Goal: Task Accomplishment & Management: Manage account settings

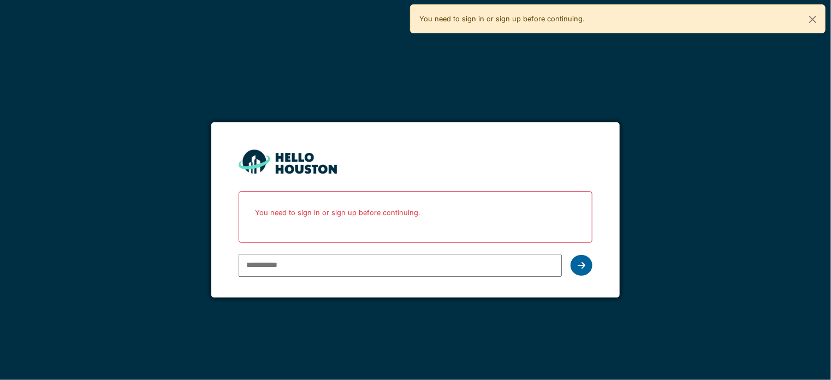
type input "**********"
click at [578, 262] on icon at bounding box center [582, 265] width 8 height 9
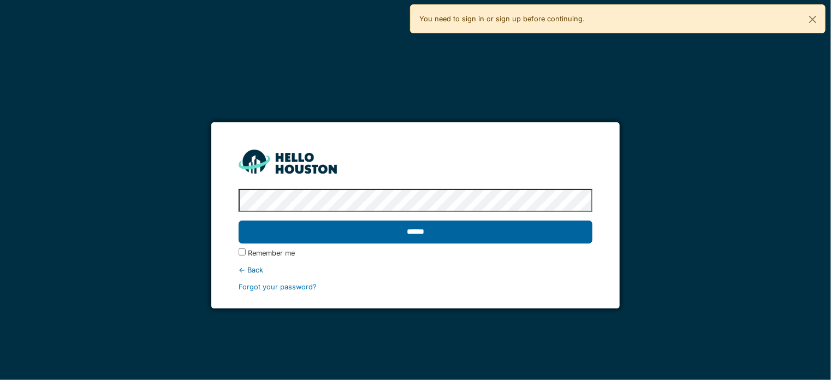
click at [408, 233] on input "******" at bounding box center [416, 232] width 354 height 23
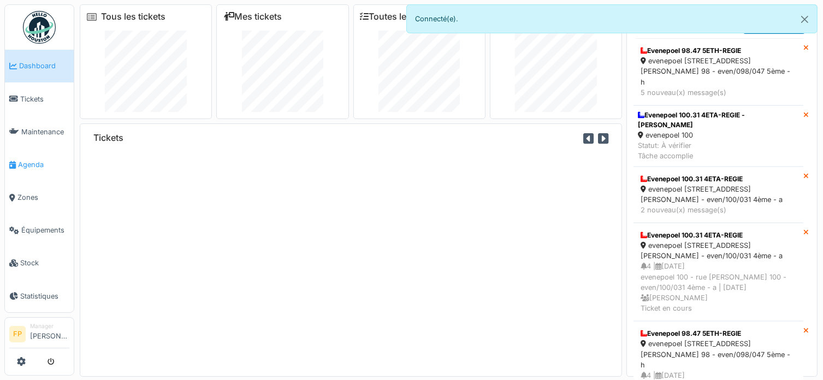
click at [33, 159] on span "Agenda" at bounding box center [43, 164] width 51 height 10
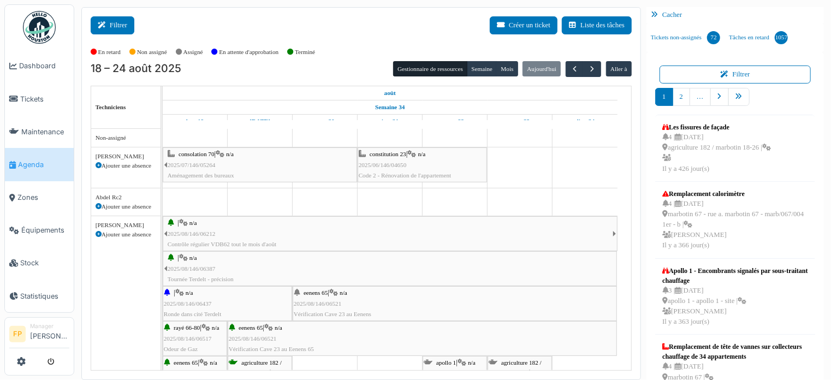
click at [107, 22] on icon at bounding box center [104, 25] width 12 height 7
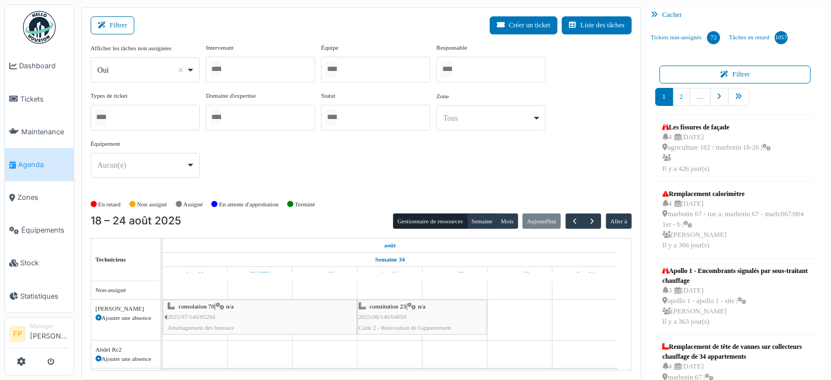
click at [164, 73] on div "Oui Remove item" at bounding box center [141, 69] width 89 height 11
select select "**"
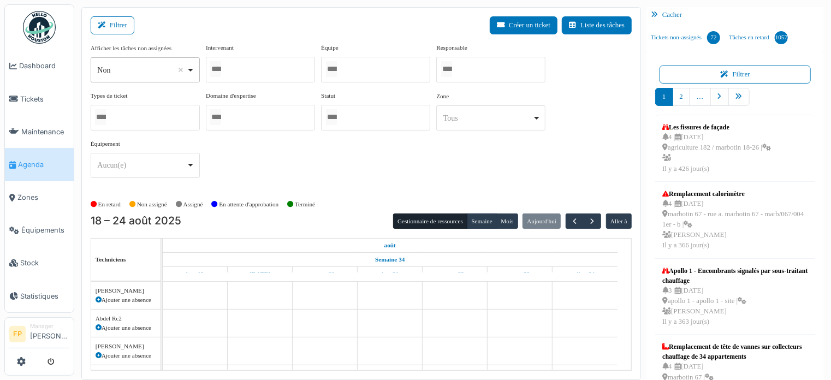
click at [261, 70] on div at bounding box center [260, 70] width 109 height 26
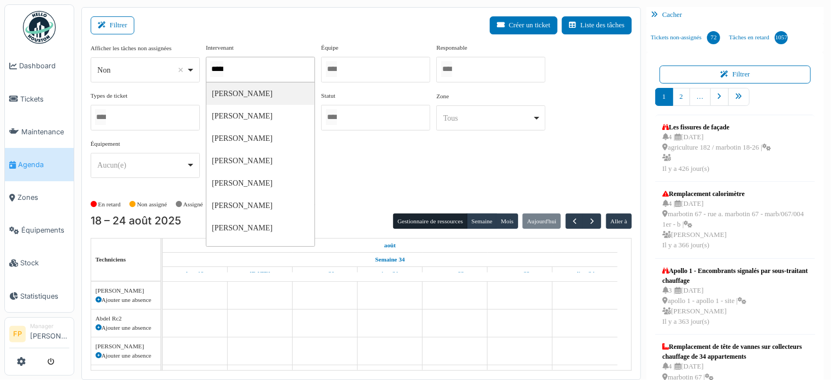
type input "******"
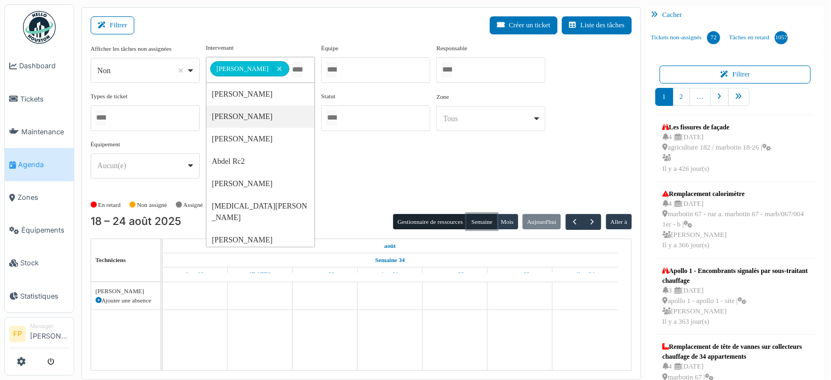
click at [473, 220] on button "Semaine" at bounding box center [482, 221] width 30 height 15
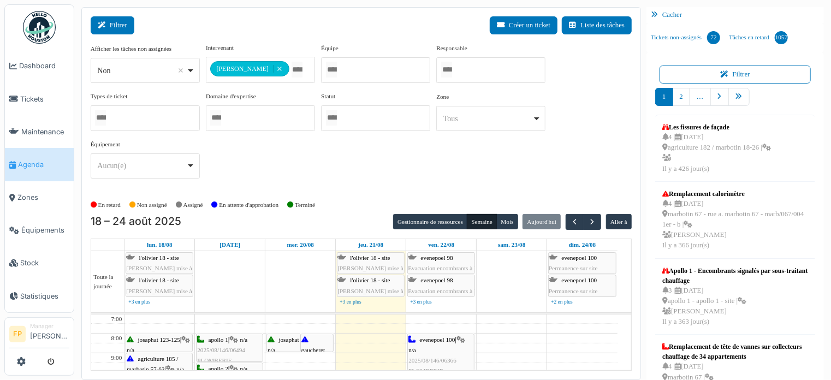
click at [128, 23] on button "Filtrer" at bounding box center [113, 25] width 44 height 18
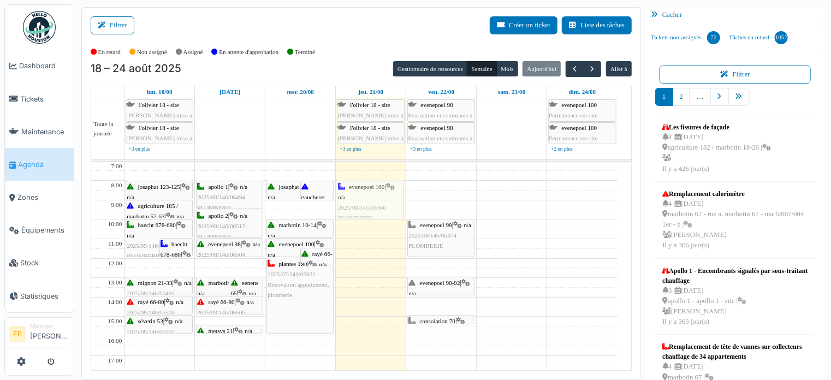
drag, startPoint x: 454, startPoint y: 201, endPoint x: 390, endPoint y: 199, distance: 63.9
click at [390, 199] on tr "haecht 678-680 | n/a 2025/05/146/04292 PLOMBERIE haecht 678-680 | n/a 2025/08/1…" at bounding box center [354, 327] width 526 height 330
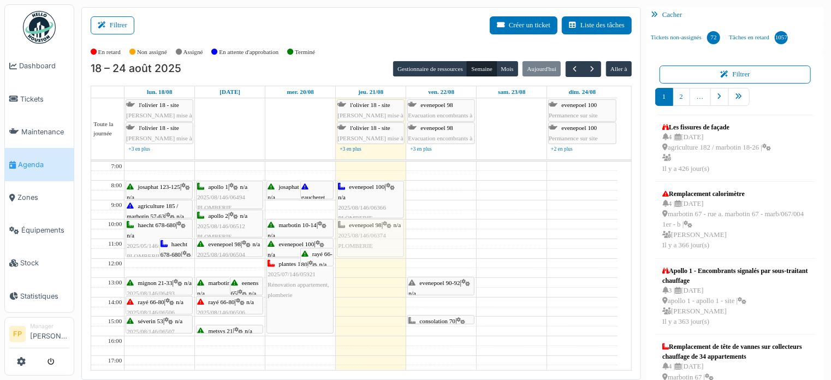
drag, startPoint x: 443, startPoint y: 242, endPoint x: 384, endPoint y: 242, distance: 58.4
click at [384, 242] on tr "haecht 678-680 | n/a 2025/05/146/04292 PLOMBERIE haecht 678-680 | n/a 2025/08/1…" at bounding box center [354, 327] width 526 height 330
drag, startPoint x: 438, startPoint y: 288, endPoint x: 380, endPoint y: 290, distance: 57.4
click at [380, 290] on tr "haecht 678-680 | n/a 2025/05/146/04292 PLOMBERIE haecht 678-680 | n/a 2025/08/1…" at bounding box center [354, 327] width 526 height 330
click at [587, 69] on span "button" at bounding box center [591, 68] width 9 height 9
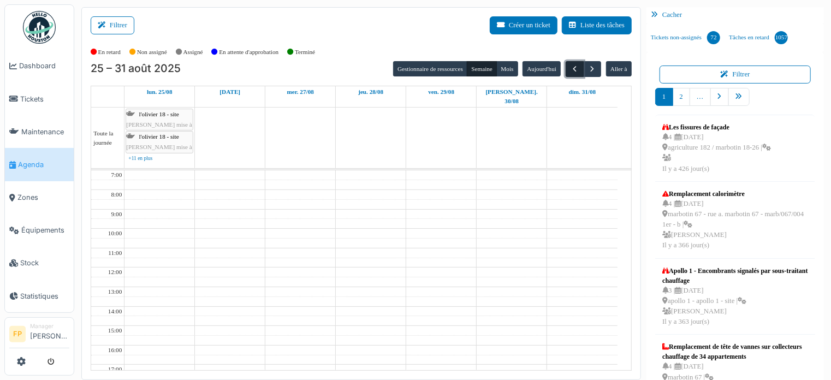
click at [570, 71] on span "button" at bounding box center [574, 68] width 9 height 9
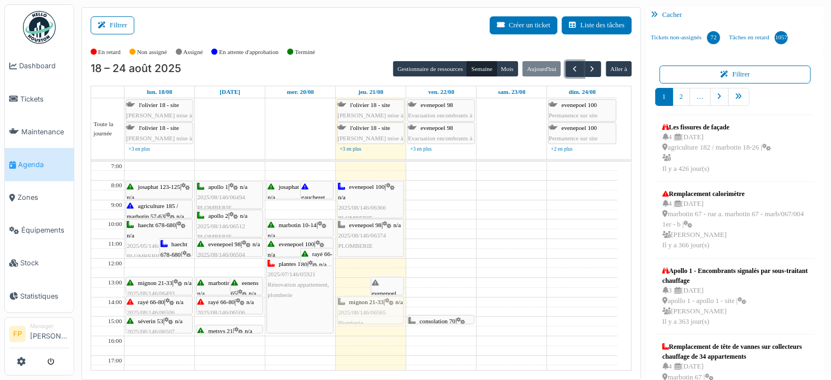
drag, startPoint x: 356, startPoint y: 290, endPoint x: 359, endPoint y: 311, distance: 21.5
click at [359, 311] on div "mignon 21-33 | n/a 2025/08/146/06565 Plomberie evenepoel 90-92 | n/a 2025/06/14…" at bounding box center [371, 327] width 70 height 330
click at [369, 312] on div "evenepoel 100 | n/a 2025/08/146/06366 PLOMBERIE evenepoel 98 | n/a 2025/08/146/…" at bounding box center [371, 327] width 70 height 330
click at [367, 316] on div "evenepoel 100 | n/a 2025/08/146/06366 PLOMBERIE evenepoel 98 | n/a 2025/08/146/…" at bounding box center [371, 327] width 70 height 330
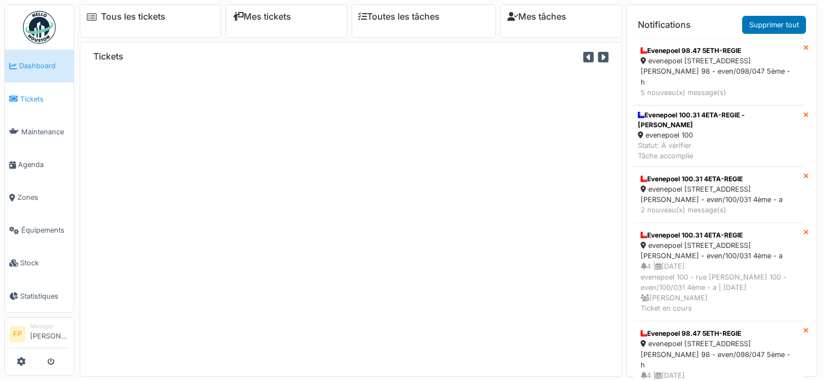
click at [31, 94] on span "Tickets" at bounding box center [44, 99] width 49 height 10
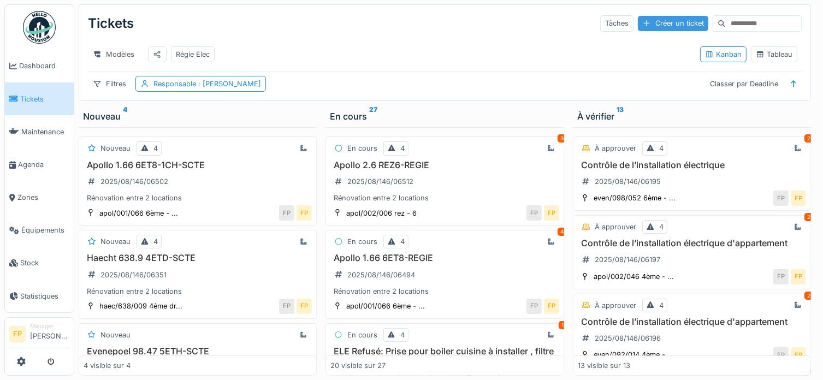
click at [642, 22] on div "Créer un ticket" at bounding box center [673, 23] width 70 height 15
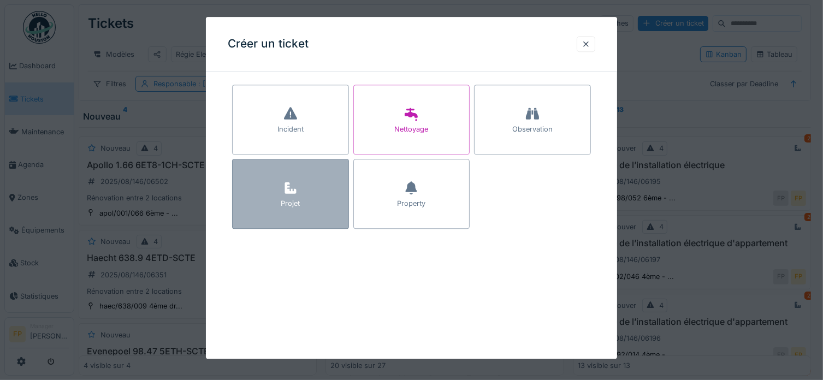
click at [297, 211] on div "Projet" at bounding box center [290, 194] width 117 height 70
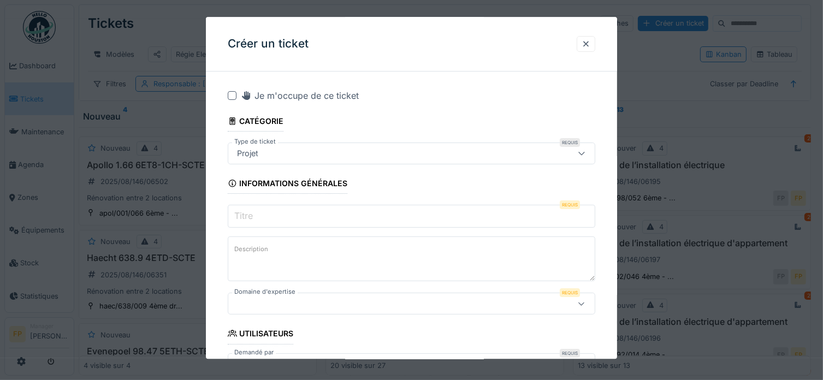
click at [284, 218] on input "Titre" at bounding box center [412, 216] width 368 height 23
click at [276, 211] on input "Titre" at bounding box center [412, 216] width 368 height 23
paste input "**********"
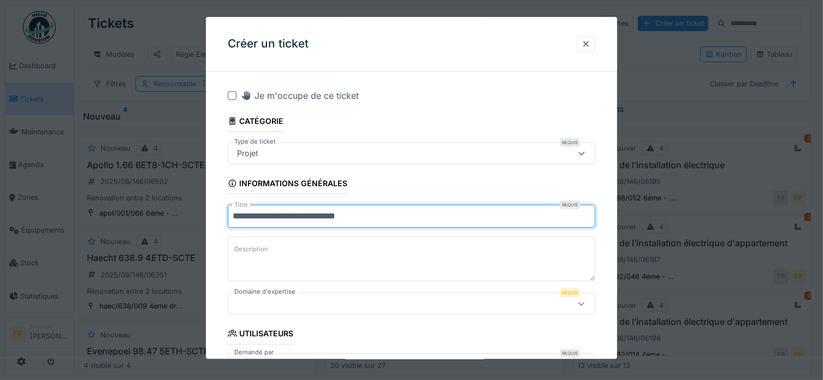
drag, startPoint x: 389, startPoint y: 216, endPoint x: 312, endPoint y: 216, distance: 77.5
click at [312, 216] on input "**********" at bounding box center [412, 216] width 368 height 23
type input "**********"
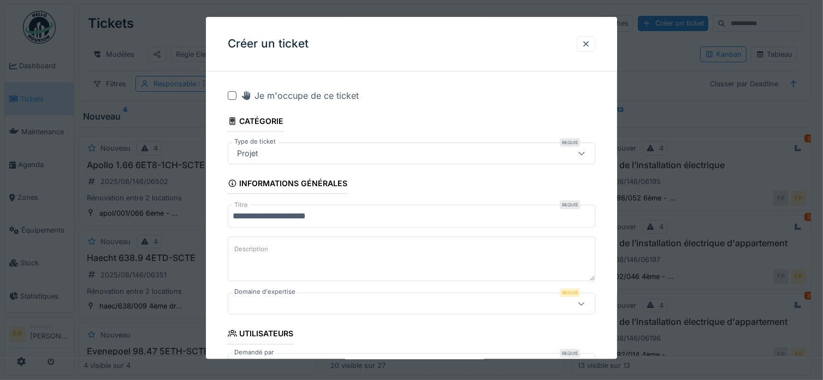
click at [287, 255] on textarea "Description" at bounding box center [412, 259] width 368 height 45
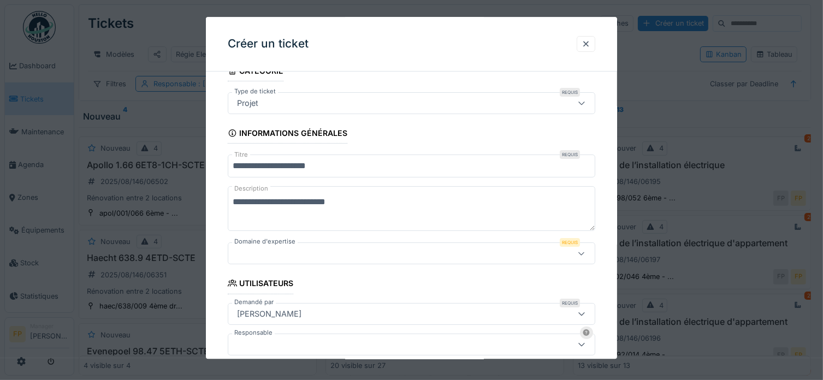
scroll to position [109, 0]
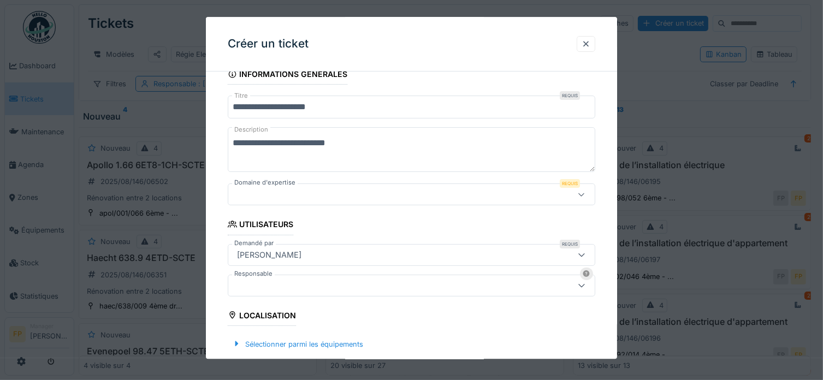
type textarea "**********"
click at [297, 200] on div at bounding box center [412, 195] width 368 height 22
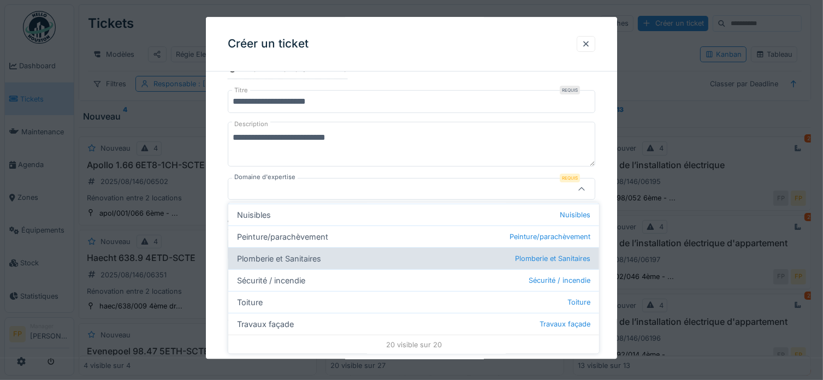
scroll to position [362, 0]
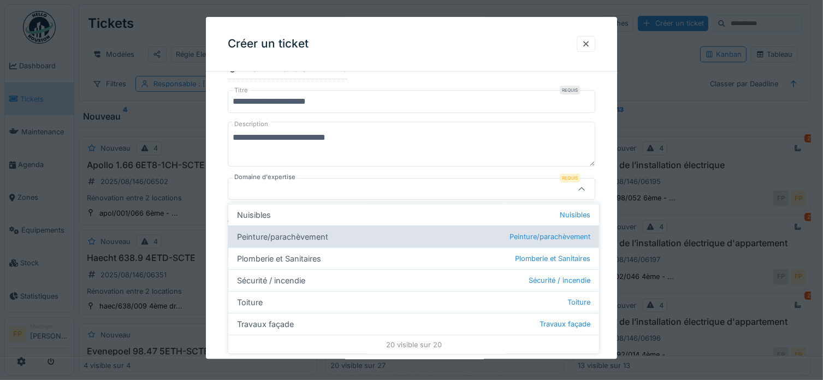
click at [325, 234] on div "Peinture/parachèvement Peinture/parachèvement" at bounding box center [413, 236] width 371 height 22
type input "***"
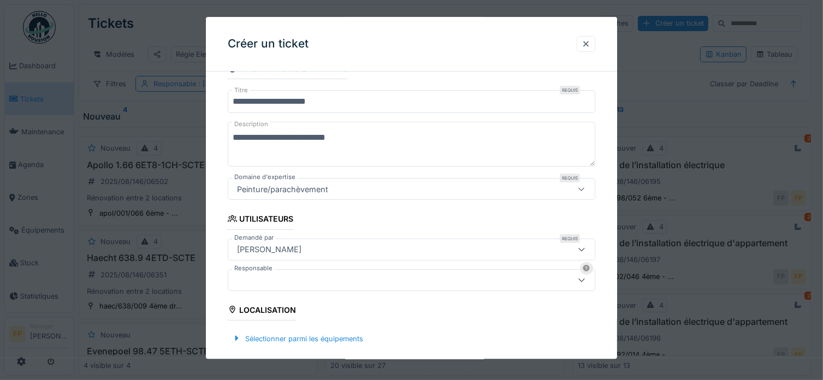
click at [316, 281] on div at bounding box center [389, 280] width 313 height 12
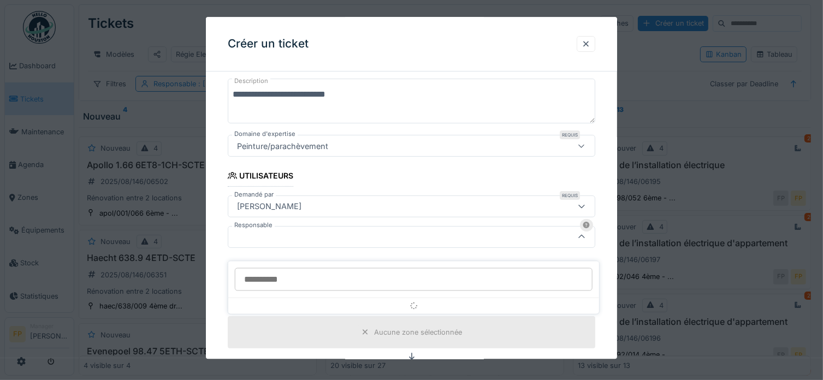
scroll to position [205, 0]
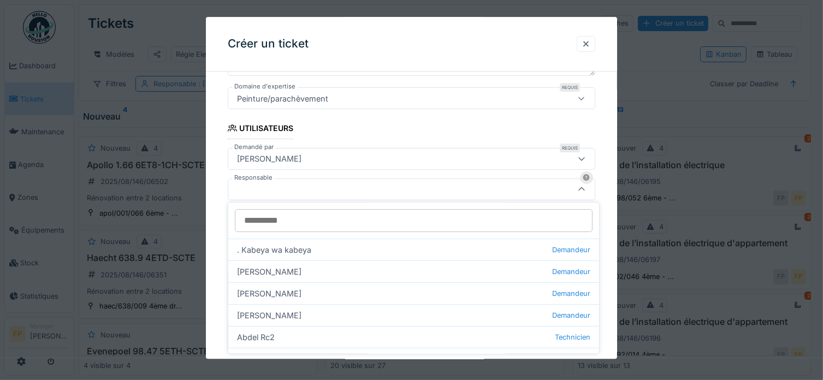
click at [295, 220] on input "Responsable" at bounding box center [414, 220] width 358 height 23
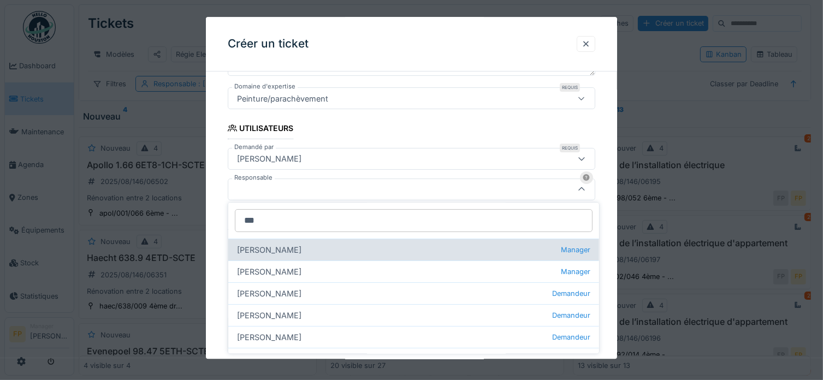
type input "***"
click at [308, 251] on div "Françoise Philippe Manager" at bounding box center [413, 250] width 371 height 22
type input "****"
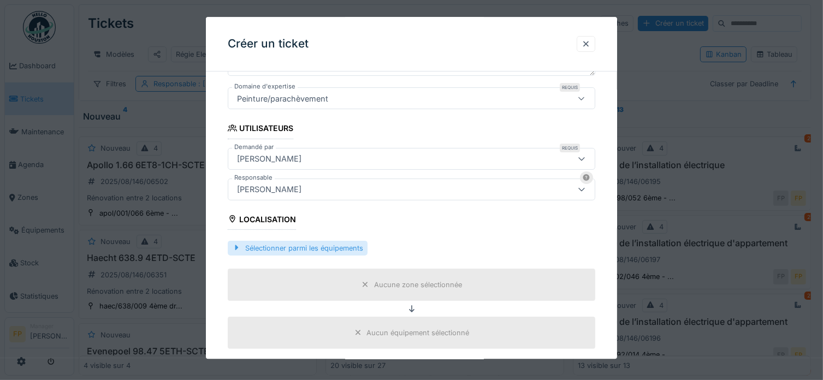
click at [291, 246] on div "Sélectionner parmi les équipements" at bounding box center [298, 248] width 140 height 15
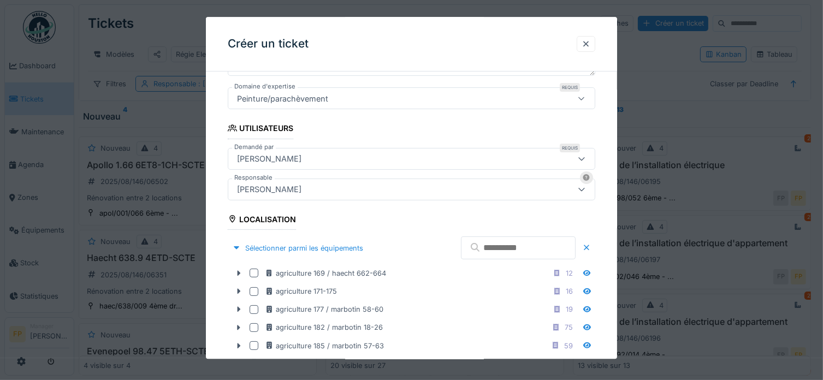
click at [491, 240] on input "text" at bounding box center [518, 248] width 115 height 23
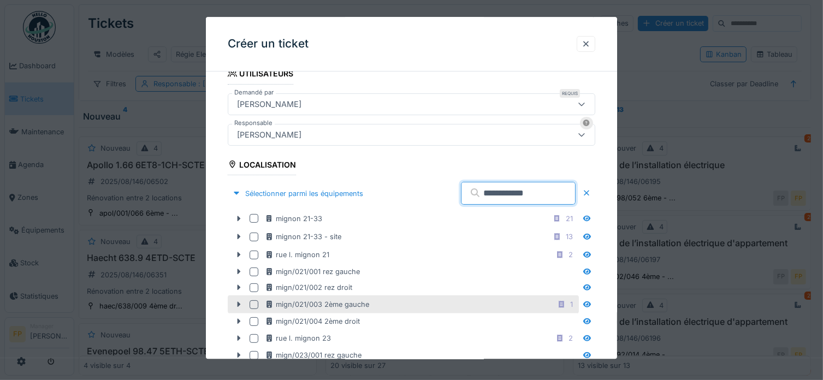
scroll to position [314, 0]
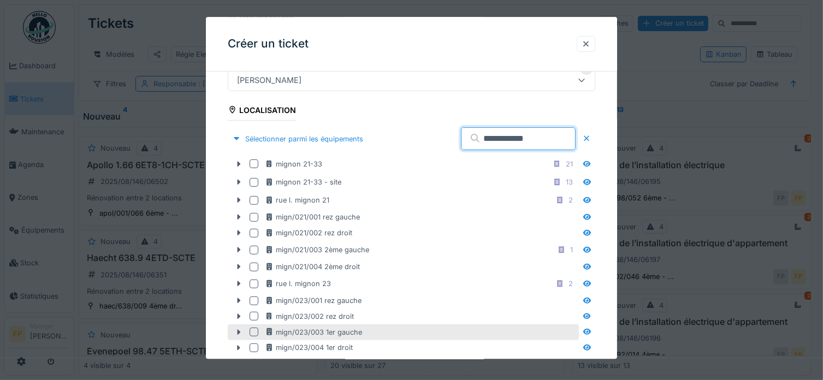
type input "**********"
click at [254, 331] on div at bounding box center [253, 332] width 9 height 9
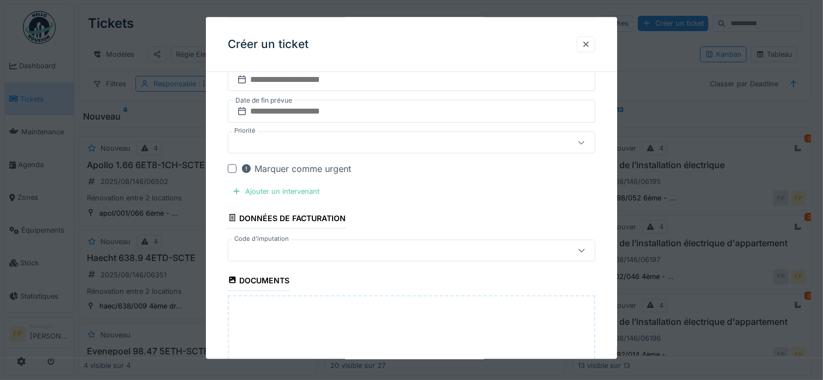
scroll to position [922, 0]
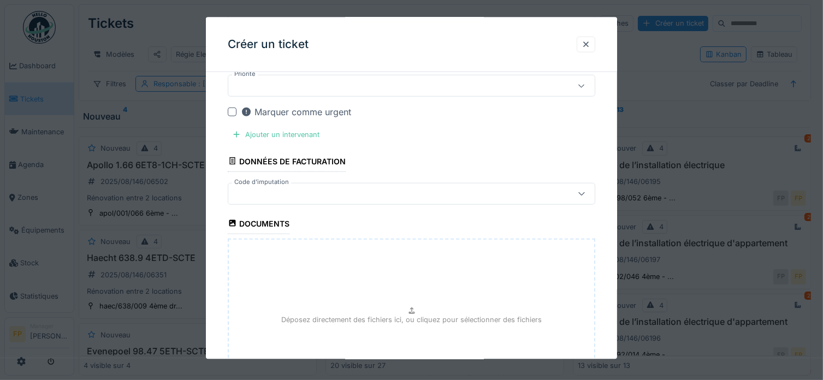
click at [319, 189] on div at bounding box center [389, 193] width 313 height 12
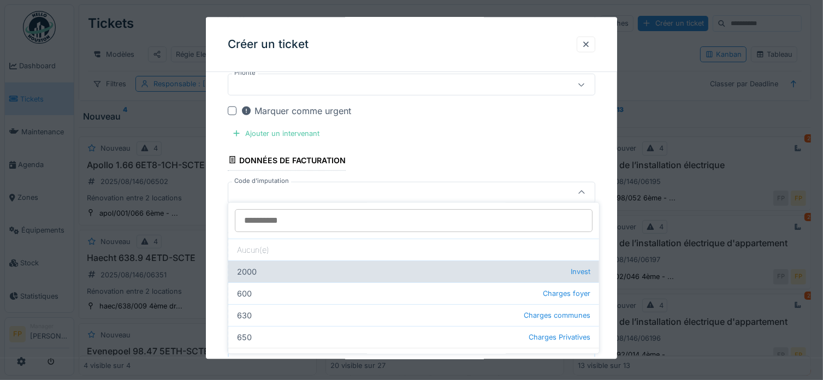
click at [312, 268] on div "2000 Invest" at bounding box center [413, 271] width 371 height 22
type input "***"
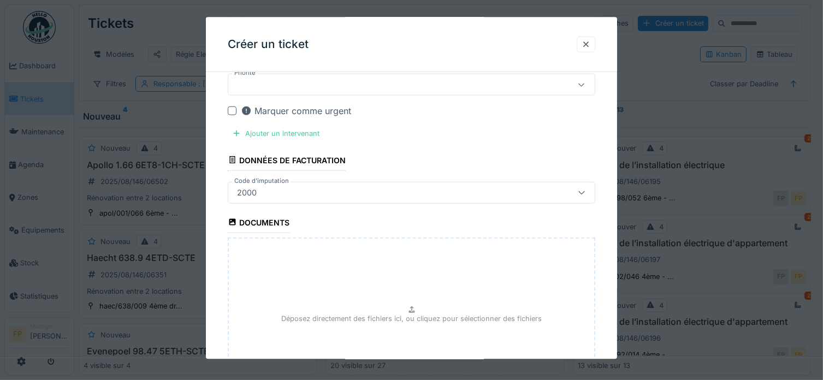
scroll to position [1086, 0]
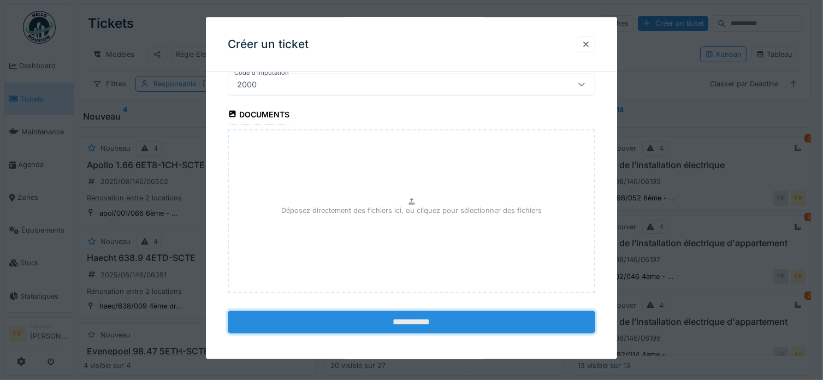
click at [403, 320] on input "**********" at bounding box center [412, 321] width 368 height 23
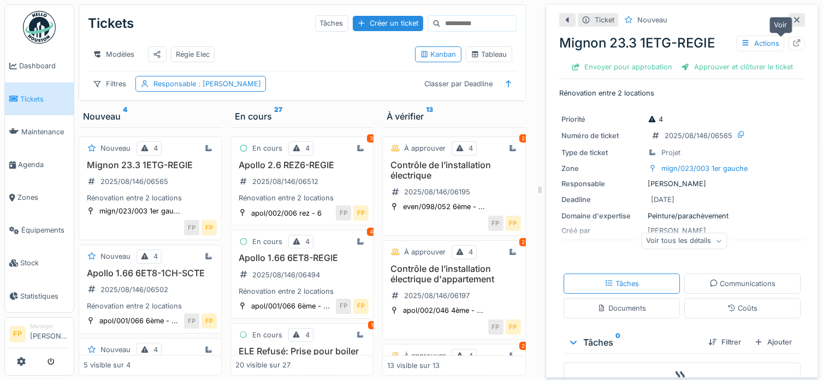
click at [793, 41] on icon at bounding box center [796, 42] width 7 height 7
click at [792, 22] on icon at bounding box center [796, 19] width 9 height 7
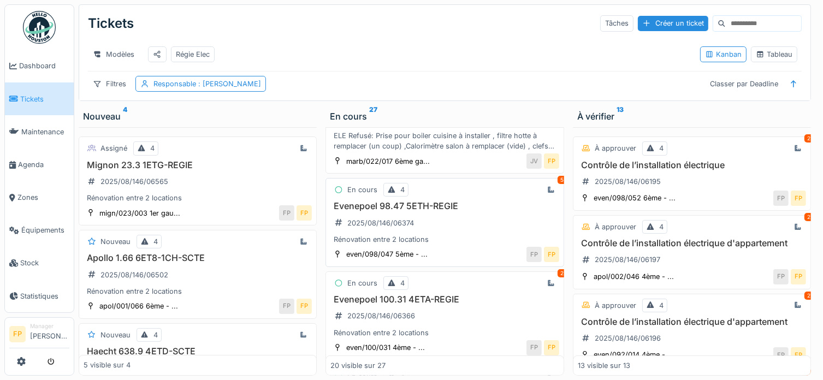
scroll to position [273, 0]
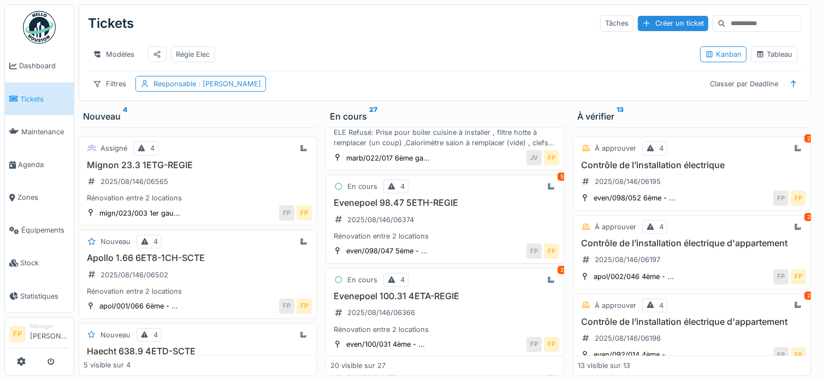
click at [400, 207] on h3 "Evenepoel 98.47 5ETH-REGIE" at bounding box center [444, 203] width 228 height 10
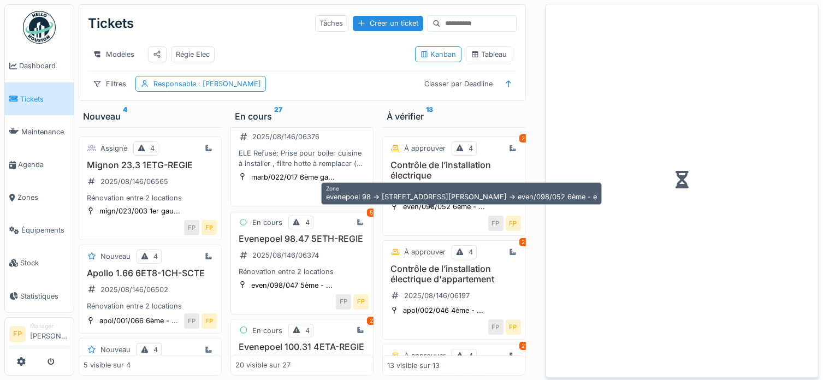
scroll to position [323, 0]
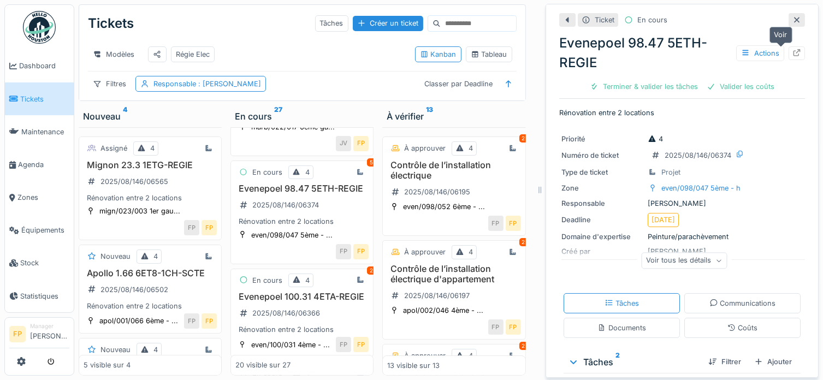
click at [792, 52] on icon at bounding box center [796, 52] width 9 height 7
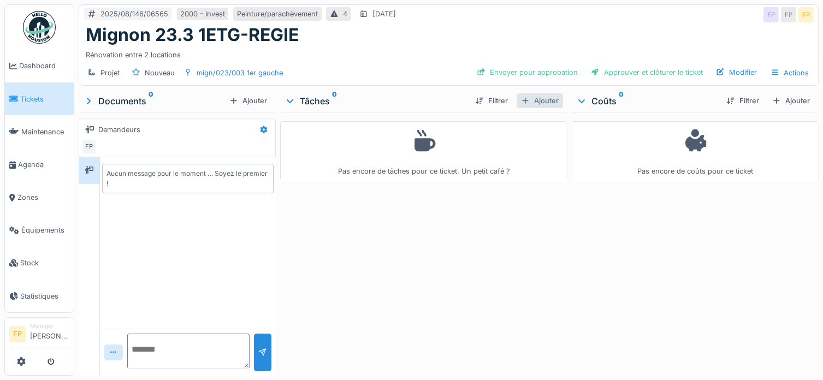
click at [552, 102] on div "Ajouter" at bounding box center [539, 100] width 46 height 15
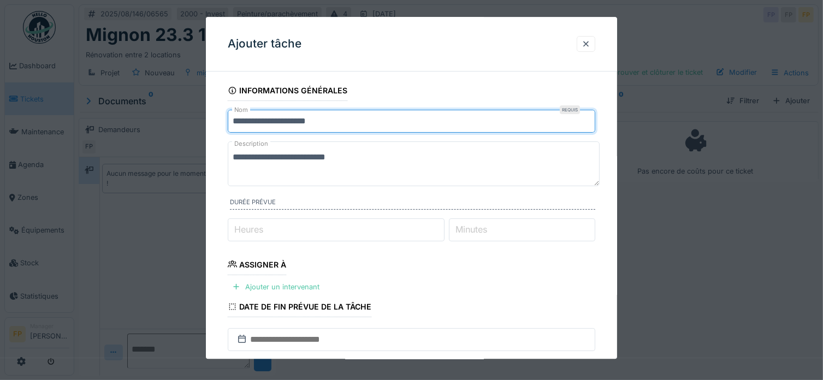
drag, startPoint x: 353, startPoint y: 120, endPoint x: 159, endPoint y: 104, distance: 194.4
click at [159, 104] on div "**********" at bounding box center [448, 190] width 748 height 380
type input "*********"
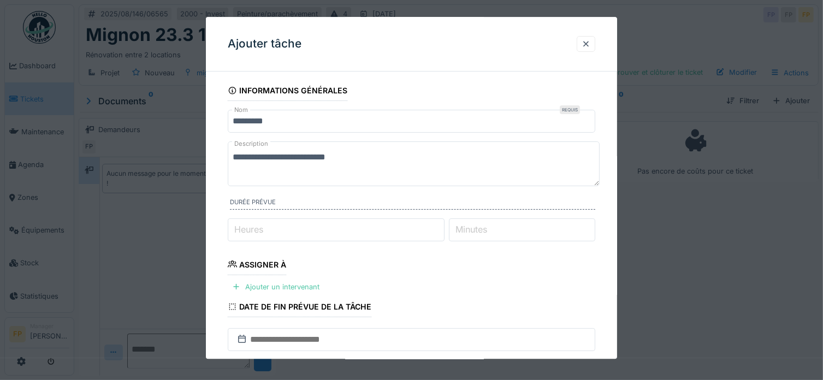
drag, startPoint x: 374, startPoint y: 157, endPoint x: 180, endPoint y: 148, distance: 194.5
click at [180, 148] on div "**********" at bounding box center [448, 190] width 748 height 380
drag, startPoint x: 282, startPoint y: 154, endPoint x: 238, endPoint y: 159, distance: 43.9
click at [238, 159] on textarea "**********" at bounding box center [414, 163] width 372 height 45
click at [402, 157] on textarea "**********" at bounding box center [414, 163] width 372 height 45
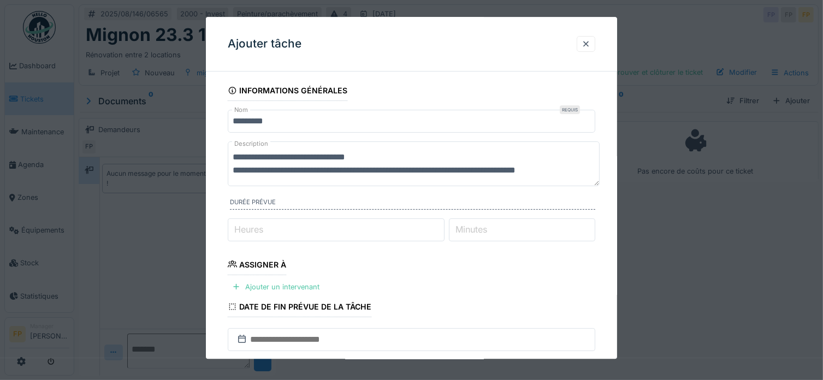
click at [562, 171] on textarea "**********" at bounding box center [414, 163] width 372 height 45
click at [595, 141] on div at bounding box center [414, 141] width 372 height 0
click at [419, 174] on textarea "**********" at bounding box center [414, 163] width 372 height 45
click at [534, 176] on textarea "**********" at bounding box center [414, 163] width 372 height 45
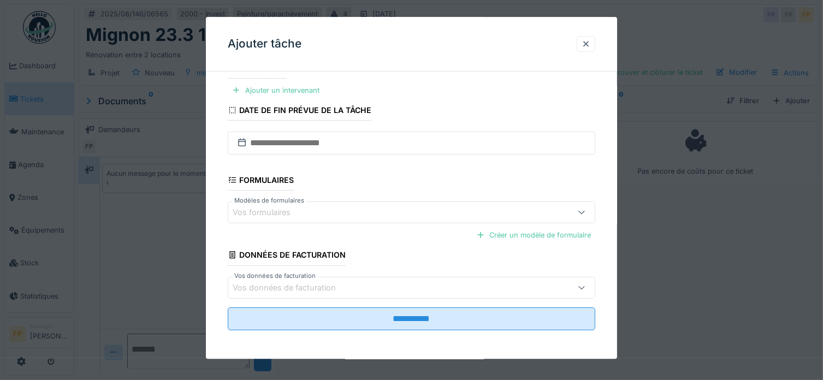
scroll to position [155, 0]
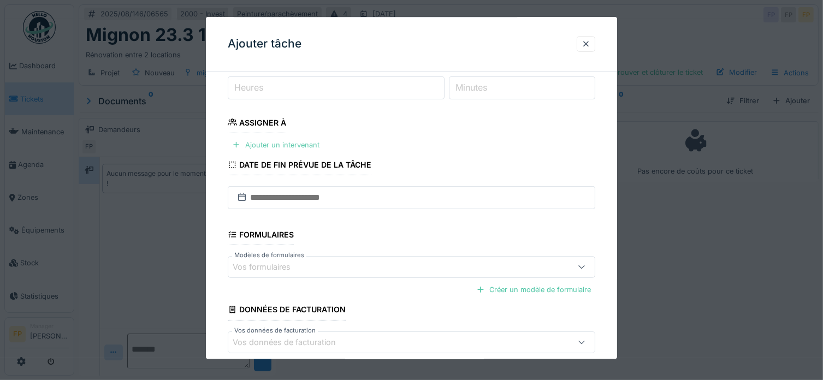
type textarea "**********"
click at [311, 146] on div "Ajouter un intervenant" at bounding box center [276, 145] width 96 height 15
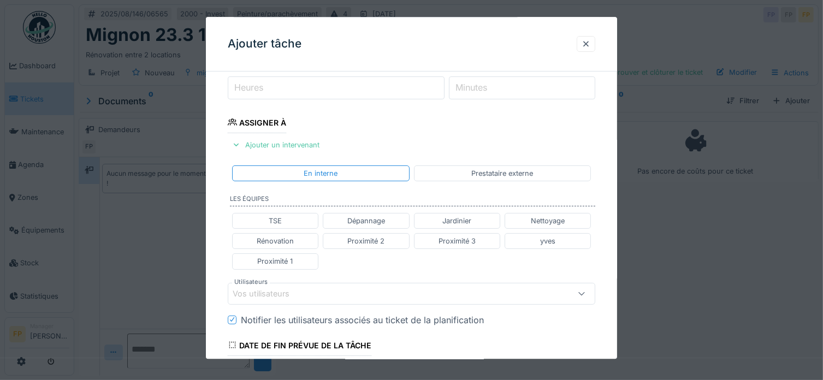
scroll to position [210, 0]
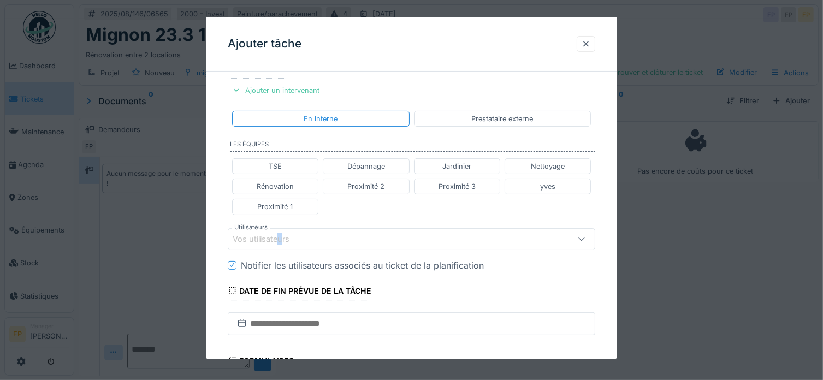
click at [279, 234] on div "Vos utilisateurs" at bounding box center [269, 239] width 72 height 12
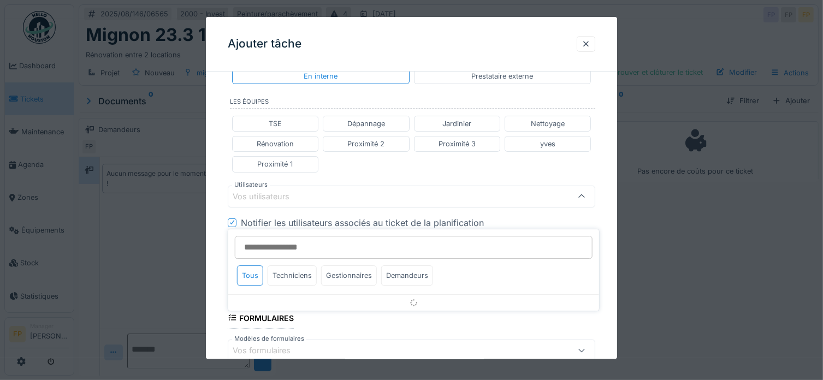
scroll to position [258, 0]
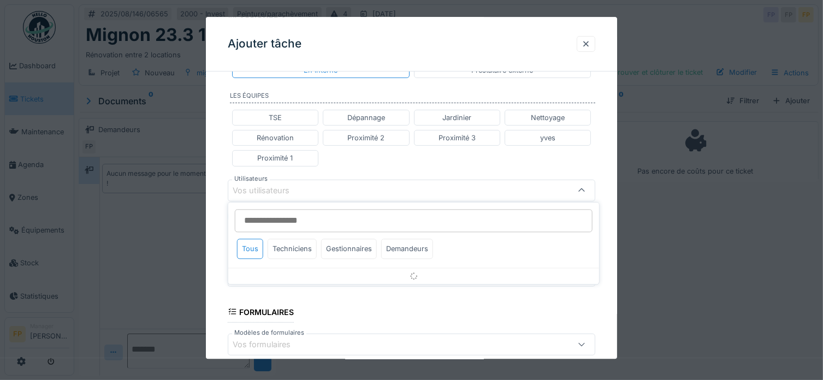
click at [286, 225] on input "Utilisateurs" at bounding box center [414, 220] width 358 height 23
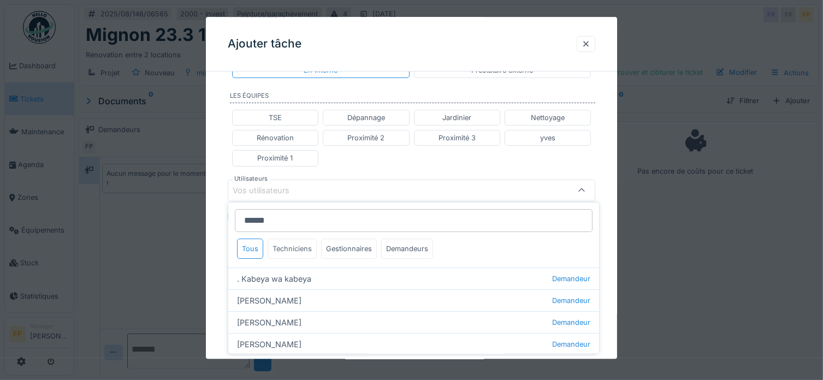
type input "******"
click at [301, 244] on div "Techniciens" at bounding box center [291, 249] width 49 height 20
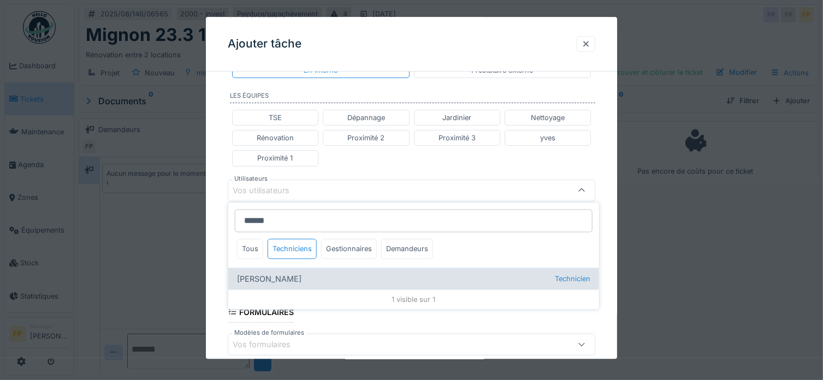
click at [261, 275] on div "Anouar Serifi Technicien" at bounding box center [413, 279] width 371 height 22
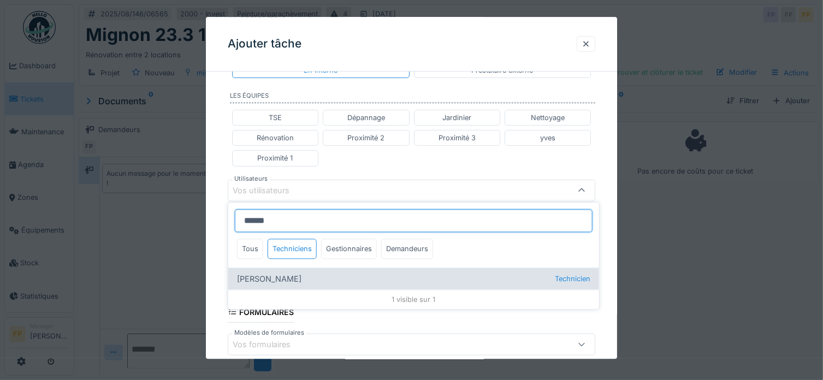
type input "*****"
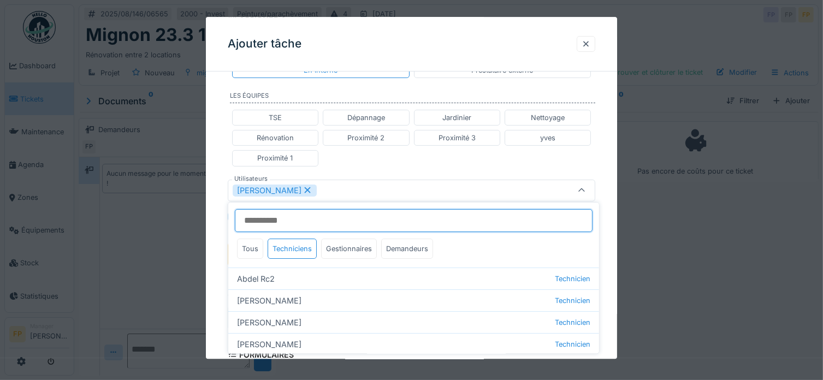
click at [269, 227] on input "Utilisateurs" at bounding box center [414, 220] width 358 height 23
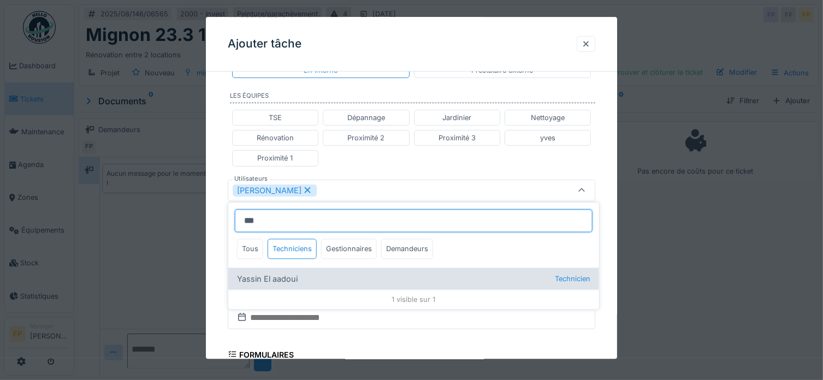
type input "***"
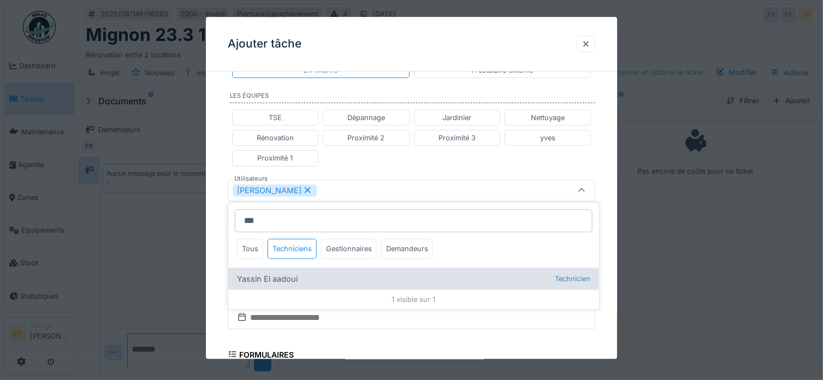
click at [254, 281] on div "Yassin El aadoui Technicien" at bounding box center [413, 279] width 371 height 22
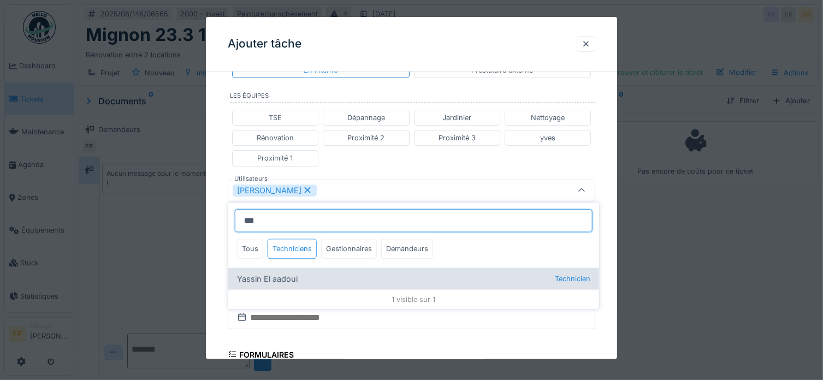
type input "**********"
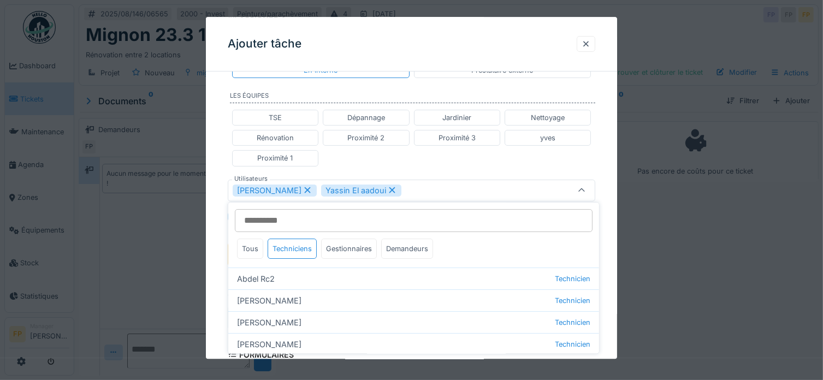
click at [221, 192] on div "**********" at bounding box center [412, 178] width 412 height 713
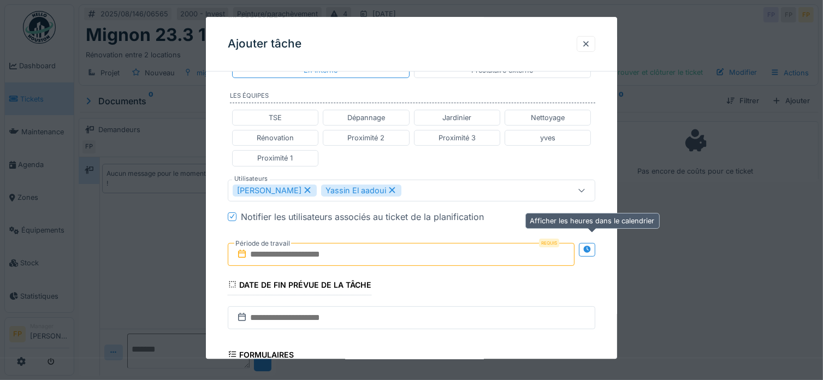
click at [591, 249] on icon at bounding box center [586, 249] width 9 height 7
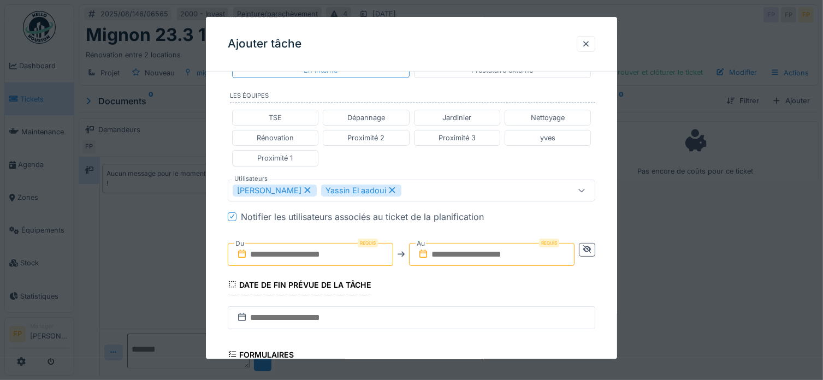
click at [231, 211] on div at bounding box center [232, 216] width 7 height 10
click at [306, 255] on input "text" at bounding box center [310, 254] width 165 height 23
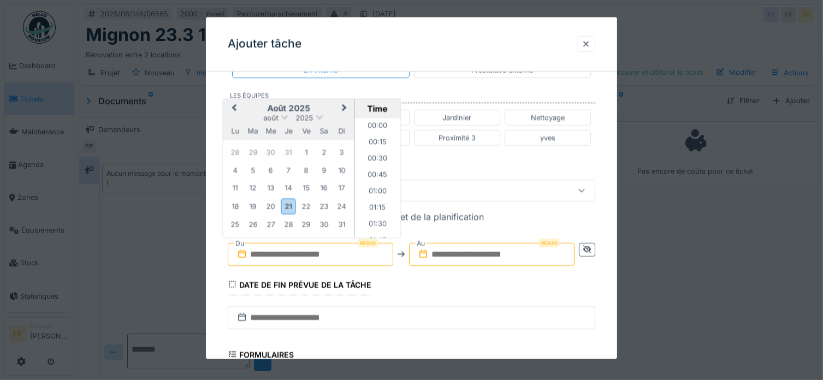
scroll to position [489, 0]
click at [249, 104] on h2 "août 2025" at bounding box center [288, 108] width 131 height 10
click at [287, 205] on div "21" at bounding box center [288, 207] width 15 height 16
click at [370, 160] on li "13:00" at bounding box center [377, 161] width 46 height 16
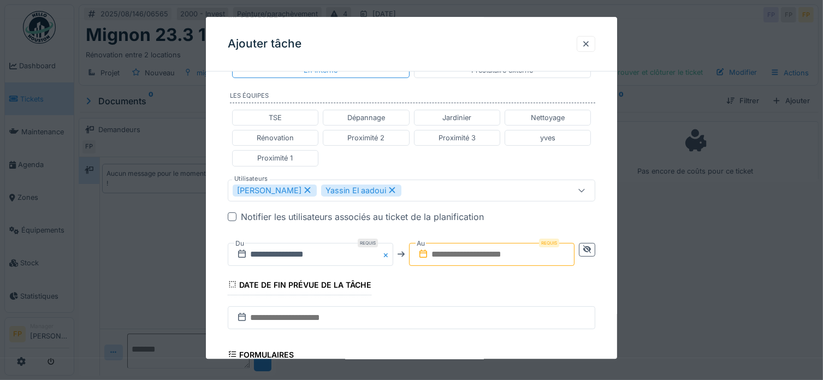
click at [454, 252] on input "text" at bounding box center [491, 254] width 165 height 23
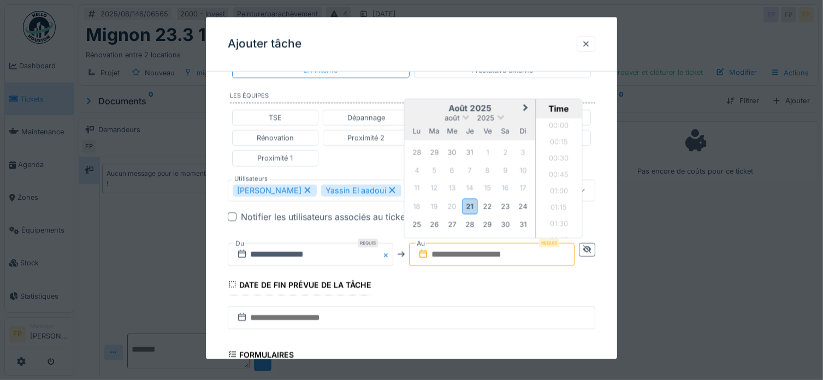
scroll to position [489, 0]
click at [428, 108] on h2 "août 2025" at bounding box center [469, 108] width 131 height 10
click at [472, 206] on div "21" at bounding box center [469, 207] width 15 height 16
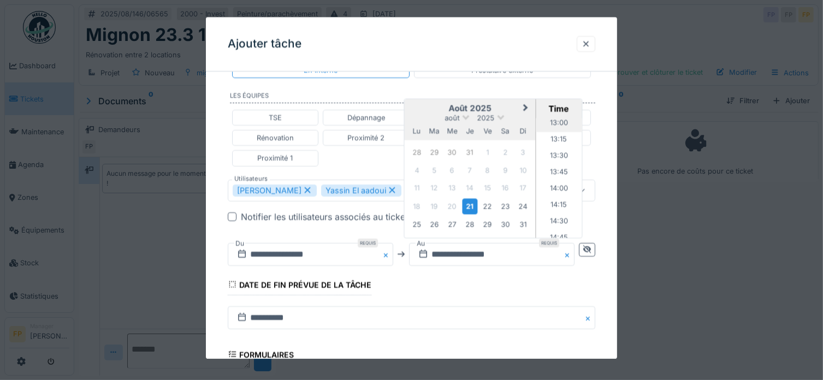
scroll to position [871, 0]
click at [554, 203] on li "14:30" at bounding box center [559, 205] width 46 height 16
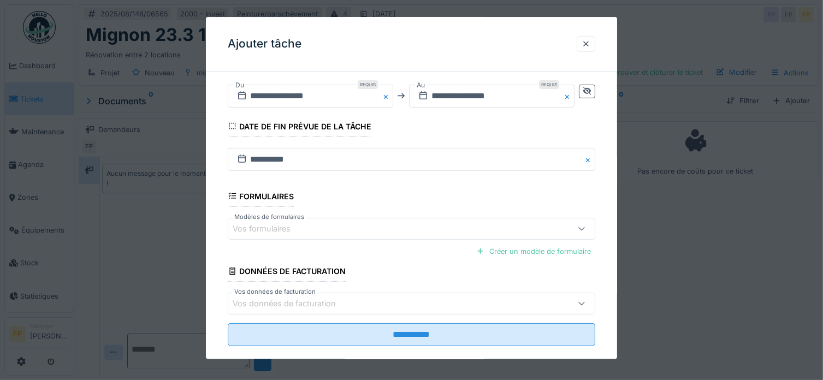
scroll to position [431, 0]
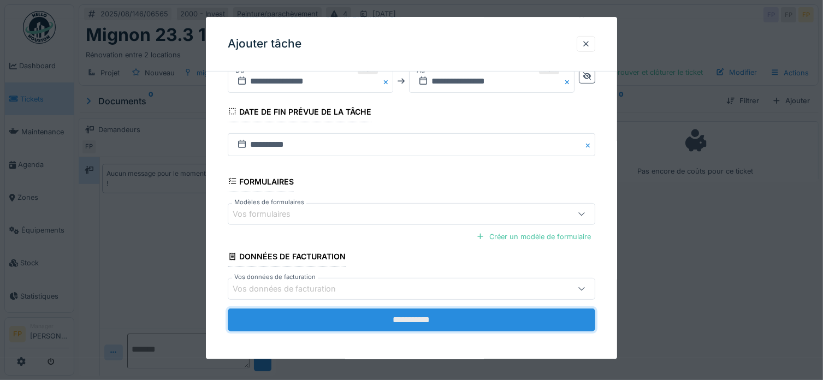
click at [417, 315] on input "**********" at bounding box center [412, 319] width 368 height 23
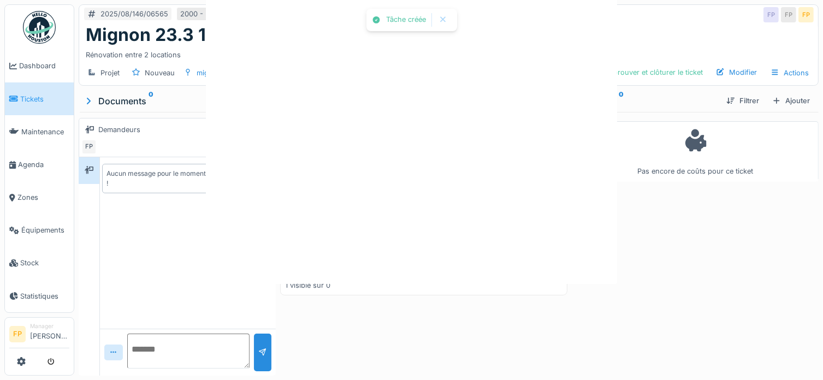
scroll to position [0, 0]
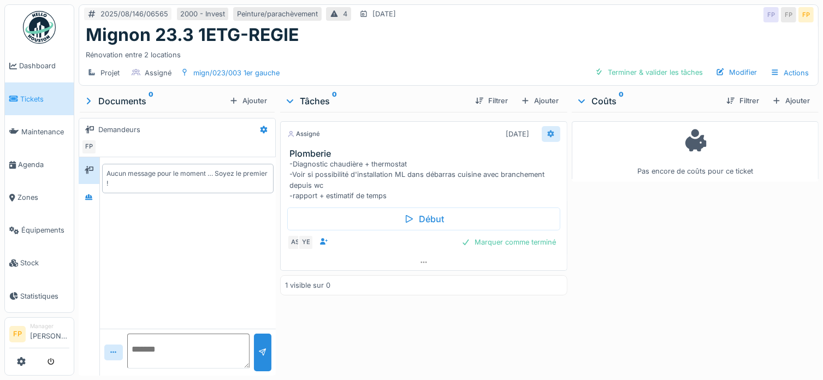
click at [546, 133] on icon at bounding box center [550, 133] width 9 height 7
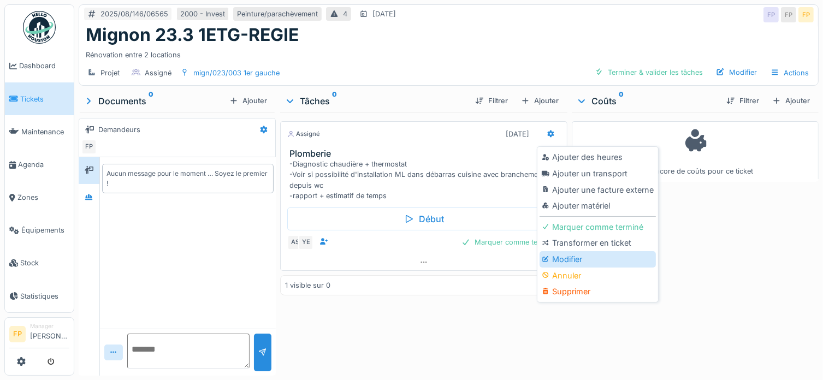
click at [596, 263] on div "Modifier" at bounding box center [597, 259] width 116 height 16
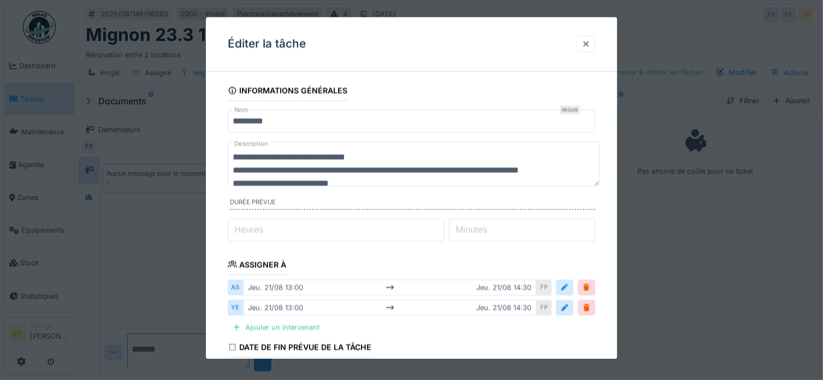
click at [391, 154] on textarea "**********" at bounding box center [414, 163] width 372 height 45
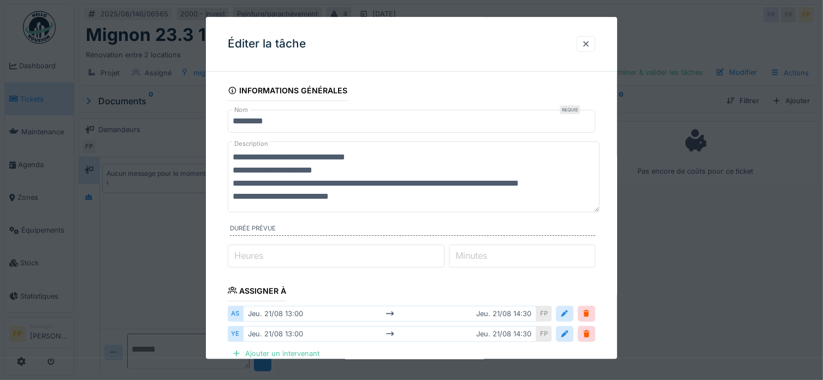
click at [282, 169] on textarea "**********" at bounding box center [414, 176] width 372 height 71
click at [403, 170] on textarea "**********" at bounding box center [414, 176] width 372 height 71
click at [335, 171] on textarea "**********" at bounding box center [414, 176] width 372 height 71
click at [398, 169] on textarea "**********" at bounding box center [414, 176] width 372 height 71
drag, startPoint x: 415, startPoint y: 172, endPoint x: 207, endPoint y: 166, distance: 208.1
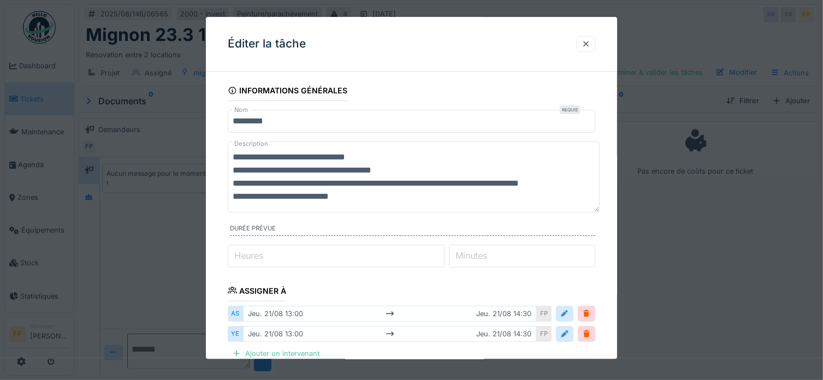
click at [207, 166] on div "**********" at bounding box center [412, 352] width 412 height 544
click at [234, 156] on textarea "**********" at bounding box center [414, 176] width 372 height 71
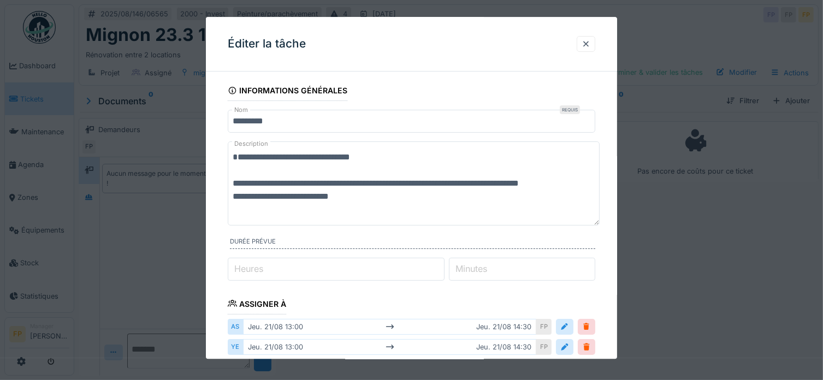
click at [240, 154] on textarea "**********" at bounding box center [414, 183] width 372 height 84
paste textarea "**********"
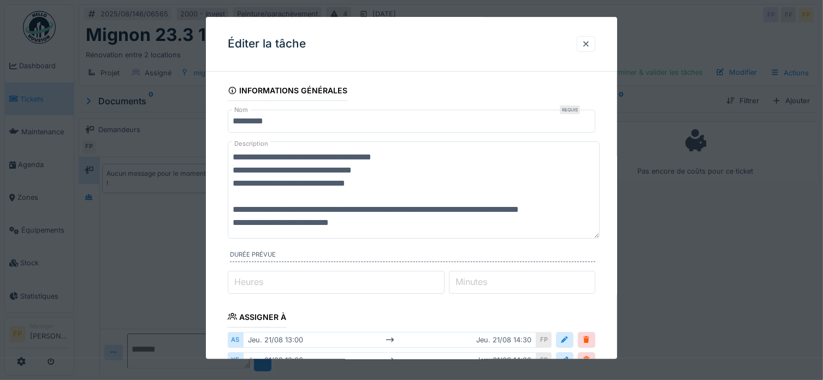
click at [243, 198] on textarea "**********" at bounding box center [414, 189] width 372 height 97
click at [428, 170] on textarea "**********" at bounding box center [414, 189] width 372 height 97
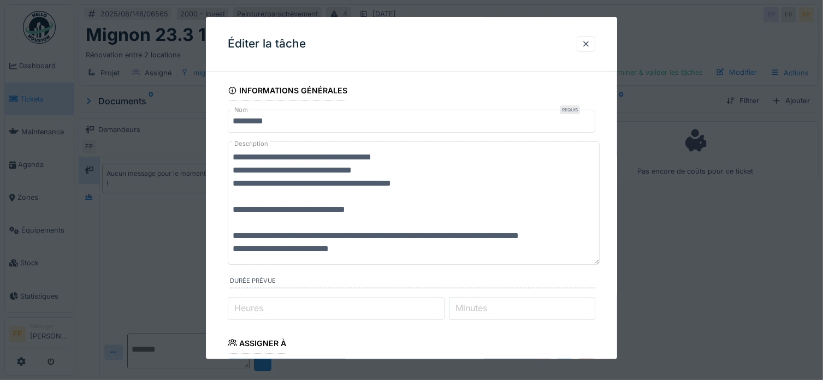
click at [243, 218] on textarea "**********" at bounding box center [414, 202] width 372 height 123
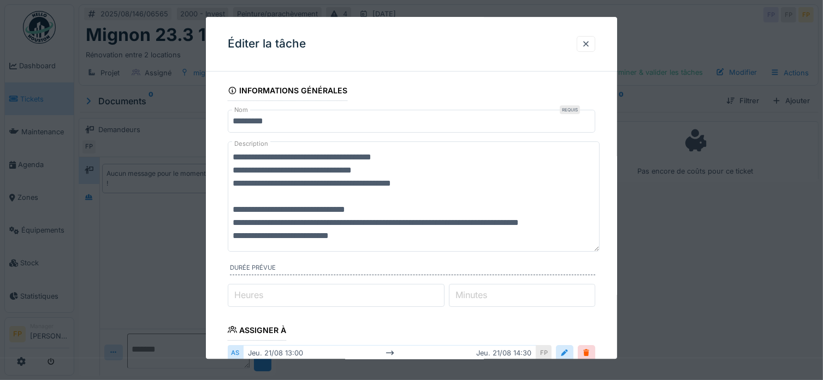
drag, startPoint x: 362, startPoint y: 239, endPoint x: 204, endPoint y: 229, distance: 158.6
click at [204, 229] on div "**********" at bounding box center [448, 190] width 748 height 380
click at [397, 236] on textarea "**********" at bounding box center [414, 196] width 372 height 110
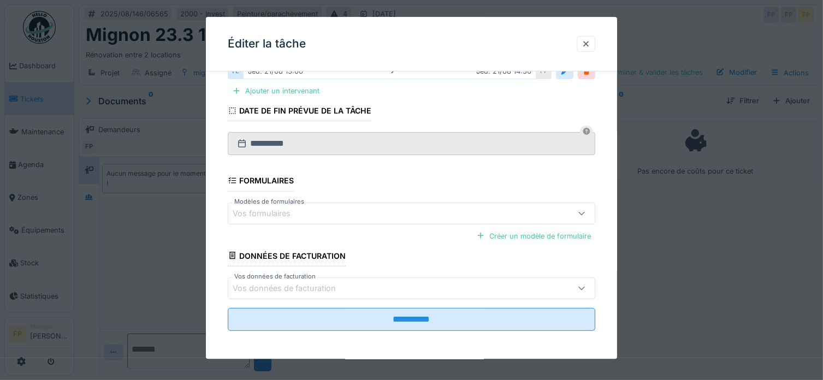
scroll to position [8, 0]
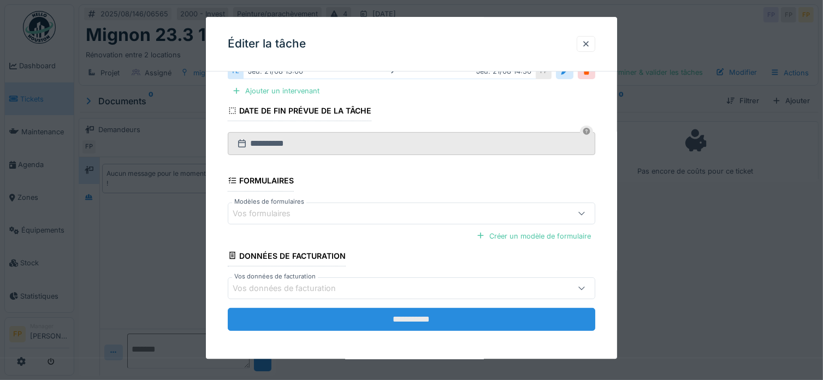
type textarea "**********"
click at [417, 316] on input "**********" at bounding box center [412, 319] width 368 height 23
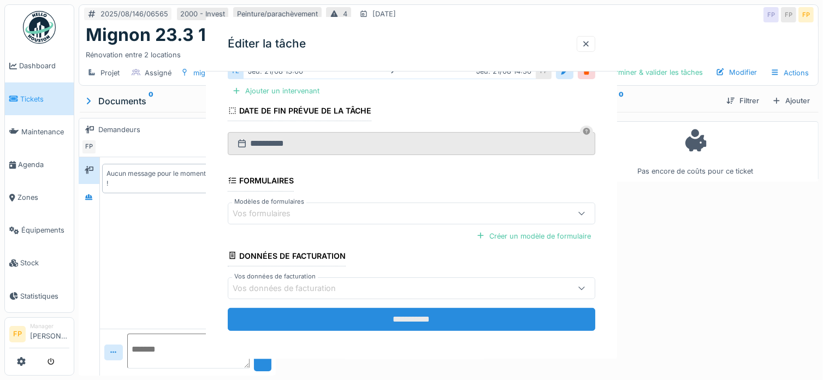
scroll to position [0, 0]
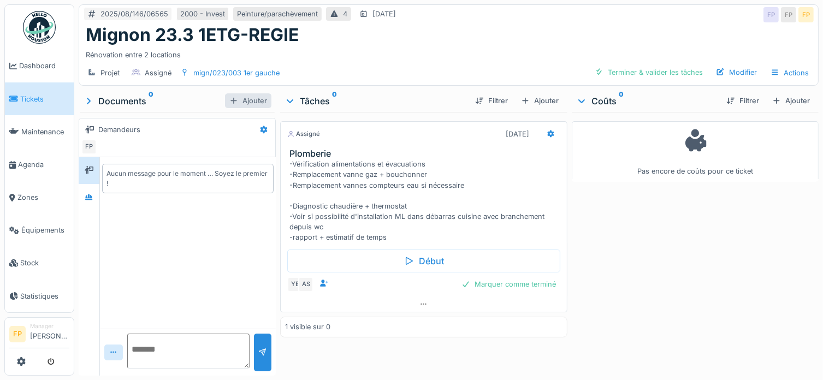
click at [241, 93] on div "Ajouter" at bounding box center [248, 100] width 46 height 15
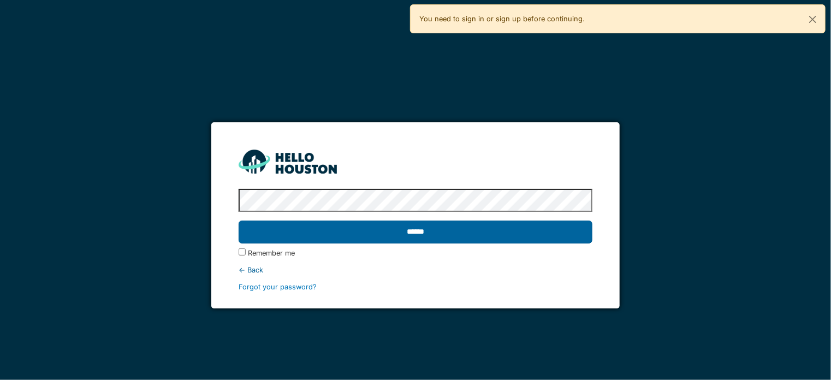
click at [428, 233] on input "******" at bounding box center [416, 232] width 354 height 23
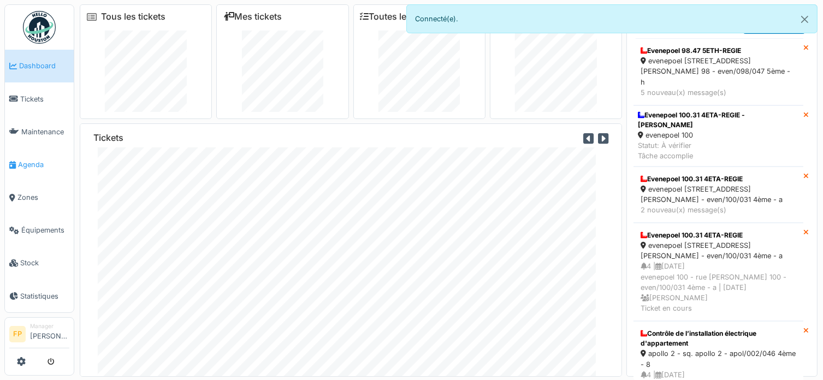
click at [33, 159] on span "Agenda" at bounding box center [43, 164] width 51 height 10
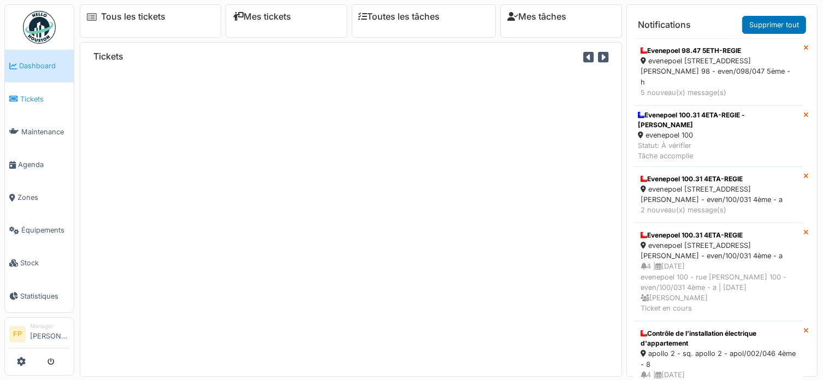
click at [28, 94] on span "Tickets" at bounding box center [44, 99] width 49 height 10
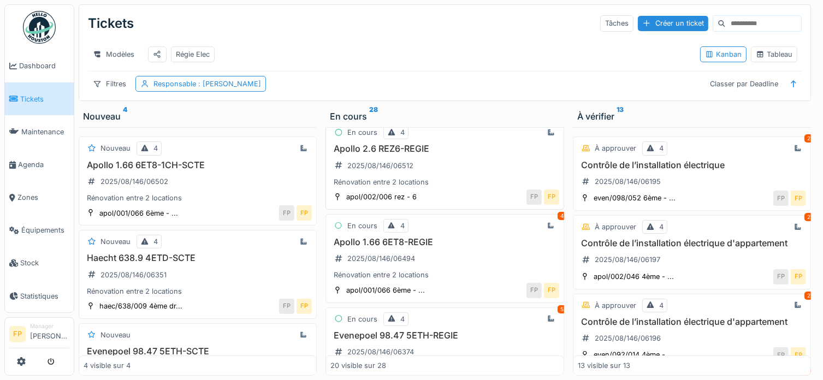
scroll to position [164, 0]
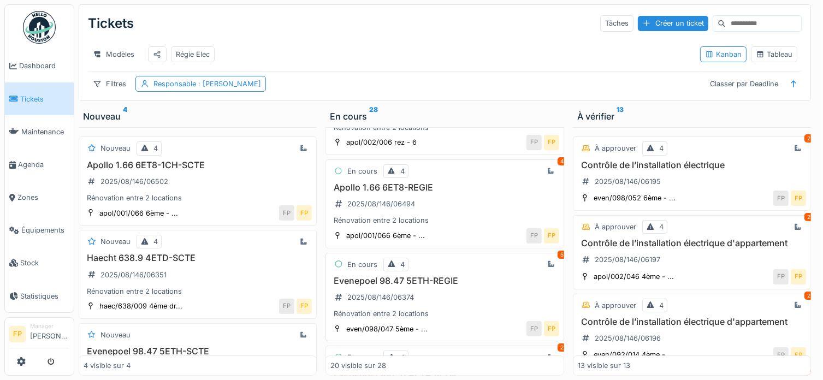
click at [414, 285] on h3 "Evenepoel 98.47 5ETH-REGIE" at bounding box center [444, 281] width 228 height 10
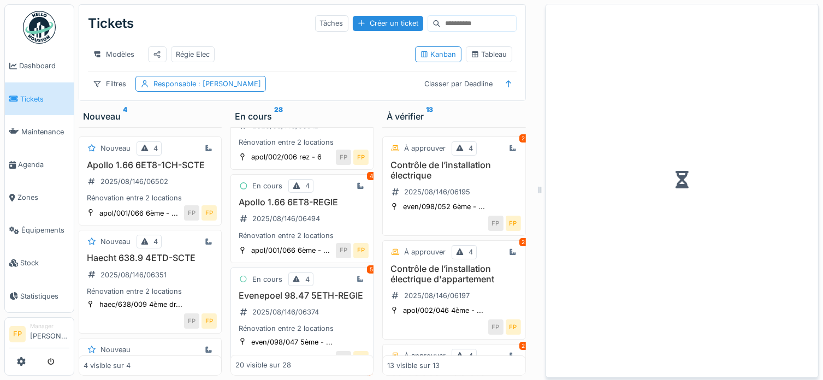
scroll to position [179, 0]
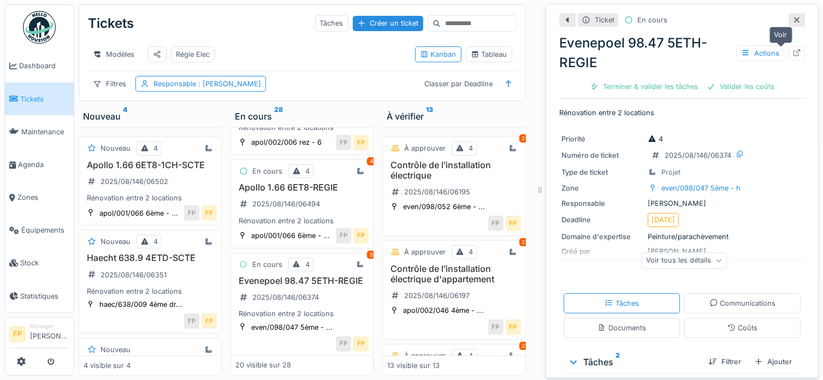
click at [793, 52] on icon at bounding box center [796, 52] width 7 height 7
click at [792, 16] on icon at bounding box center [796, 19] width 9 height 7
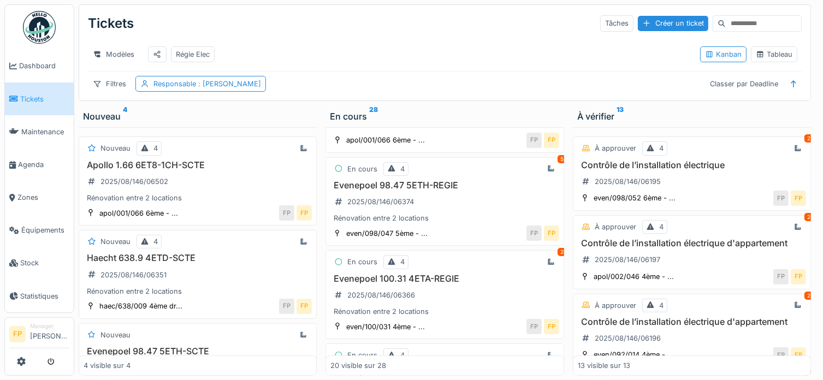
scroll to position [328, 0]
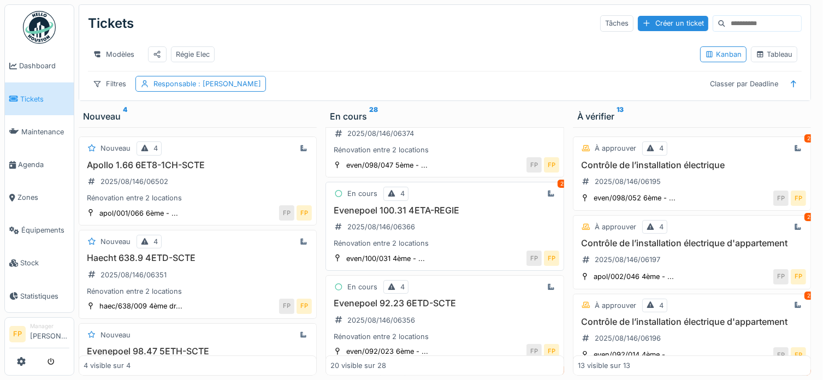
click at [400, 215] on h3 "Evenepoel 100.31 4ETA-REGIE" at bounding box center [444, 210] width 228 height 10
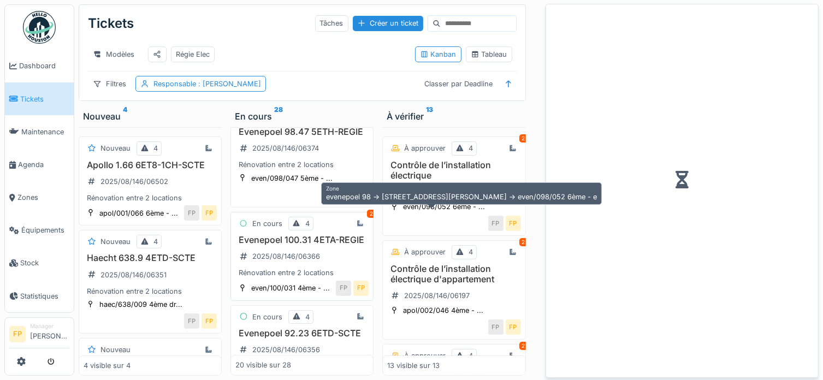
scroll to position [382, 0]
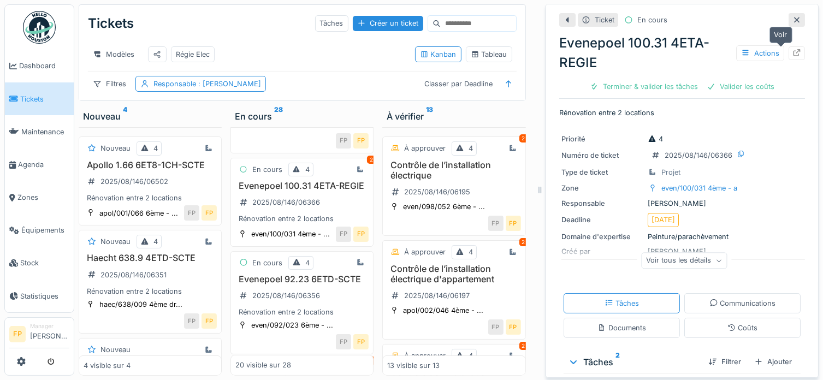
click at [792, 54] on icon at bounding box center [796, 52] width 9 height 7
click at [792, 20] on icon at bounding box center [796, 19] width 9 height 7
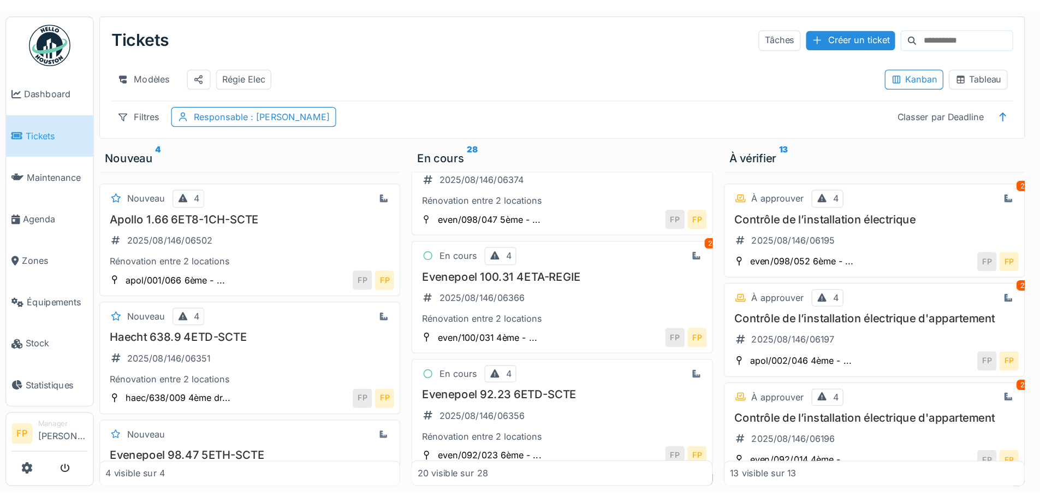
scroll to position [328, 0]
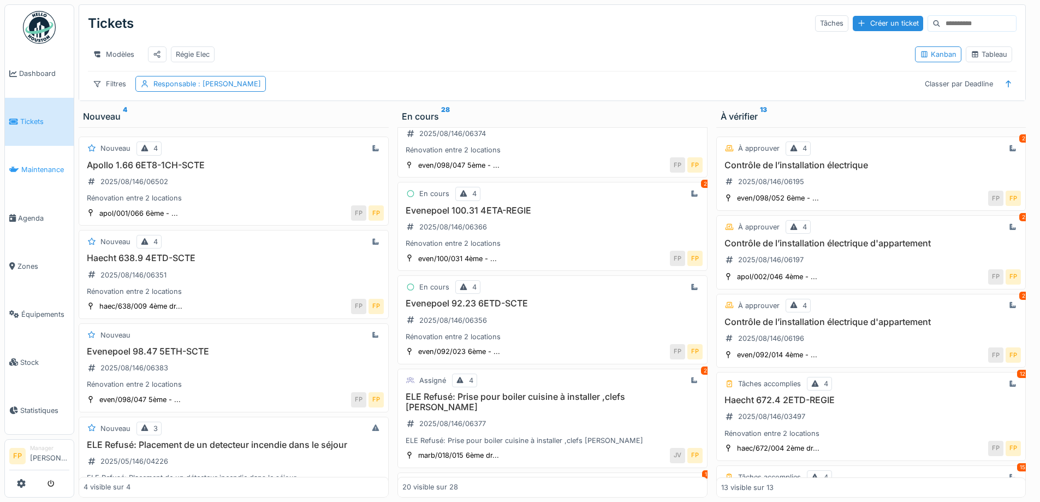
click at [62, 156] on link "Maintenance" at bounding box center [39, 170] width 69 height 48
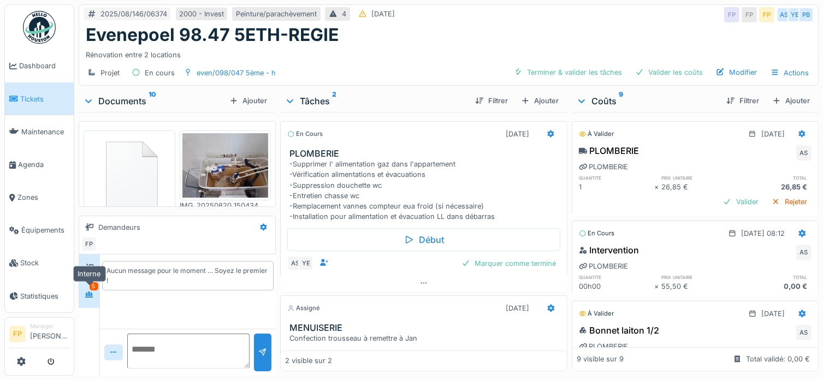
click at [90, 289] on div "5" at bounding box center [89, 294] width 21 height 27
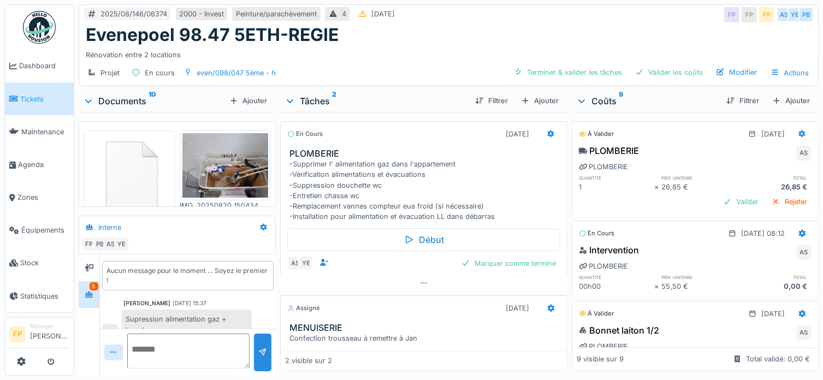
click at [87, 98] on icon at bounding box center [88, 101] width 9 height 11
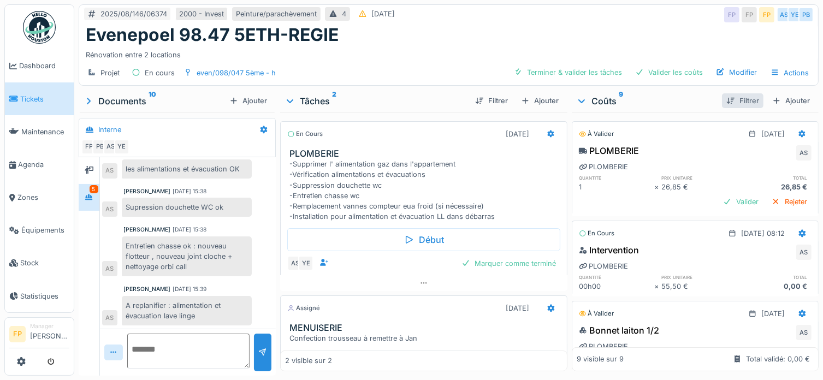
click at [726, 99] on div "Filtrer" at bounding box center [742, 100] width 41 height 15
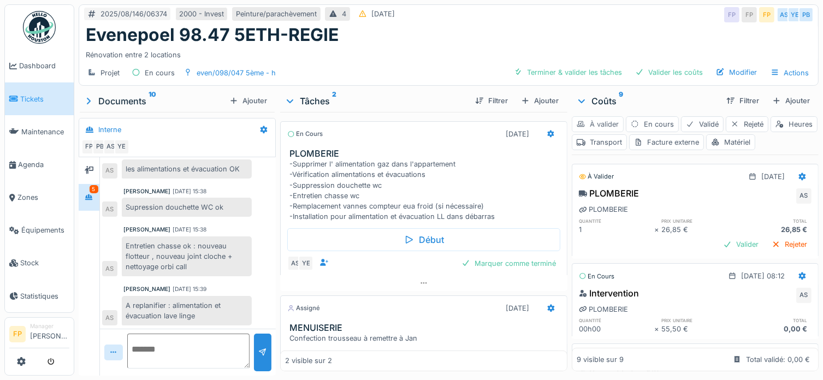
click at [604, 124] on div "À valider" at bounding box center [598, 124] width 52 height 16
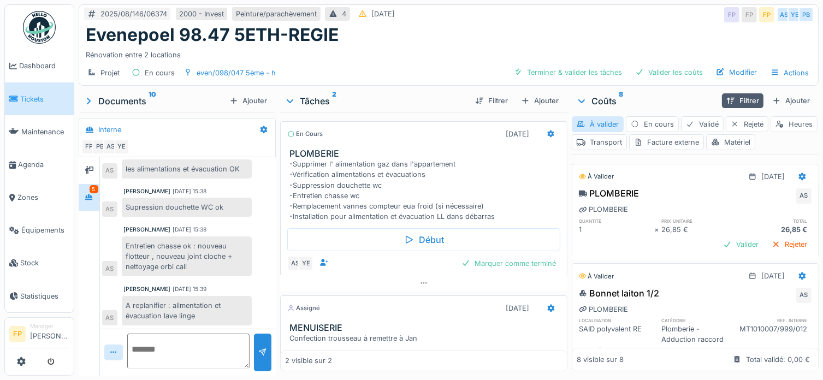
click at [770, 132] on div "Heures" at bounding box center [793, 124] width 47 height 16
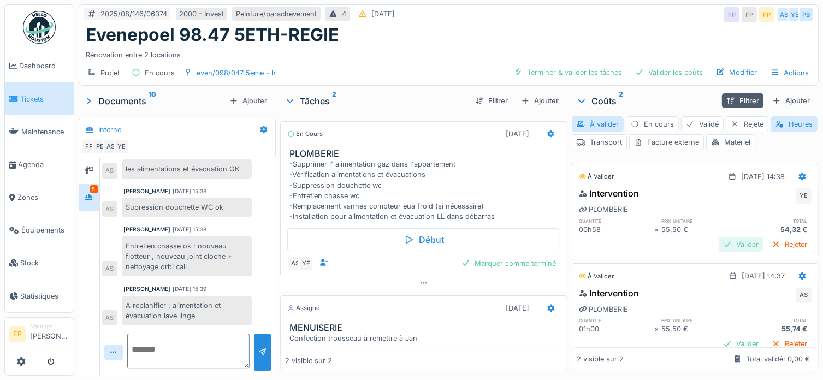
click at [718, 245] on div "Valider" at bounding box center [740, 244] width 44 height 15
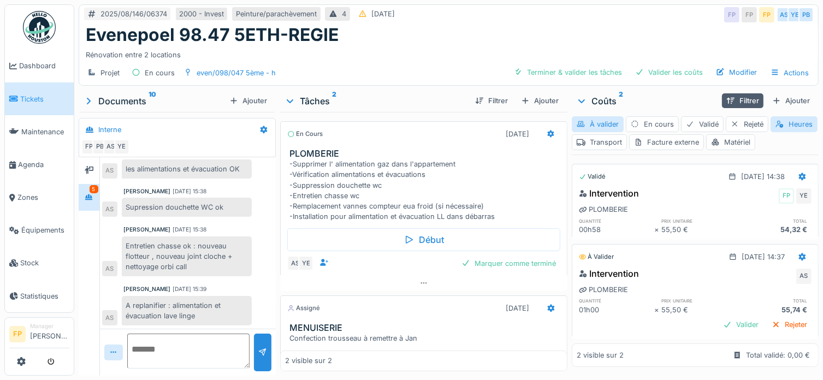
scroll to position [10, 0]
click at [719, 317] on div "Valider" at bounding box center [740, 324] width 44 height 15
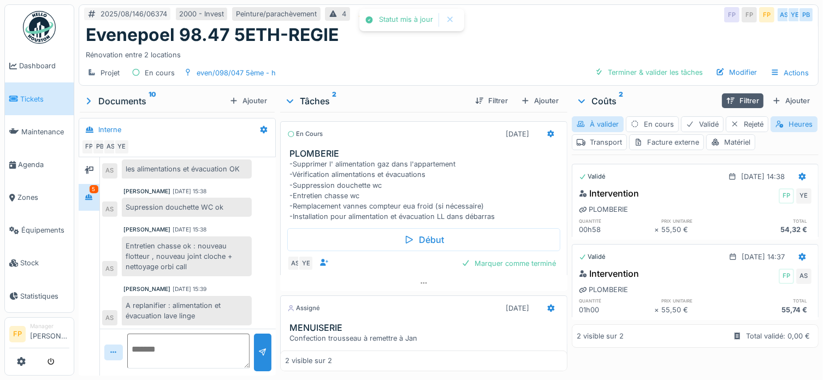
scroll to position [0, 0]
click at [770, 132] on div "Heures" at bounding box center [793, 124] width 47 height 16
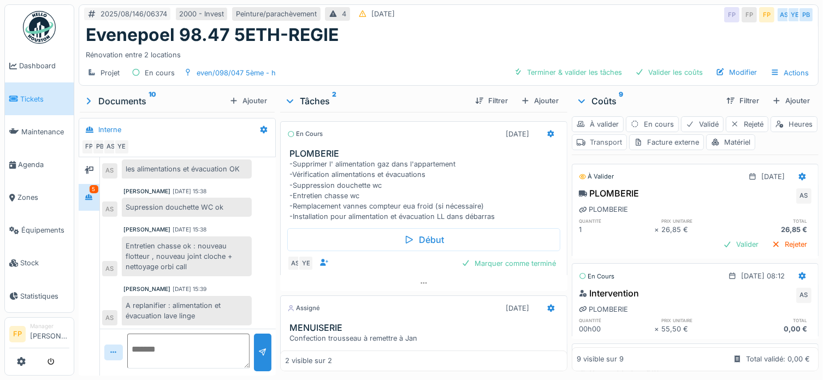
click at [627, 142] on div "Transport" at bounding box center [599, 142] width 55 height 16
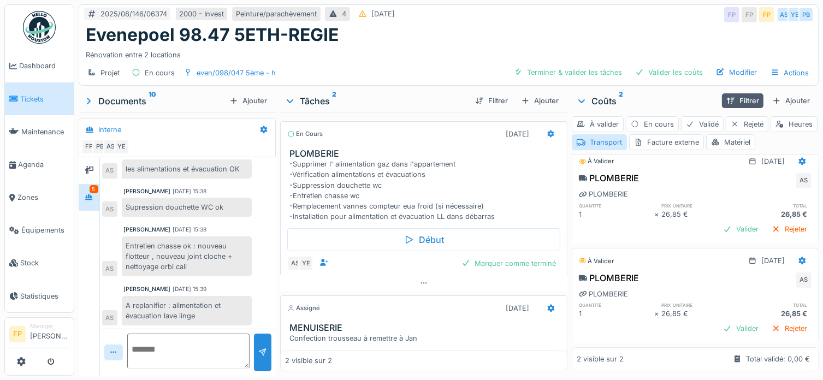
scroll to position [29, 0]
click at [723, 321] on div "Valider" at bounding box center [740, 328] width 44 height 15
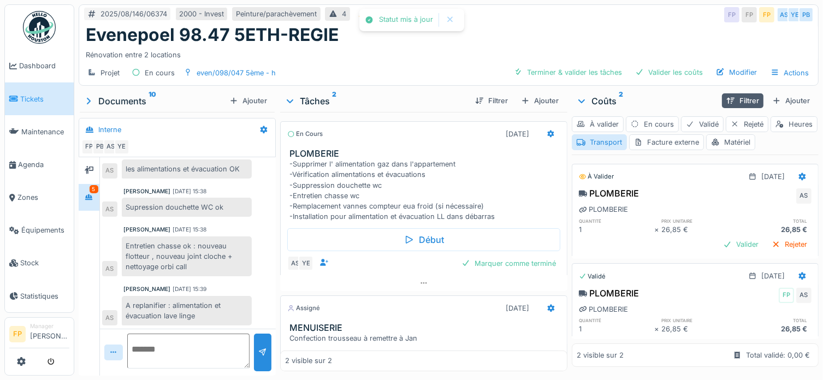
scroll to position [0, 0]
click at [627, 142] on div "Transport" at bounding box center [599, 142] width 55 height 16
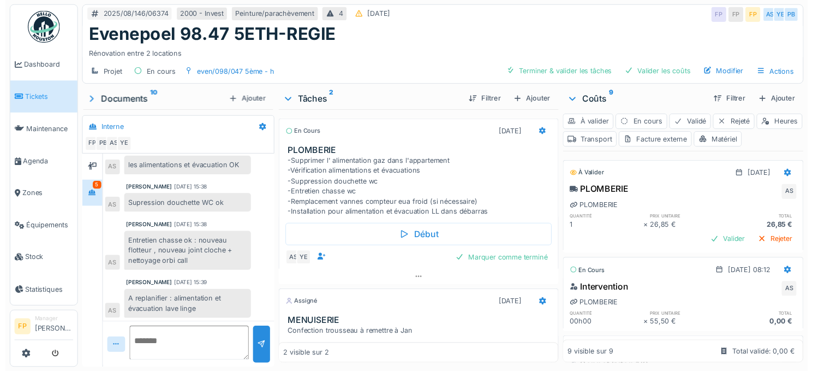
scroll to position [102, 0]
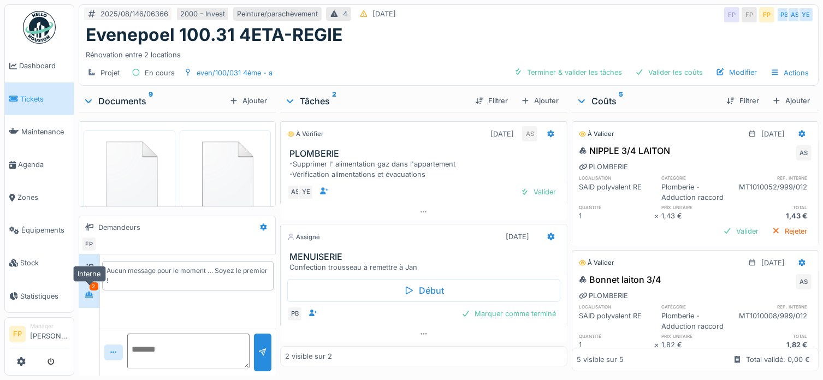
click at [90, 294] on icon at bounding box center [89, 294] width 8 height 6
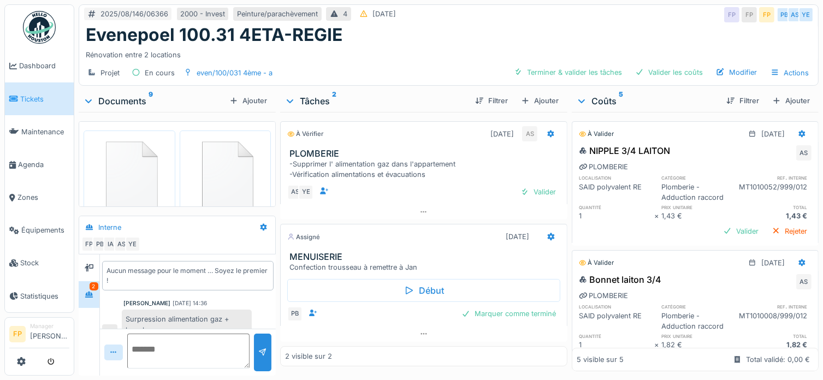
click at [87, 98] on icon at bounding box center [88, 101] width 9 height 11
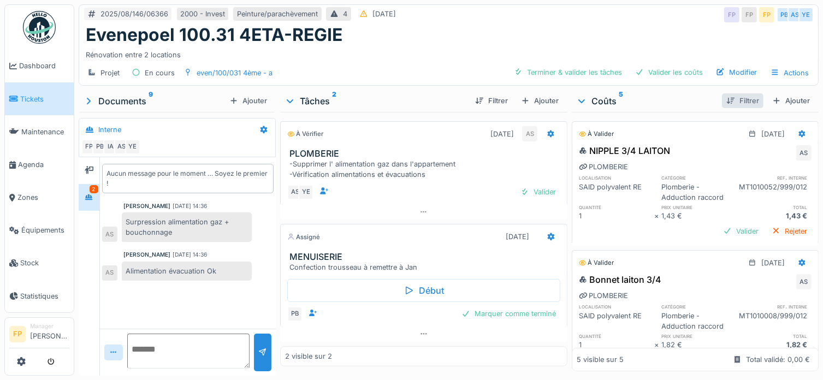
click at [737, 100] on div "Filtrer" at bounding box center [742, 100] width 41 height 15
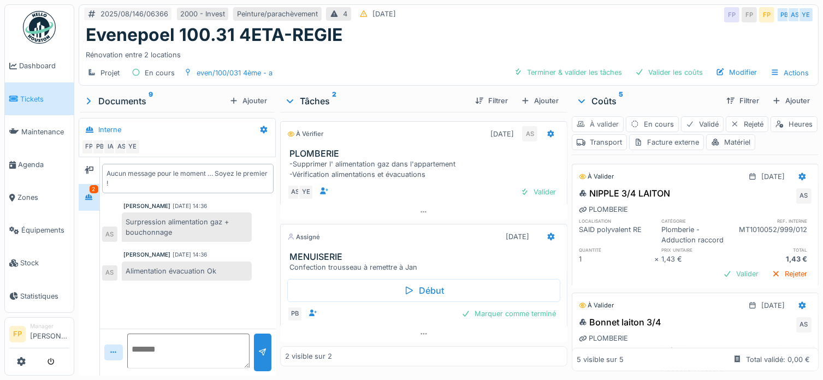
click at [599, 122] on div "À valider" at bounding box center [598, 124] width 52 height 16
click at [770, 132] on div "Heures" at bounding box center [793, 124] width 47 height 16
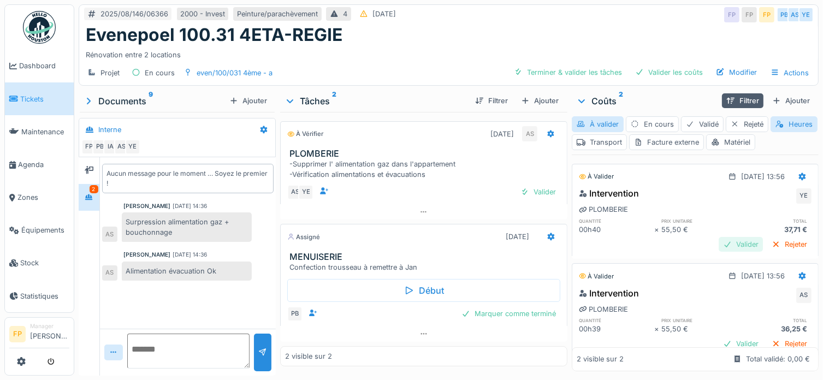
click at [720, 243] on div "Valider" at bounding box center [740, 244] width 44 height 15
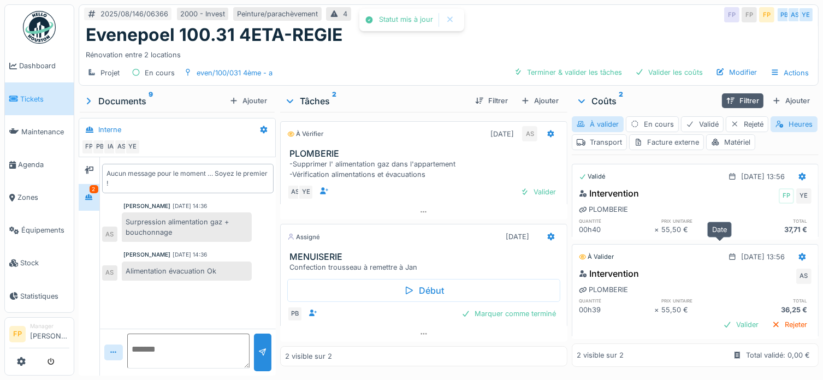
scroll to position [10, 0]
click at [718, 317] on div "Valider" at bounding box center [740, 324] width 44 height 15
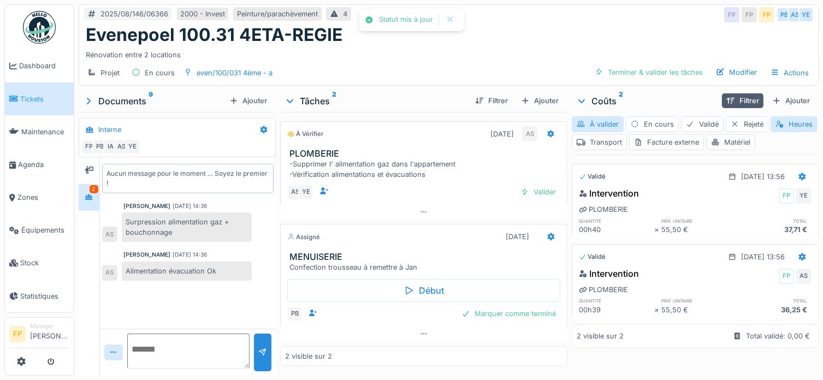
scroll to position [0, 0]
click at [770, 132] on div "Heures" at bounding box center [793, 124] width 47 height 16
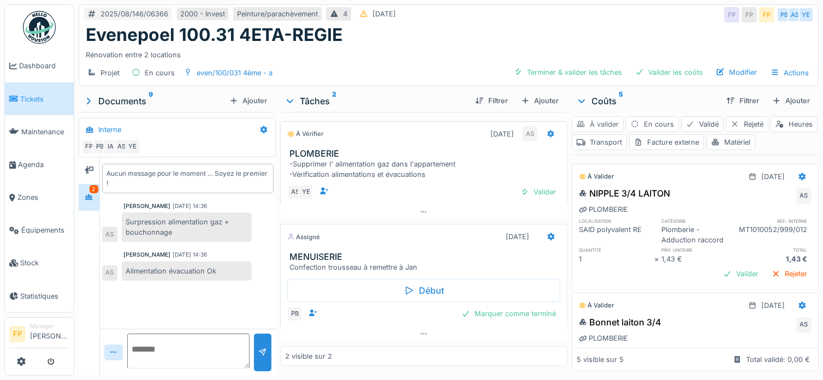
click at [592, 122] on div "À valider" at bounding box center [598, 124] width 52 height 16
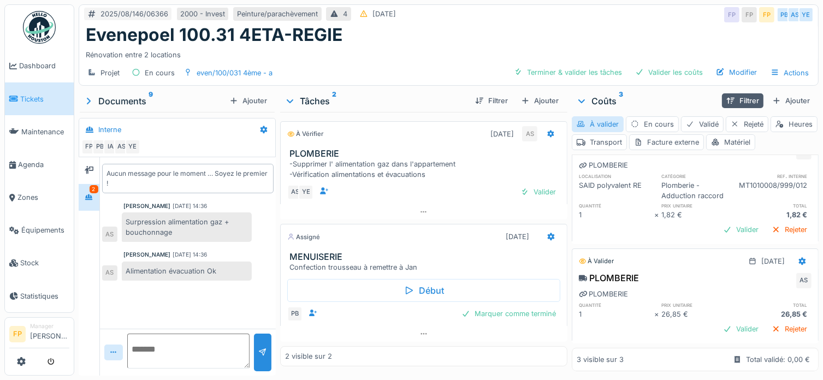
scroll to position [187, 0]
click at [723, 322] on div "Valider" at bounding box center [740, 329] width 44 height 15
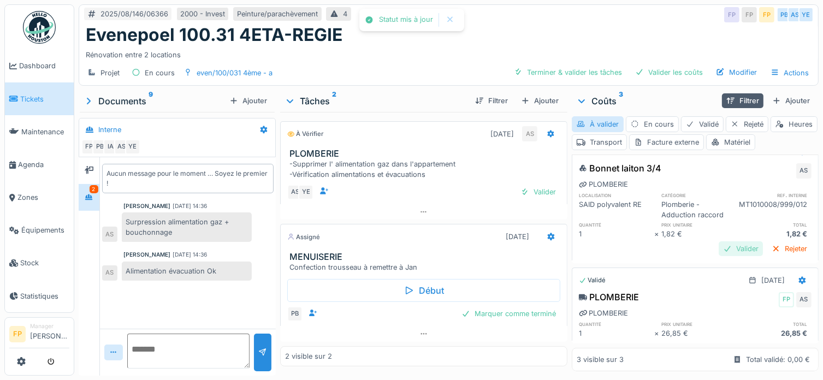
click at [718, 241] on div "Valider" at bounding box center [740, 248] width 44 height 15
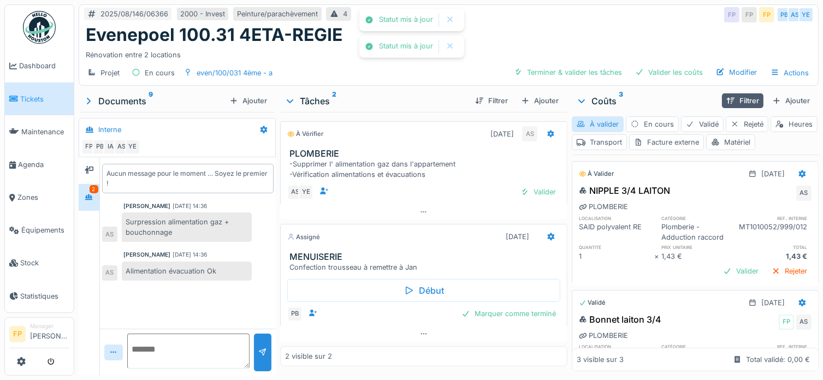
scroll to position [0, 0]
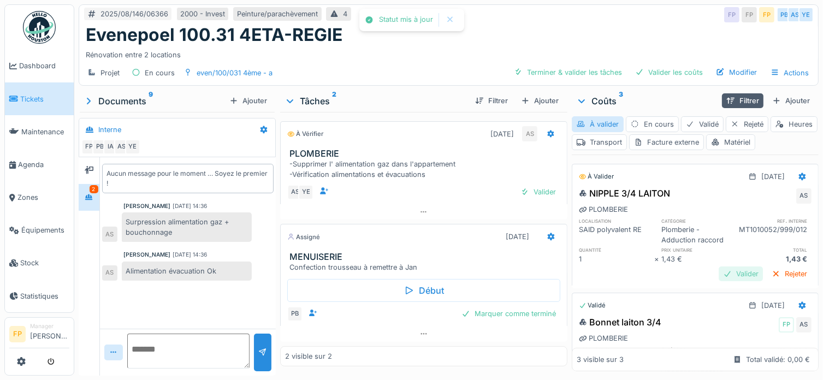
click at [719, 274] on div "Valider" at bounding box center [740, 273] width 44 height 15
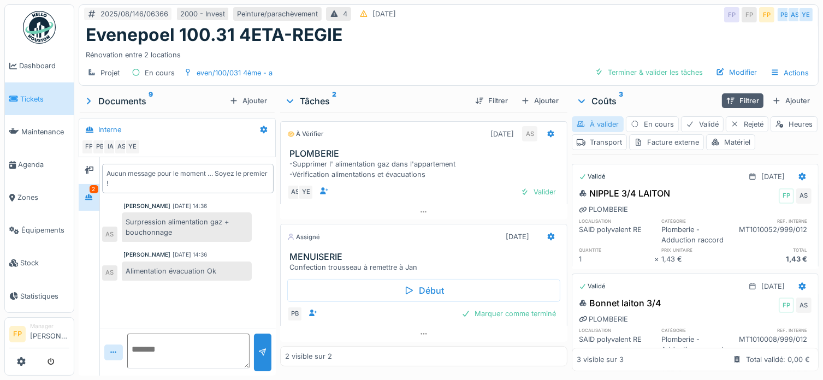
click at [587, 118] on div "À valider" at bounding box center [598, 124] width 52 height 16
click at [526, 199] on div "Valider" at bounding box center [538, 192] width 44 height 15
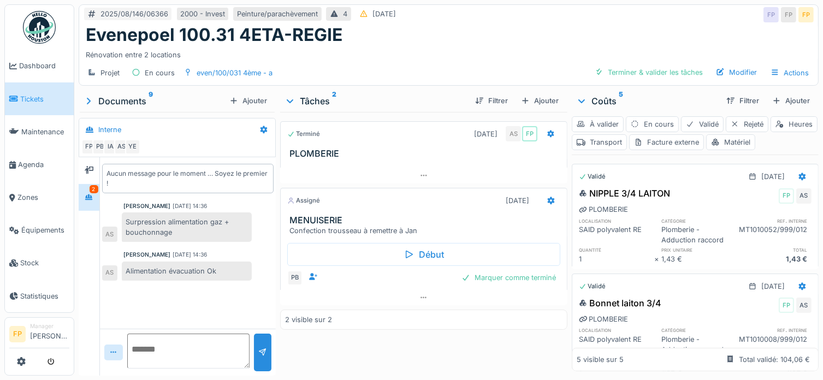
click at [37, 98] on span "Tickets" at bounding box center [44, 99] width 49 height 10
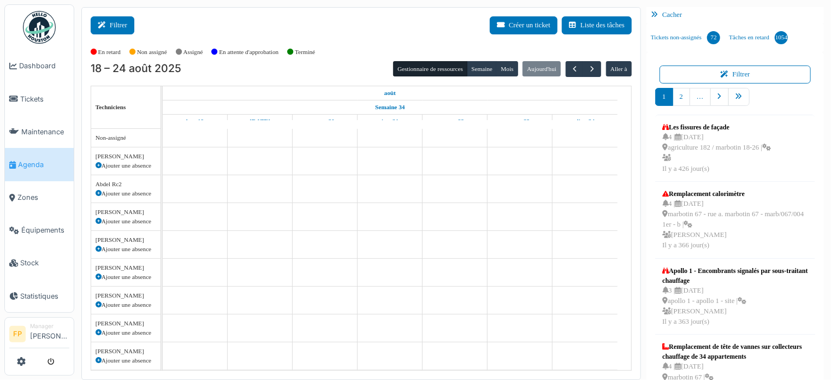
click at [116, 28] on button "Filtrer" at bounding box center [113, 25] width 44 height 18
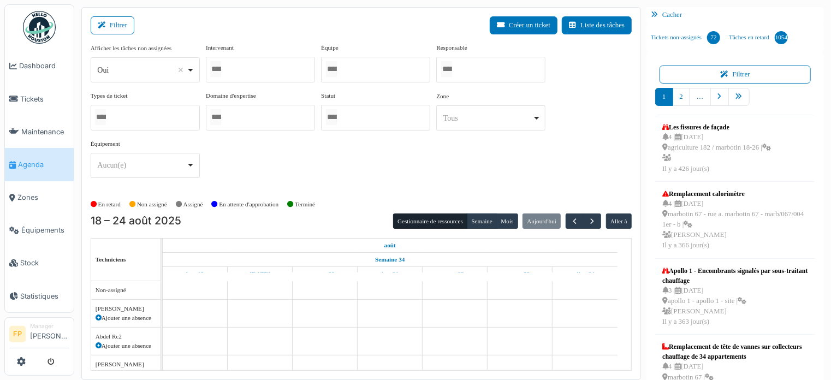
click at [133, 66] on div "Oui Remove item" at bounding box center [141, 69] width 89 height 11
select select "**"
click at [259, 69] on div at bounding box center [260, 70] width 109 height 26
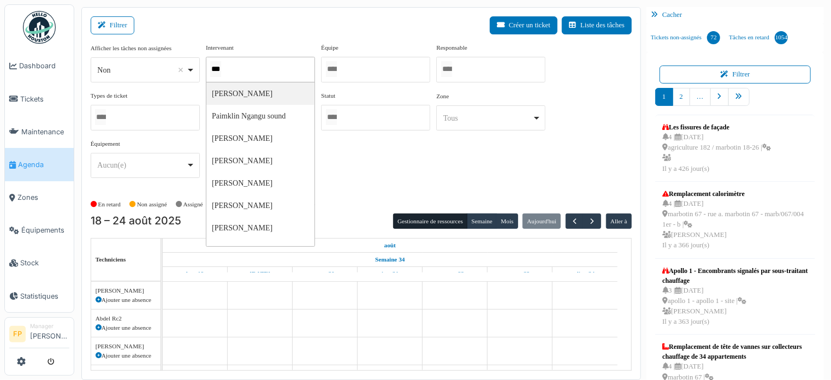
type input "****"
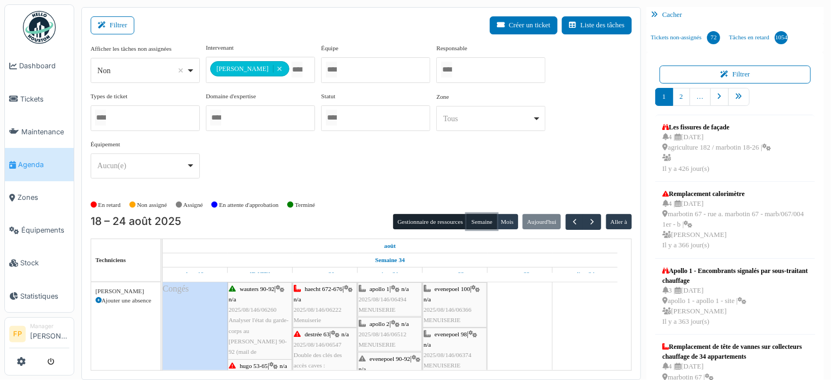
click at [476, 221] on button "Semaine" at bounding box center [482, 221] width 30 height 15
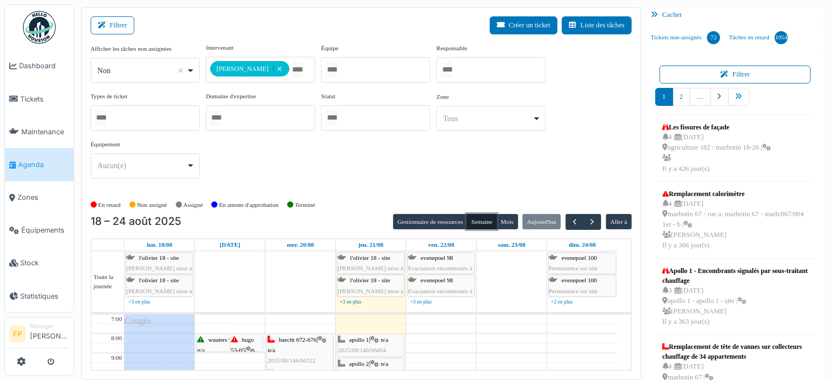
scroll to position [14, 0]
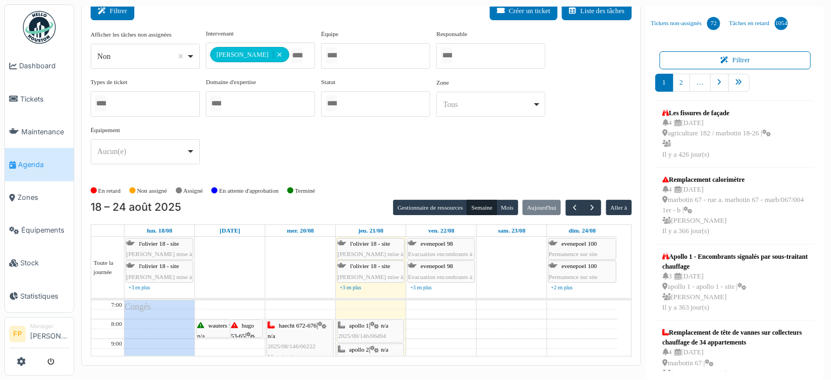
click at [114, 13] on button "Filtrer" at bounding box center [113, 11] width 44 height 18
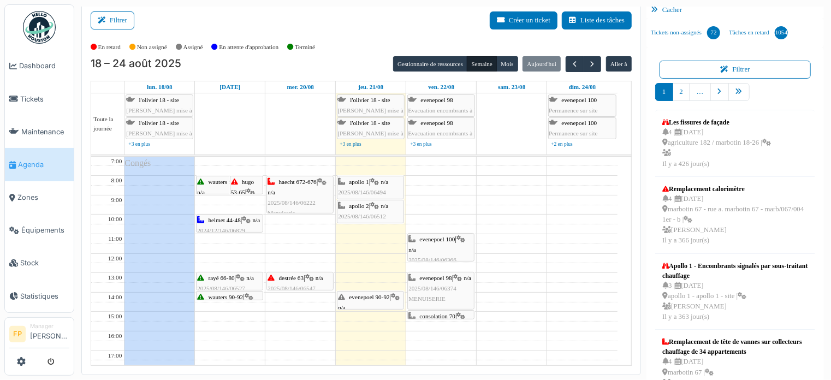
scroll to position [0, 0]
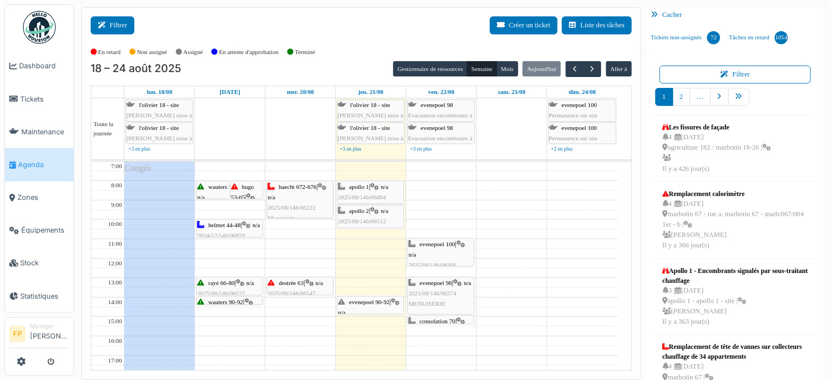
click at [116, 22] on button "Filtrer" at bounding box center [113, 25] width 44 height 18
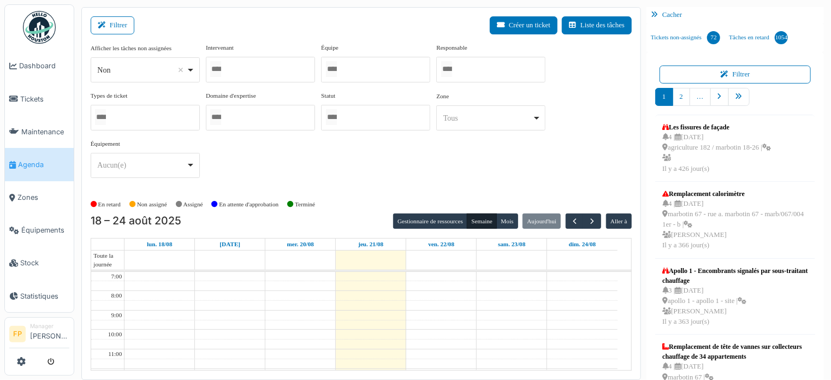
click at [240, 67] on div at bounding box center [260, 70] width 109 height 26
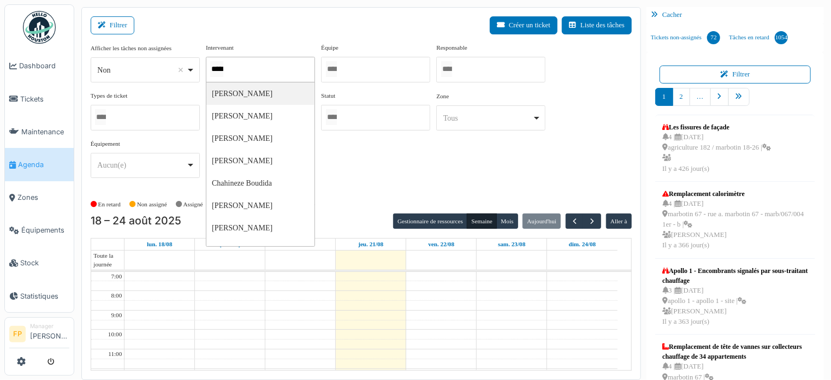
type input "******"
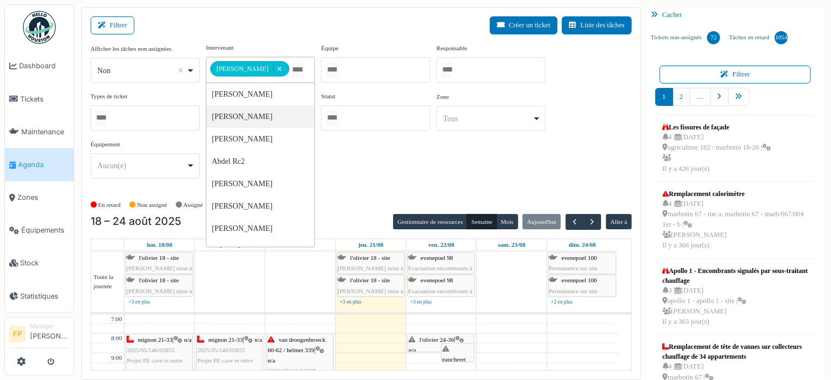
scroll to position [14, 0]
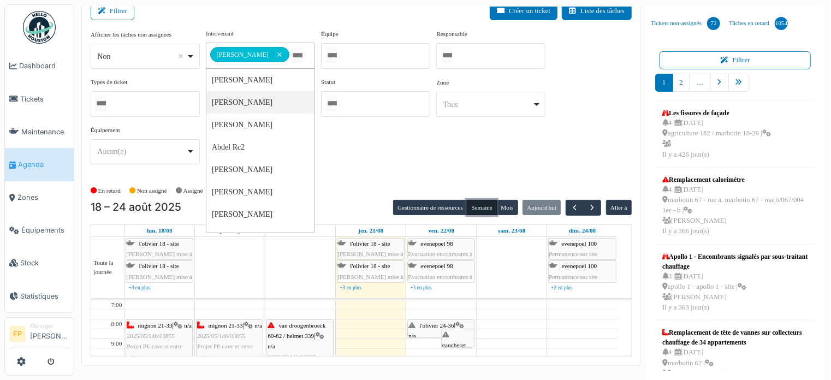
click at [477, 205] on button "Semaine" at bounding box center [482, 207] width 30 height 15
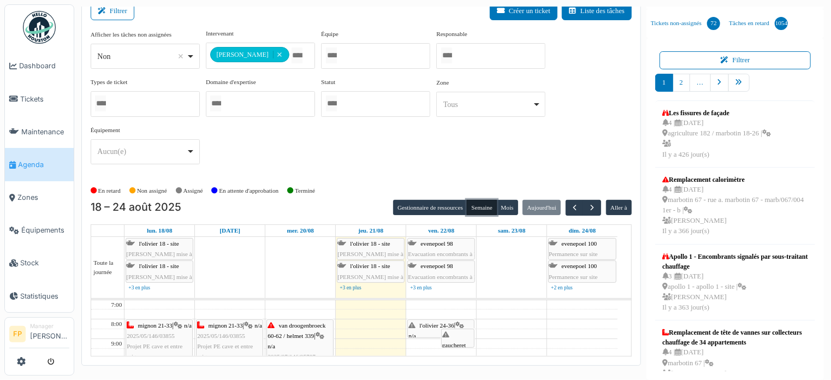
scroll to position [267, 0]
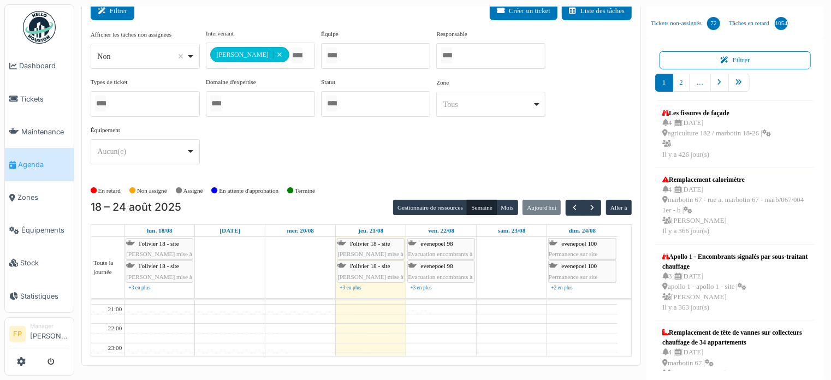
click at [112, 10] on button "Filtrer" at bounding box center [113, 11] width 44 height 18
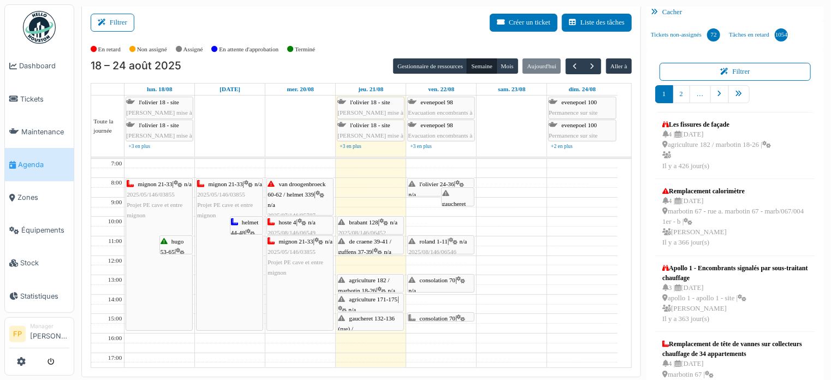
scroll to position [0, 0]
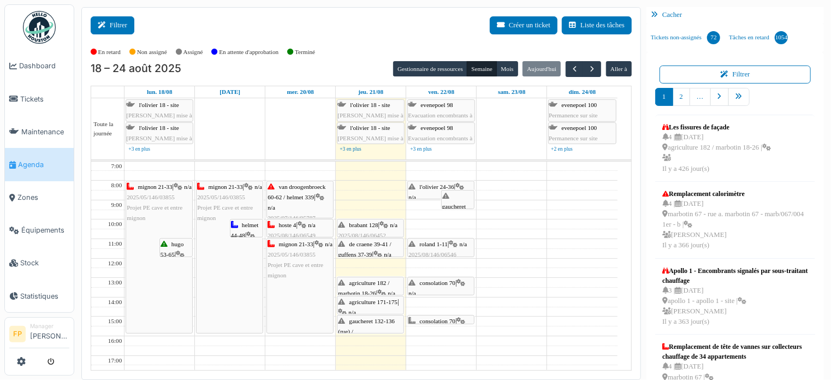
click at [116, 25] on button "Filtrer" at bounding box center [113, 25] width 44 height 18
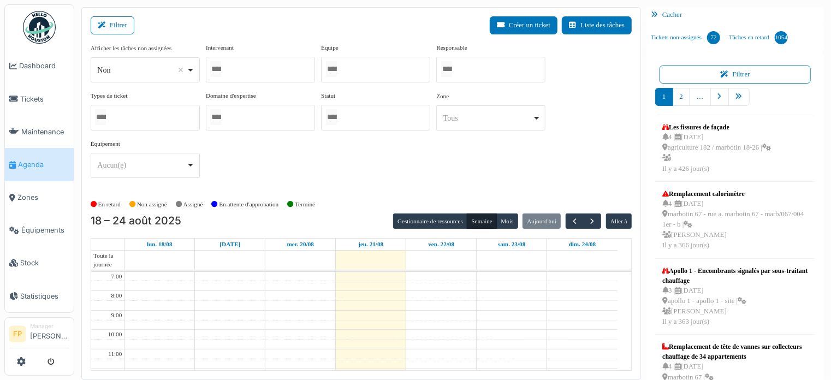
click at [221, 69] on input "Tous" at bounding box center [215, 69] width 11 height 16
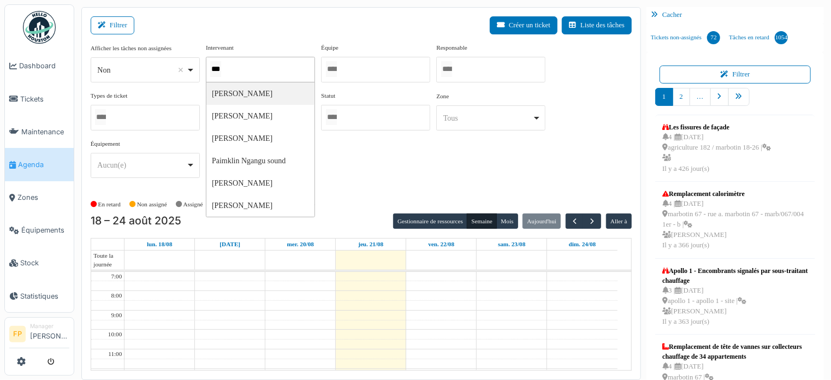
type input "****"
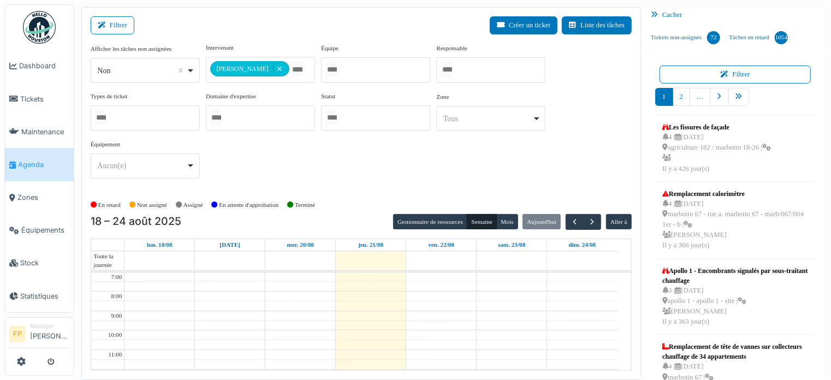
click at [487, 144] on div "**********" at bounding box center [361, 115] width 541 height 144
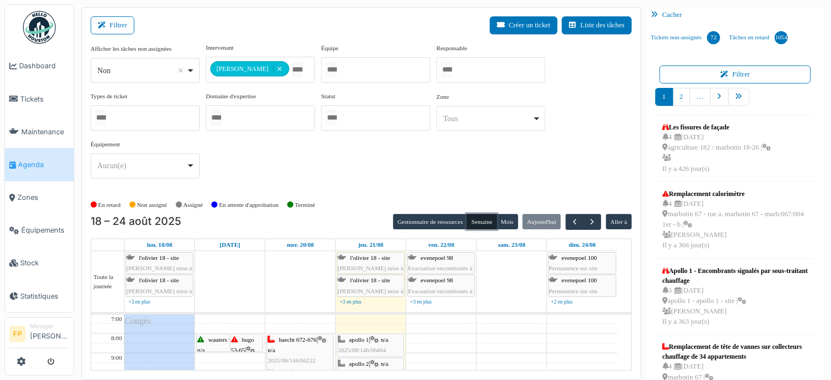
click at [478, 219] on button "Semaine" at bounding box center [482, 221] width 30 height 15
click at [168, 127] on div at bounding box center [145, 118] width 109 height 26
click at [500, 162] on div "**********" at bounding box center [361, 115] width 541 height 145
click at [500, 218] on button "Mois" at bounding box center [507, 222] width 22 height 15
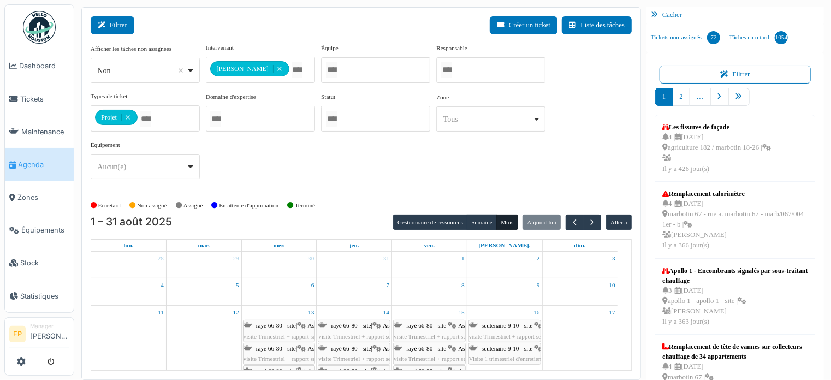
click at [120, 23] on button "Filtrer" at bounding box center [113, 25] width 44 height 18
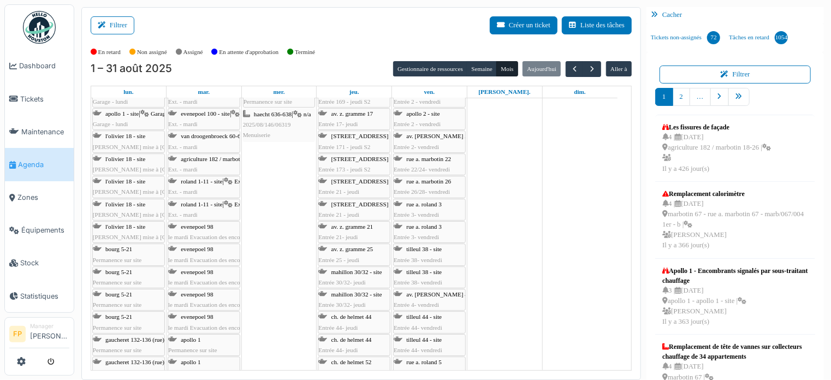
scroll to position [1801, 0]
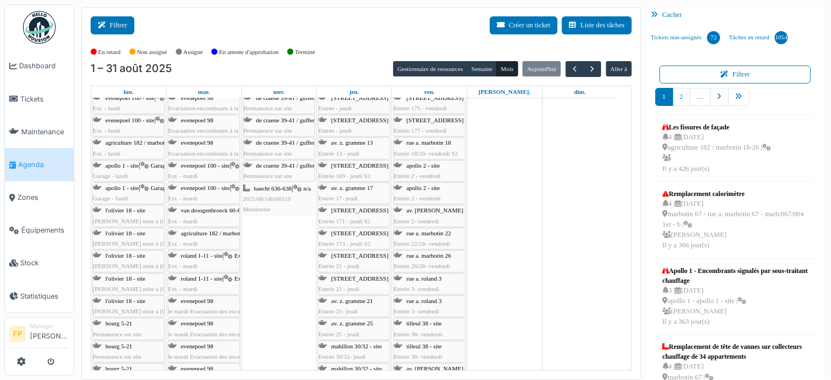
click at [118, 32] on button "Filtrer" at bounding box center [113, 25] width 44 height 18
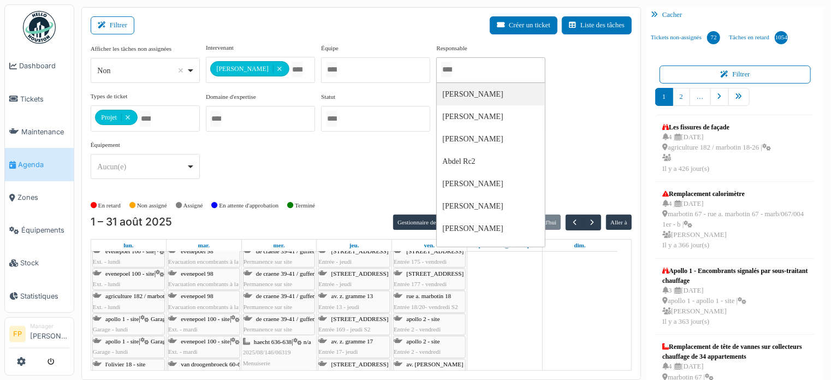
click at [452, 70] on input "Tous" at bounding box center [446, 70] width 11 height 16
type input "***"
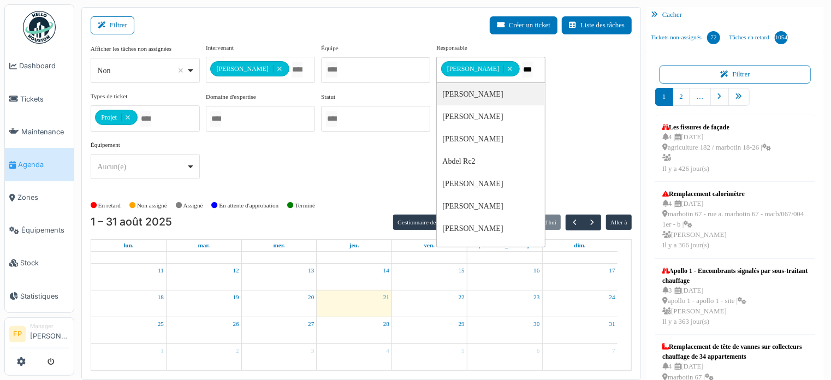
scroll to position [39, 0]
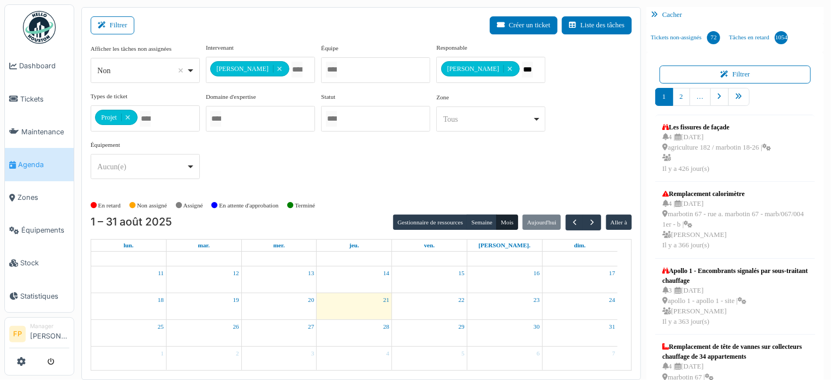
click at [575, 148] on div "**********" at bounding box center [361, 115] width 541 height 145
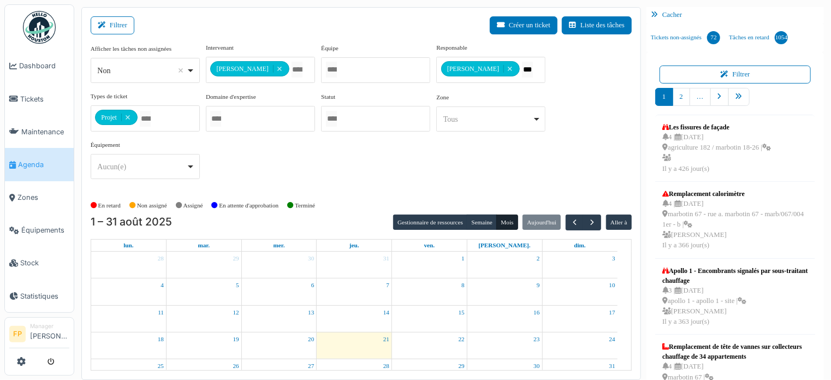
scroll to position [39, 0]
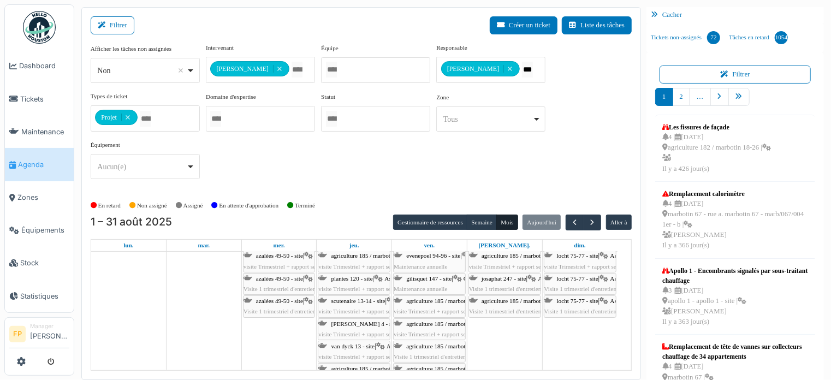
click at [365, 120] on div at bounding box center [375, 119] width 109 height 26
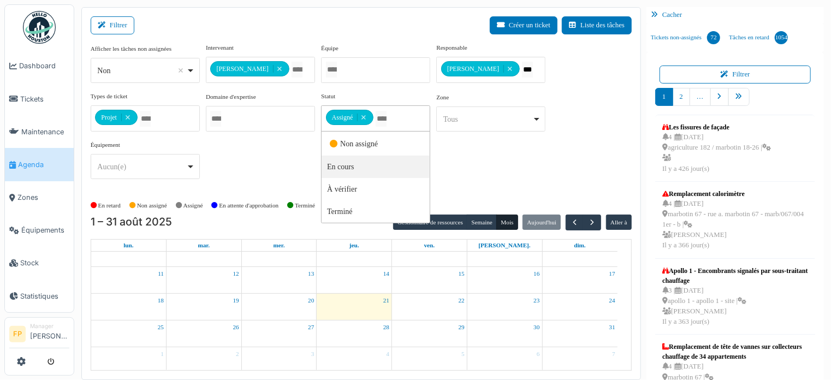
click at [469, 161] on div "**********" at bounding box center [361, 115] width 541 height 145
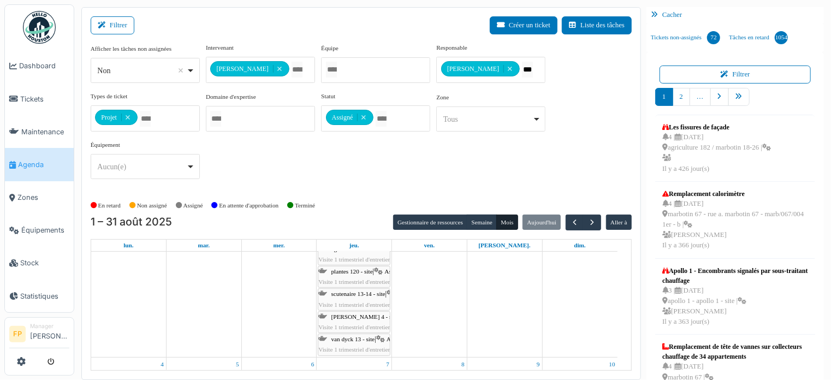
scroll to position [164, 0]
click at [384, 67] on div at bounding box center [375, 70] width 109 height 26
click at [506, 170] on div "**********" at bounding box center [361, 115] width 541 height 145
click at [255, 112] on div at bounding box center [260, 119] width 109 height 26
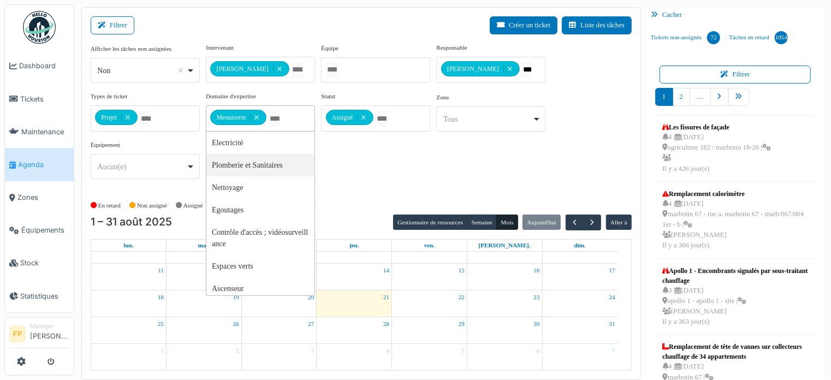
scroll to position [39, 0]
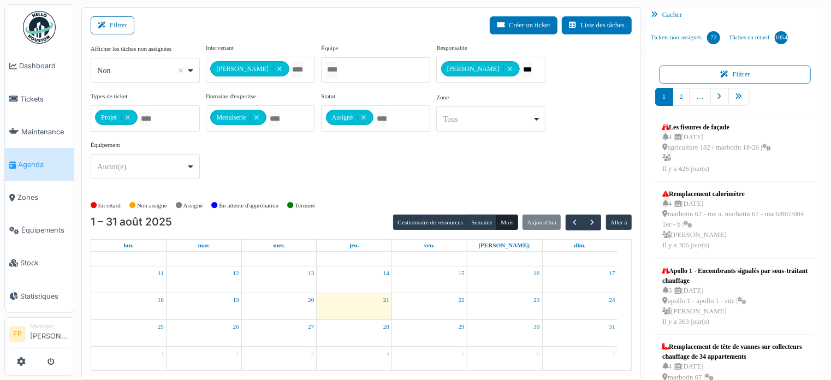
click at [452, 161] on div "**********" at bounding box center [361, 115] width 541 height 145
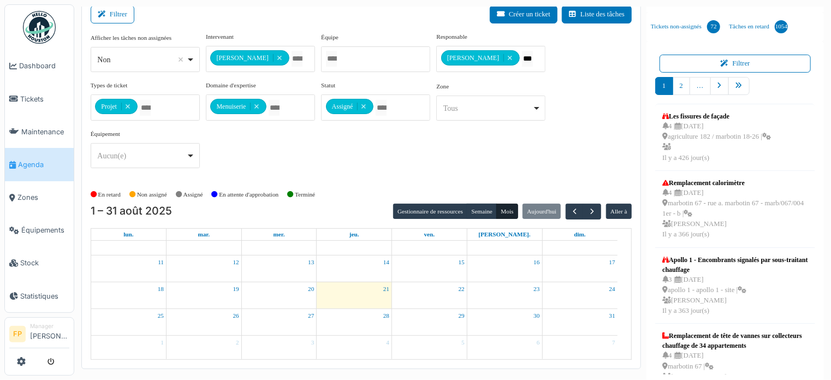
scroll to position [14, 0]
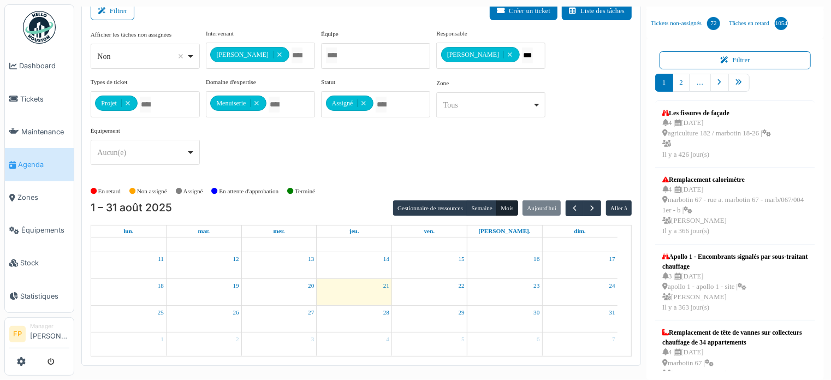
click at [521, 115] on div "**** Tous Remove item" at bounding box center [490, 104] width 109 height 25
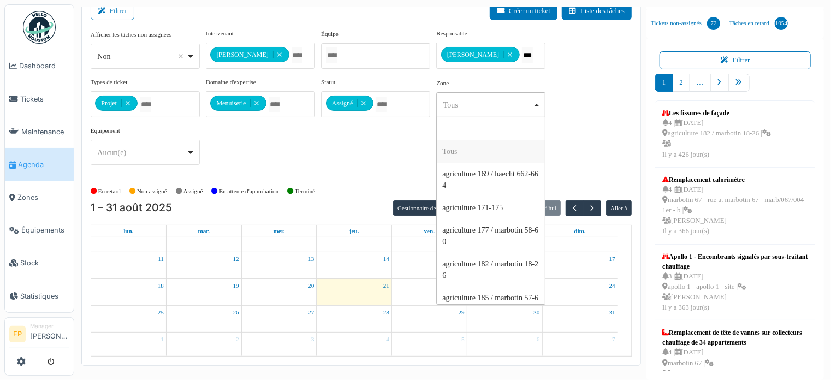
click at [624, 136] on div "**********" at bounding box center [361, 101] width 541 height 145
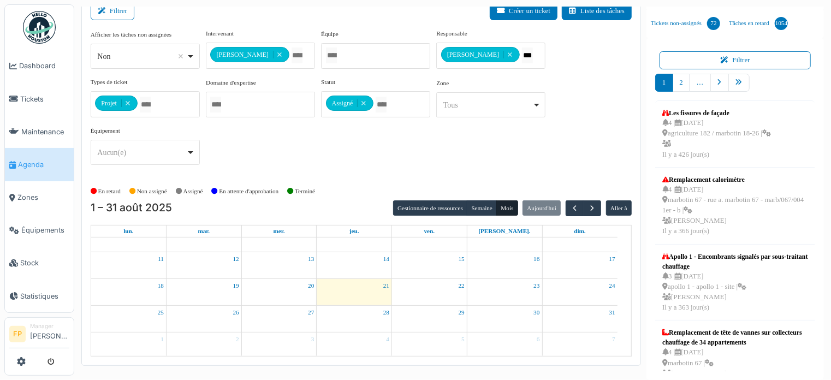
drag, startPoint x: 367, startPoint y: 102, endPoint x: 389, endPoint y: 92, distance: 24.4
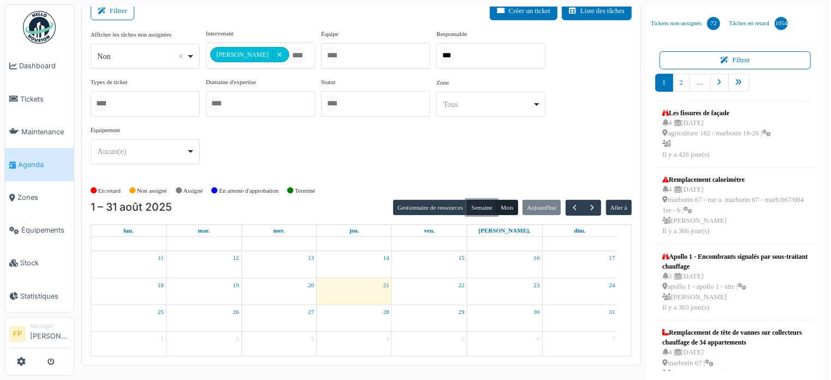
click at [476, 206] on button "Semaine" at bounding box center [482, 207] width 30 height 15
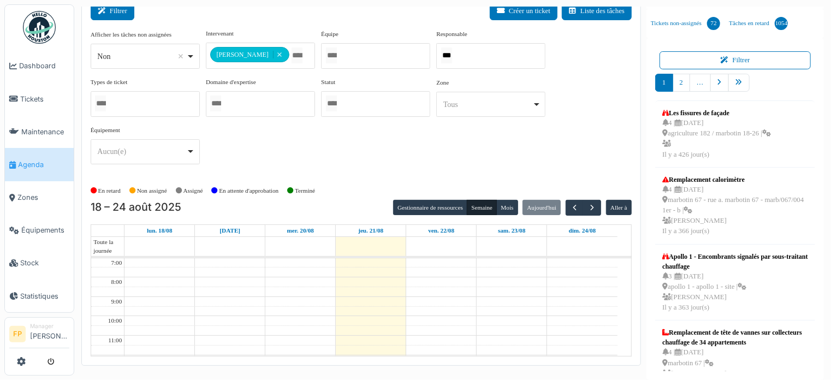
click at [118, 11] on button "Filtrer" at bounding box center [113, 11] width 44 height 18
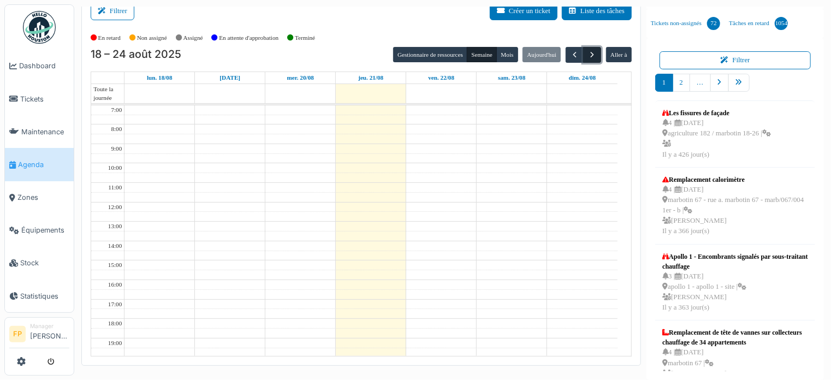
click at [590, 51] on span "button" at bounding box center [591, 54] width 9 height 9
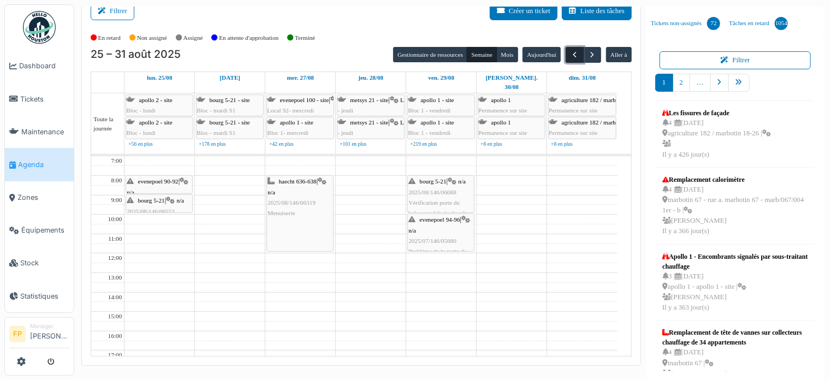
click at [570, 52] on span "button" at bounding box center [574, 54] width 9 height 9
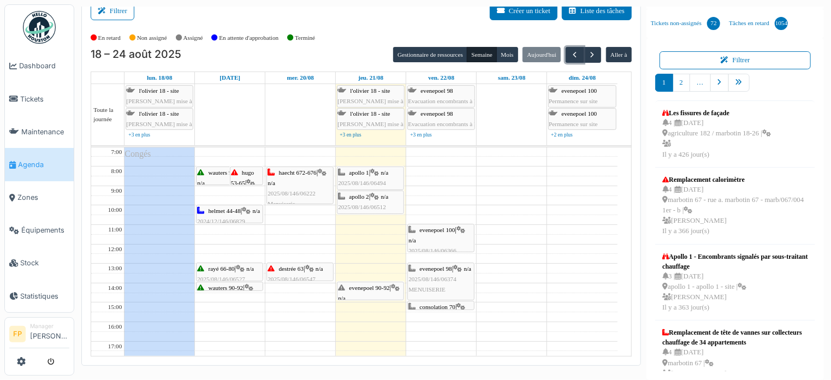
click at [435, 235] on div "evenepoel 100 | n/a 2025/08/146/06366 MENUISERIE" at bounding box center [440, 246] width 65 height 42
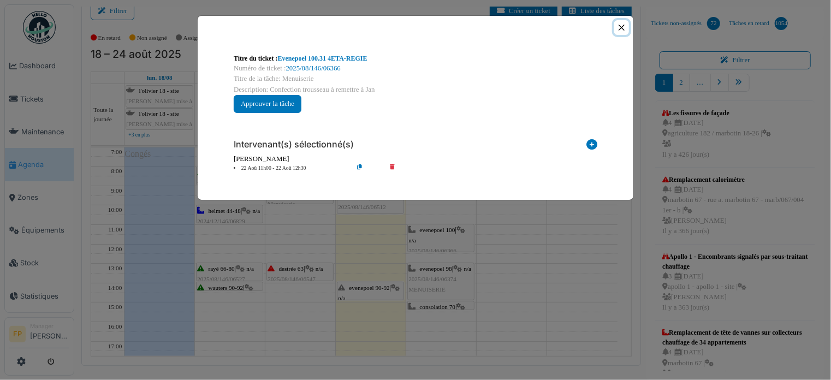
click at [623, 31] on button "Close" at bounding box center [621, 27] width 15 height 15
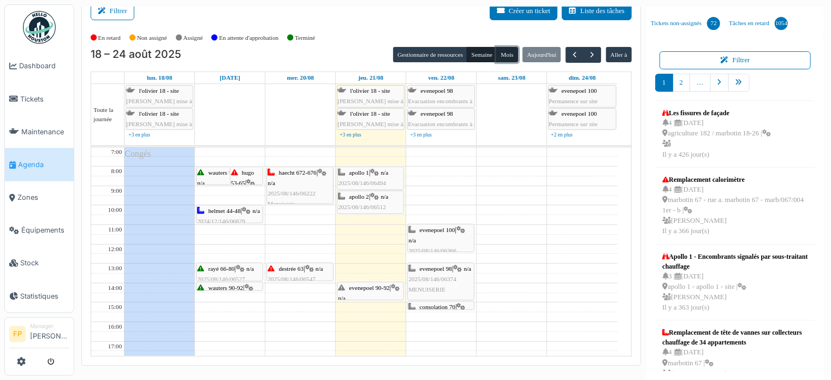
click at [502, 53] on button "Mois" at bounding box center [507, 54] width 22 height 15
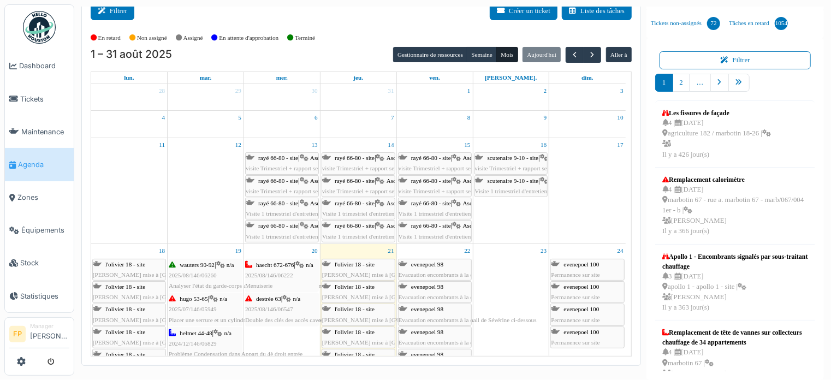
click at [118, 10] on button "Filtrer" at bounding box center [113, 11] width 44 height 18
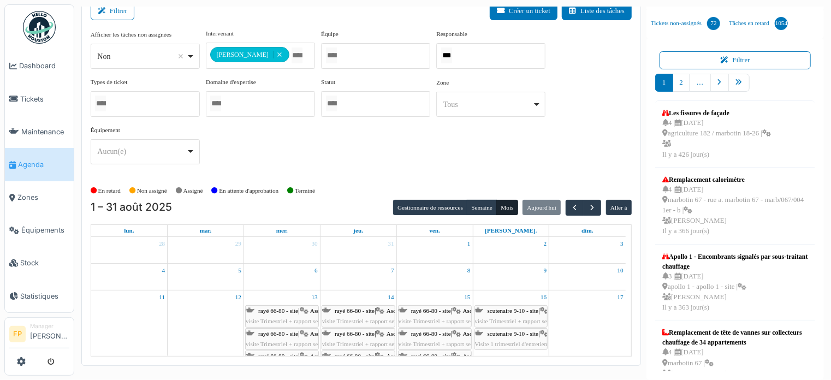
click at [126, 92] on div at bounding box center [145, 104] width 109 height 26
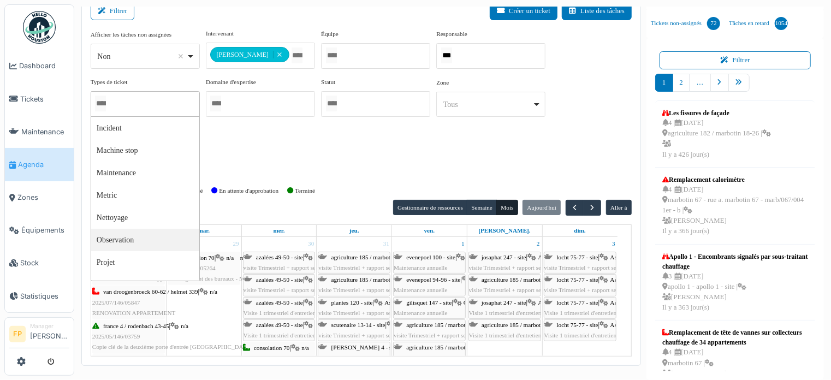
click at [119, 100] on div at bounding box center [145, 104] width 109 height 26
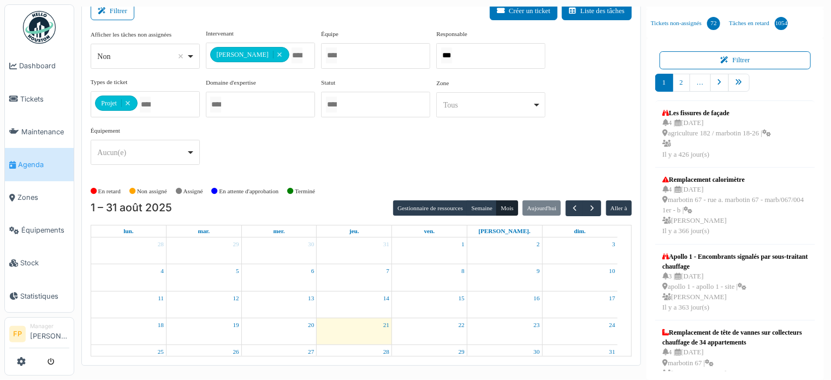
click at [481, 144] on div "**********" at bounding box center [361, 101] width 541 height 145
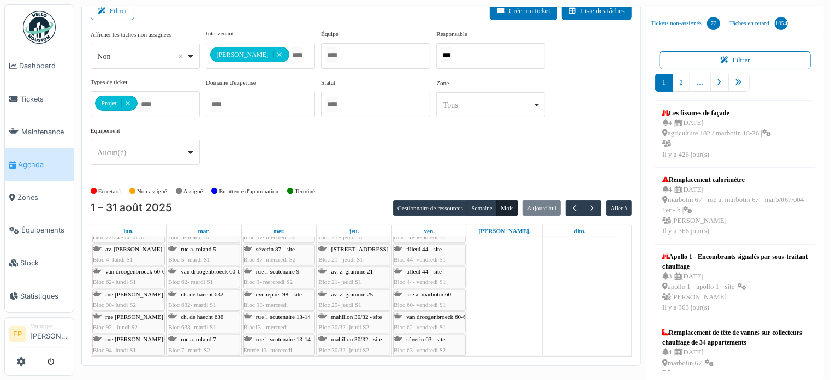
scroll to position [1146, 0]
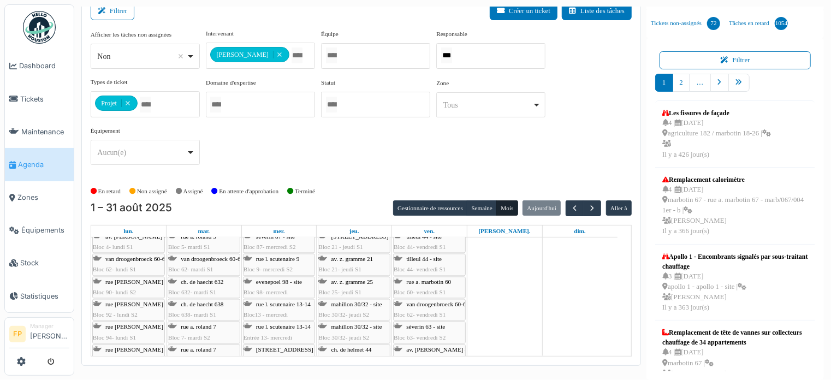
click at [197, 57] on div "*** Non Remove item" at bounding box center [145, 56] width 109 height 25
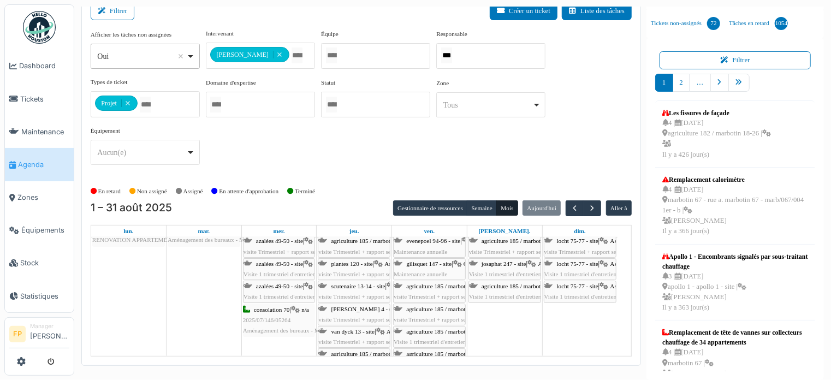
scroll to position [49, 0]
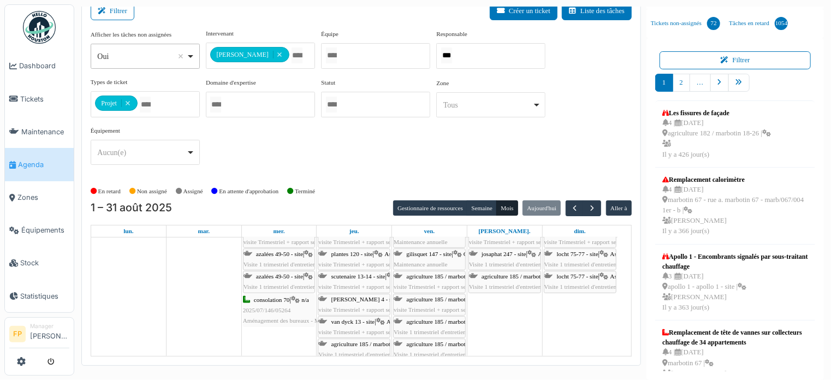
click at [192, 60] on div "Oui Remove item" at bounding box center [145, 57] width 100 height 16
select select "**"
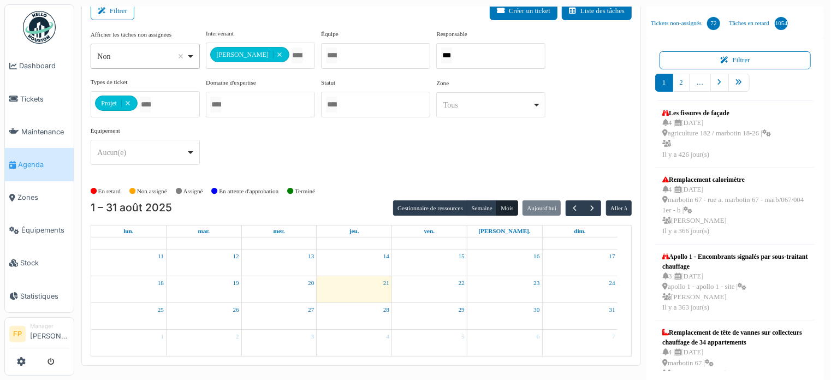
scroll to position [39, 0]
click at [231, 133] on div "**********" at bounding box center [361, 101] width 541 height 145
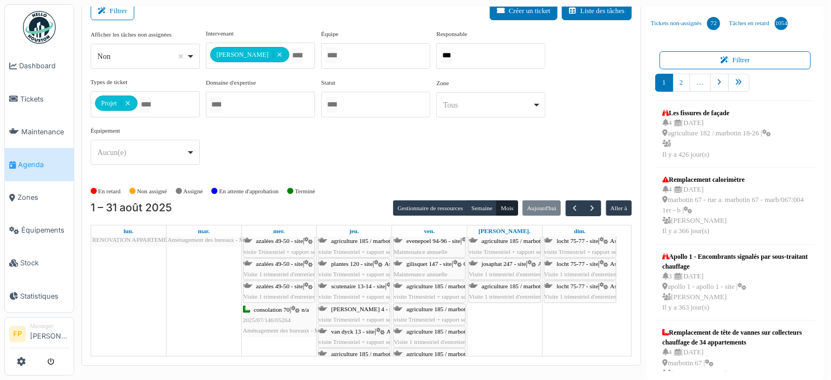
scroll to position [49, 0]
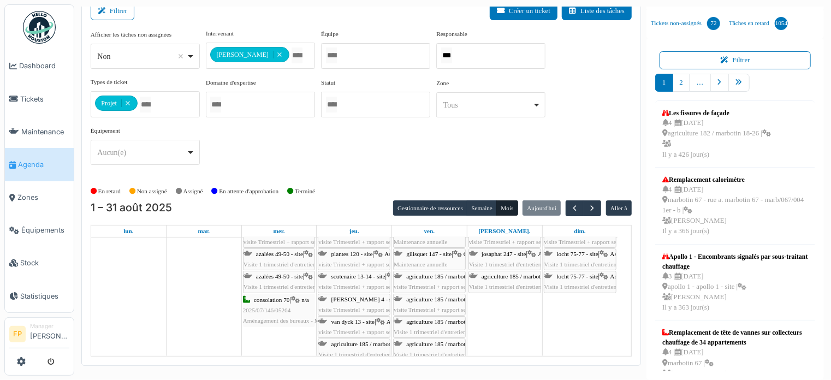
click at [253, 100] on div at bounding box center [260, 105] width 109 height 26
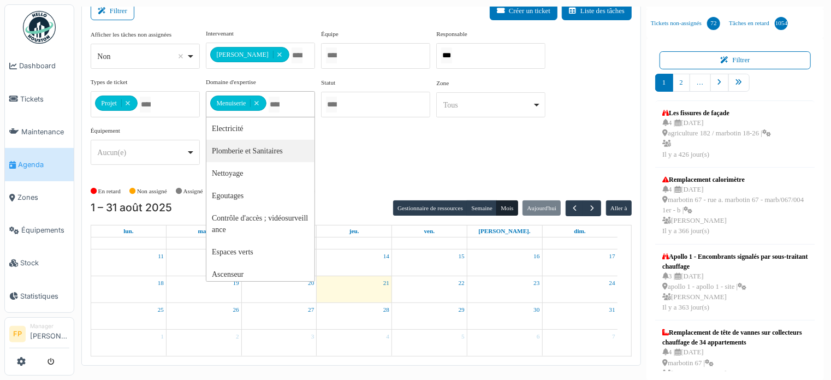
scroll to position [39, 0]
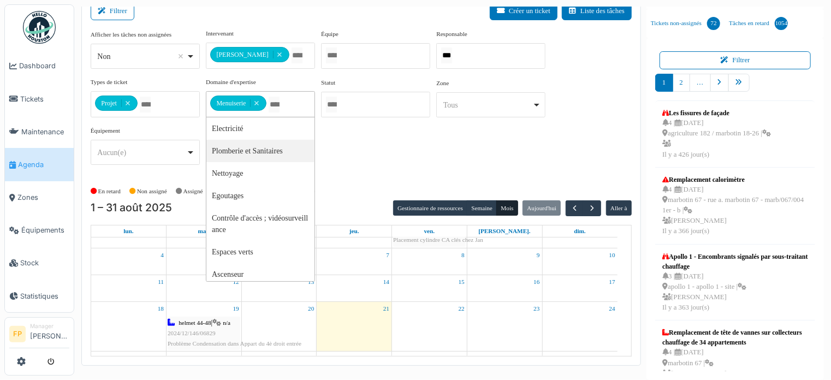
click at [424, 170] on div "**********" at bounding box center [361, 101] width 541 height 145
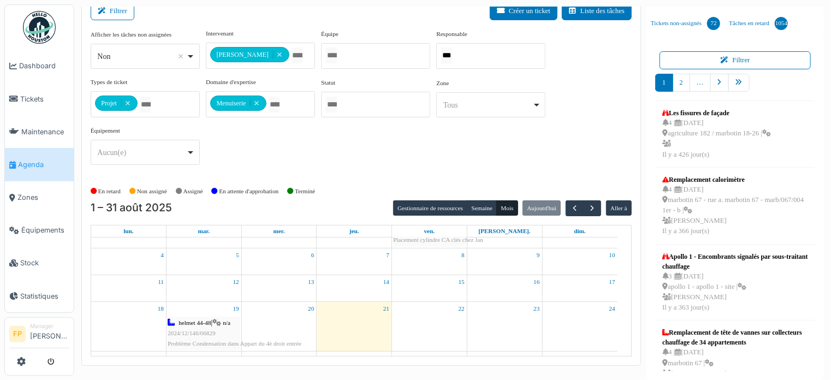
click at [279, 103] on input "Tous" at bounding box center [274, 105] width 11 height 16
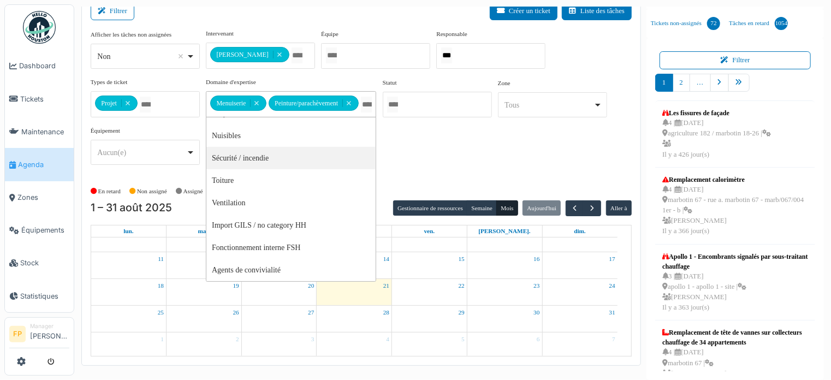
scroll to position [261, 0]
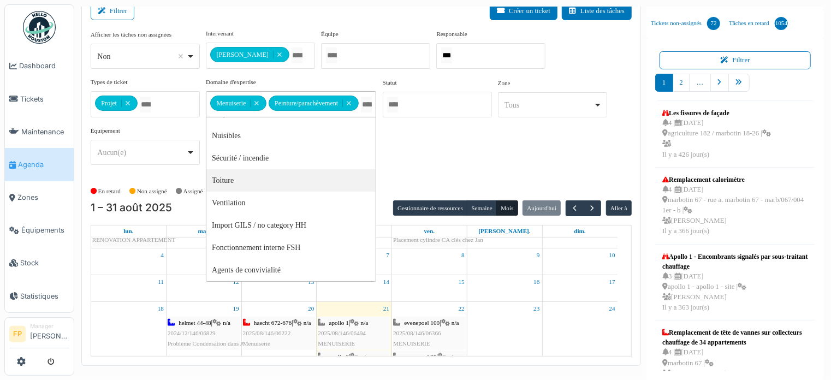
click at [427, 151] on div "**********" at bounding box center [361, 101] width 541 height 145
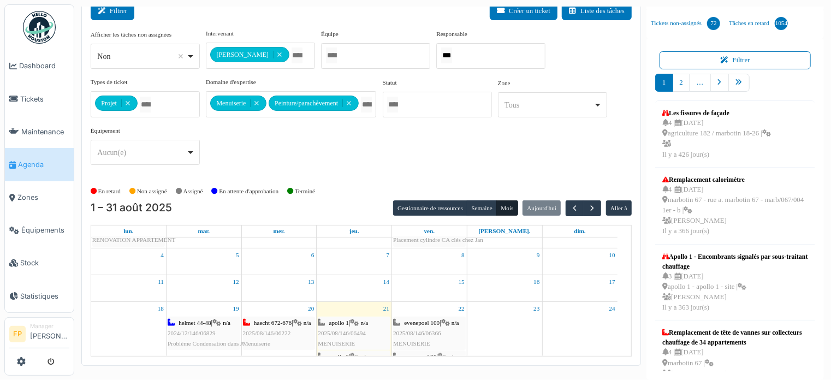
click at [121, 12] on button "Filtrer" at bounding box center [113, 11] width 44 height 18
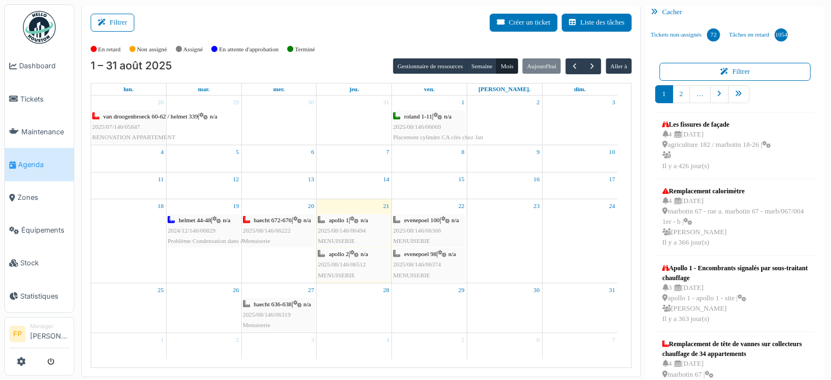
scroll to position [0, 0]
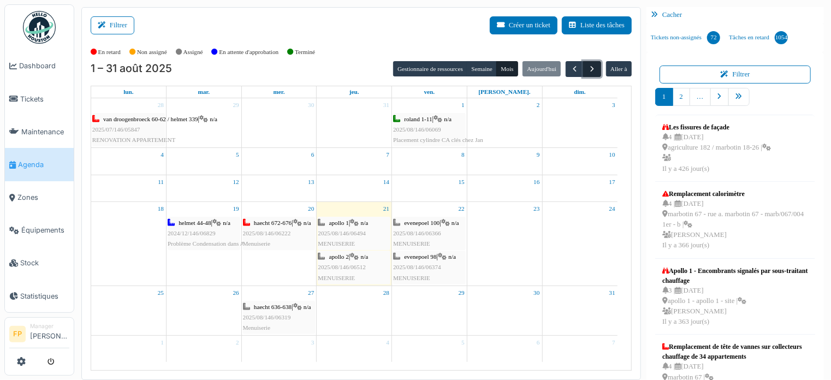
click at [591, 68] on button "button" at bounding box center [592, 69] width 18 height 16
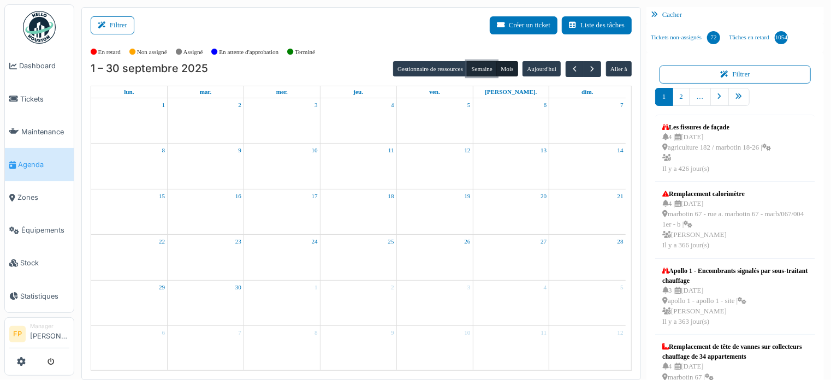
click at [482, 69] on button "Semaine" at bounding box center [482, 68] width 30 height 15
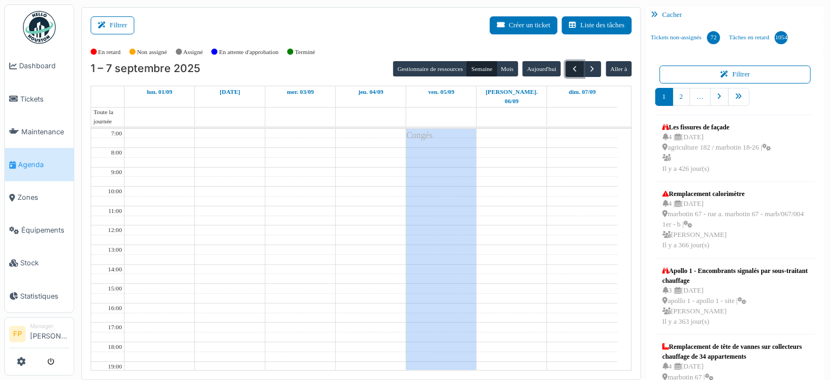
click at [570, 66] on span "button" at bounding box center [574, 68] width 9 height 9
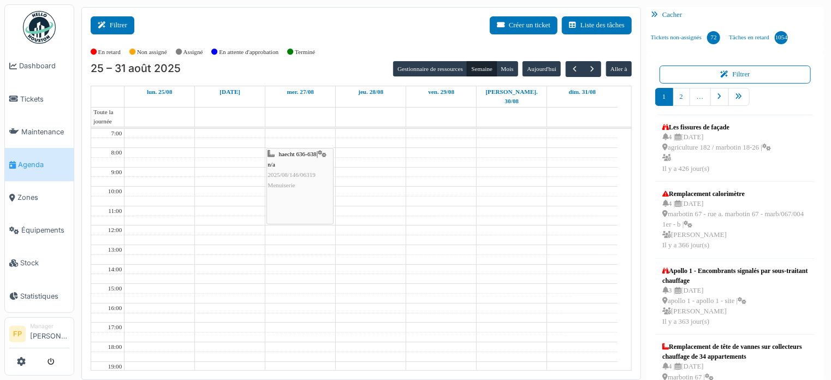
click at [119, 28] on button "Filtrer" at bounding box center [113, 25] width 44 height 18
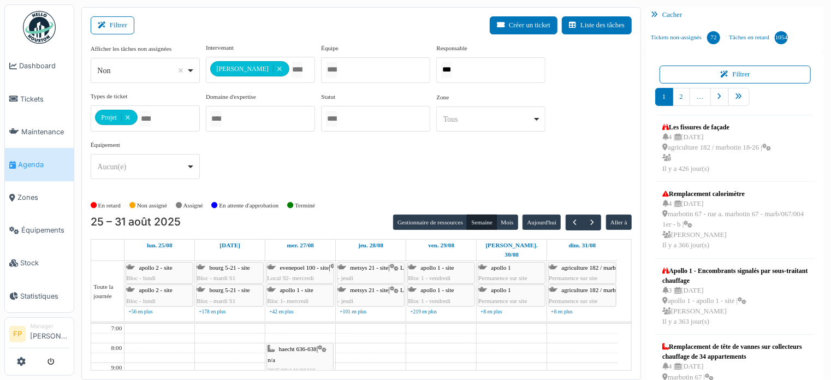
scroll to position [14, 0]
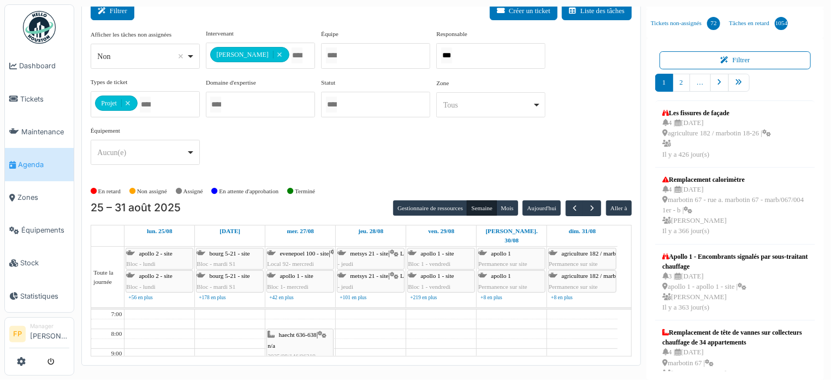
click at [121, 8] on button "Filtrer" at bounding box center [113, 11] width 44 height 18
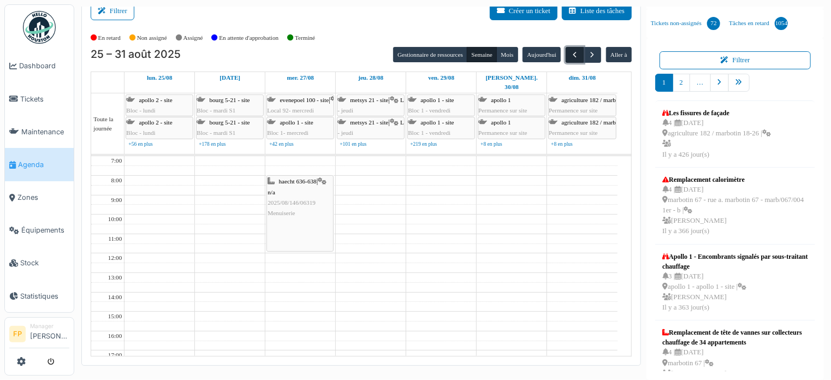
click at [570, 54] on span "button" at bounding box center [574, 54] width 9 height 9
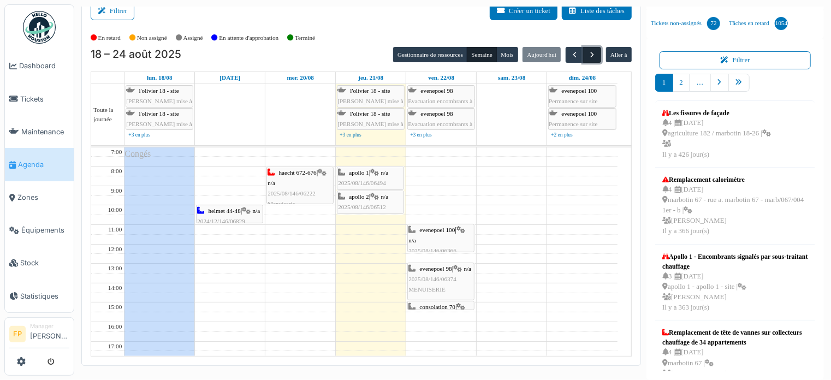
click at [588, 52] on span "button" at bounding box center [591, 54] width 9 height 9
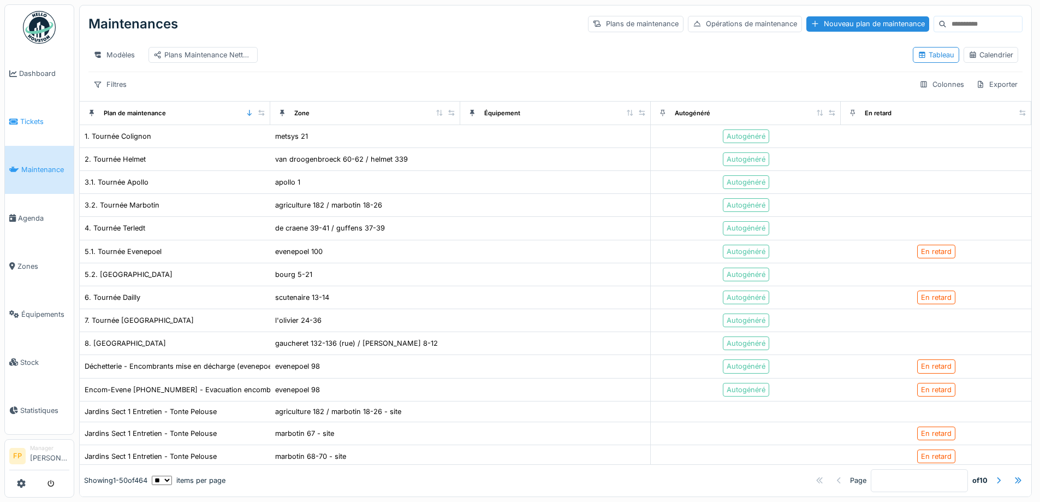
click at [39, 122] on span "Tickets" at bounding box center [44, 121] width 49 height 10
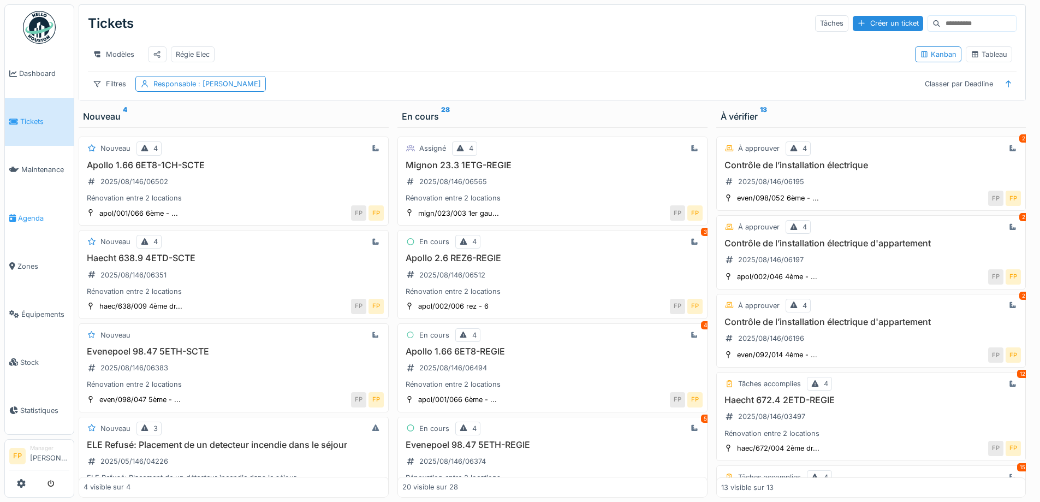
click at [28, 213] on span "Agenda" at bounding box center [43, 218] width 51 height 10
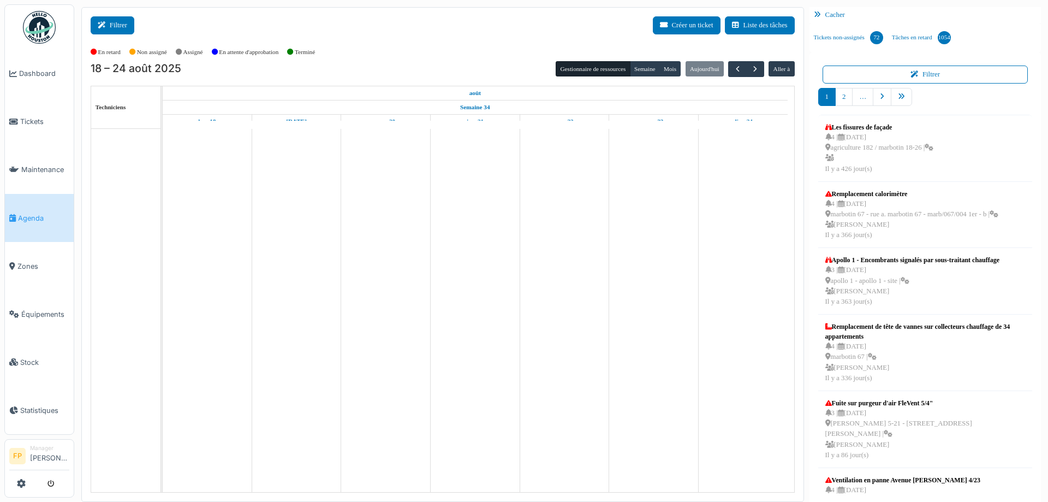
click at [114, 22] on button "Filtrer" at bounding box center [113, 25] width 44 height 18
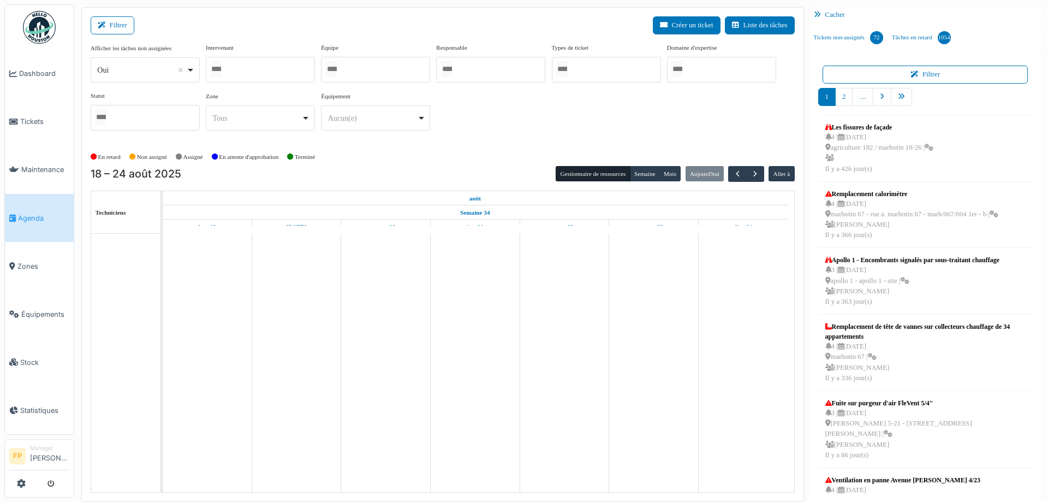
click at [384, 75] on div at bounding box center [375, 70] width 109 height 26
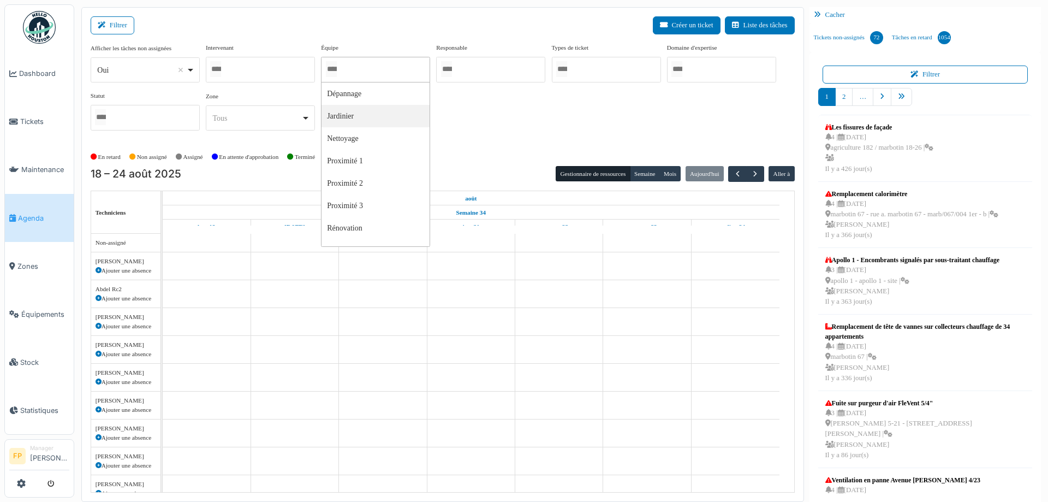
click at [245, 62] on div at bounding box center [260, 70] width 109 height 26
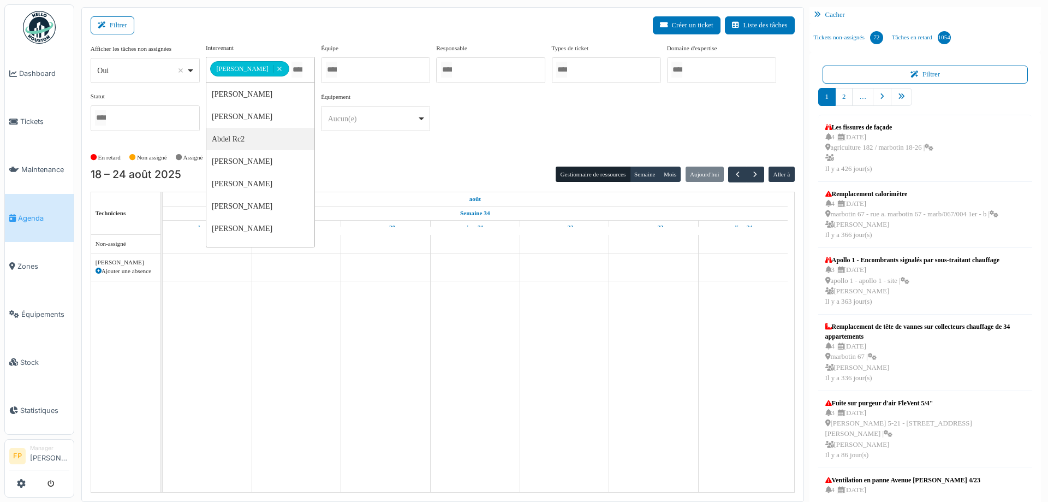
click at [517, 129] on div "**********" at bounding box center [443, 91] width 704 height 97
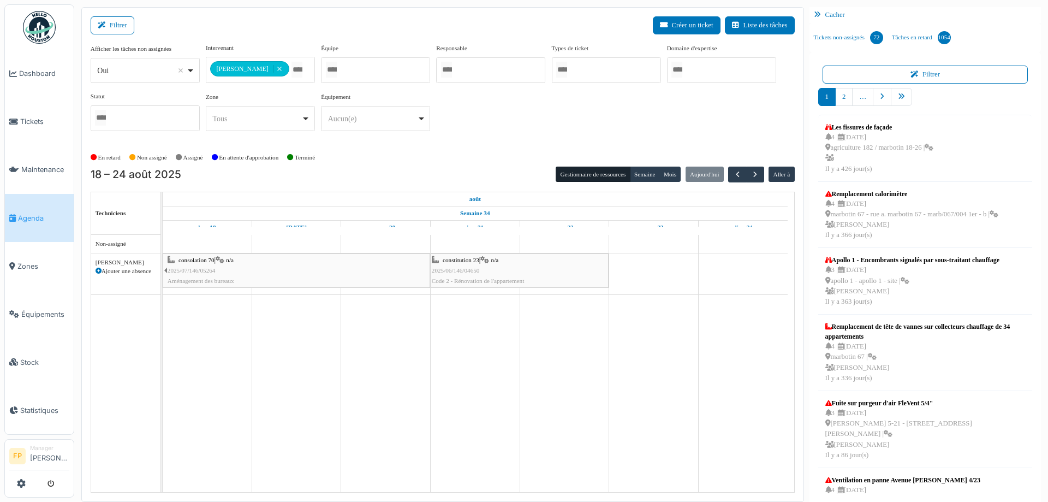
click at [193, 68] on div "Oui Remove item" at bounding box center [145, 71] width 100 height 16
click at [189, 70] on div "Non Remove item" at bounding box center [145, 71] width 100 height 16
click at [468, 153] on div "En retard Non assigné Assigné En attente d'approbation Terminé" at bounding box center [443, 157] width 704 height 18
click at [630, 172] on button "Semaine" at bounding box center [645, 173] width 30 height 15
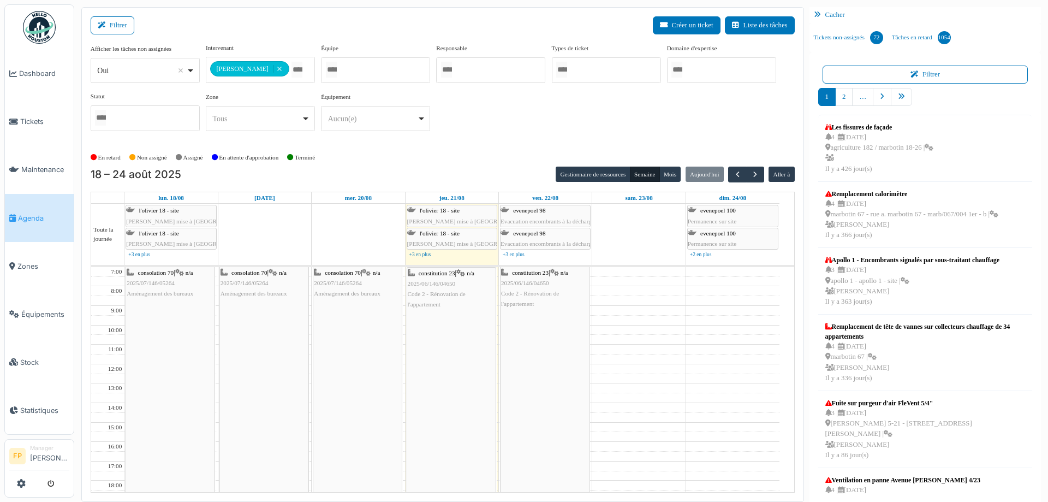
click at [578, 182] on div "18 – 24 août 2025 Gestionnaire de ressources Semaine Mois Aujourd'hui Aller à l…" at bounding box center [443, 329] width 704 height 326
click at [578, 179] on button "Gestionnaire de ressources" at bounding box center [593, 173] width 74 height 15
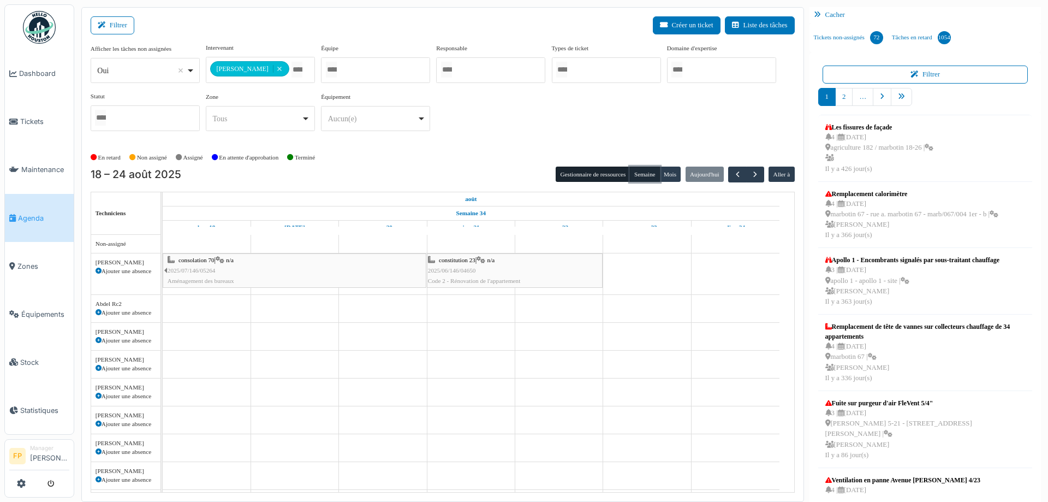
click at [639, 169] on button "Semaine" at bounding box center [645, 173] width 30 height 15
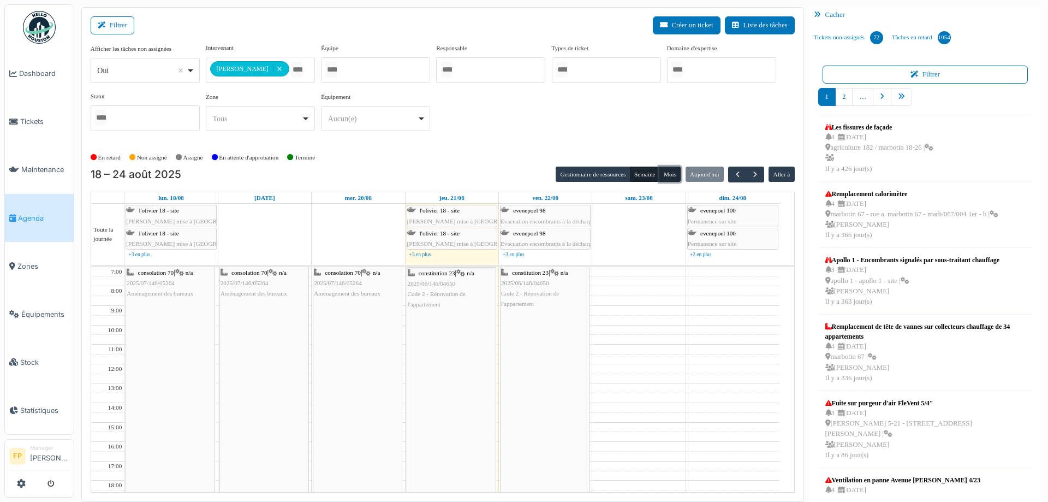
click at [662, 169] on button "Mois" at bounding box center [670, 173] width 22 height 15
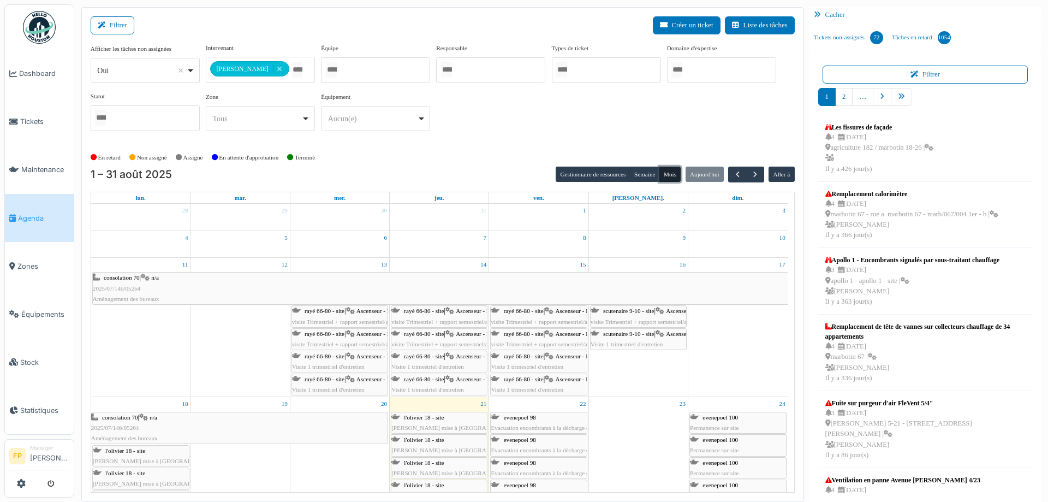
click at [193, 70] on div "Oui Remove item" at bounding box center [145, 71] width 100 height 16
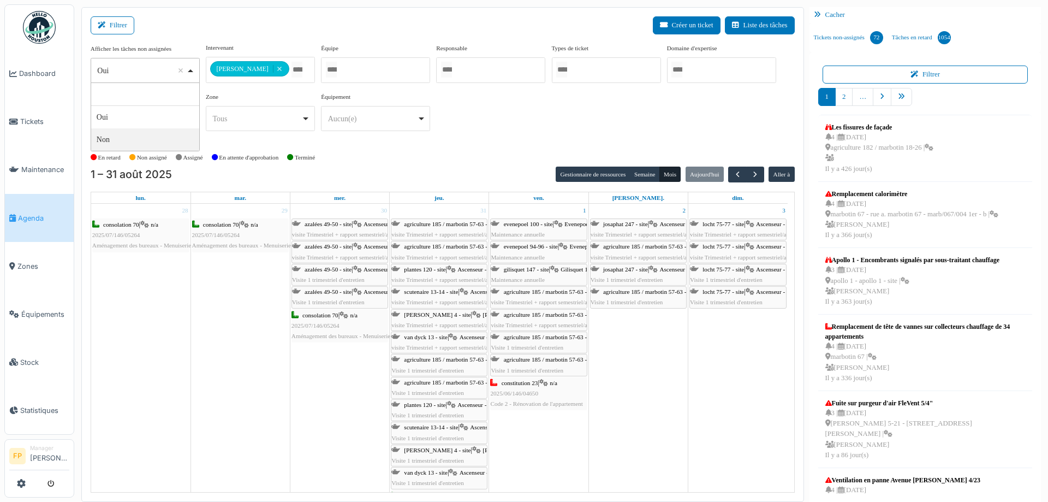
select select "**"
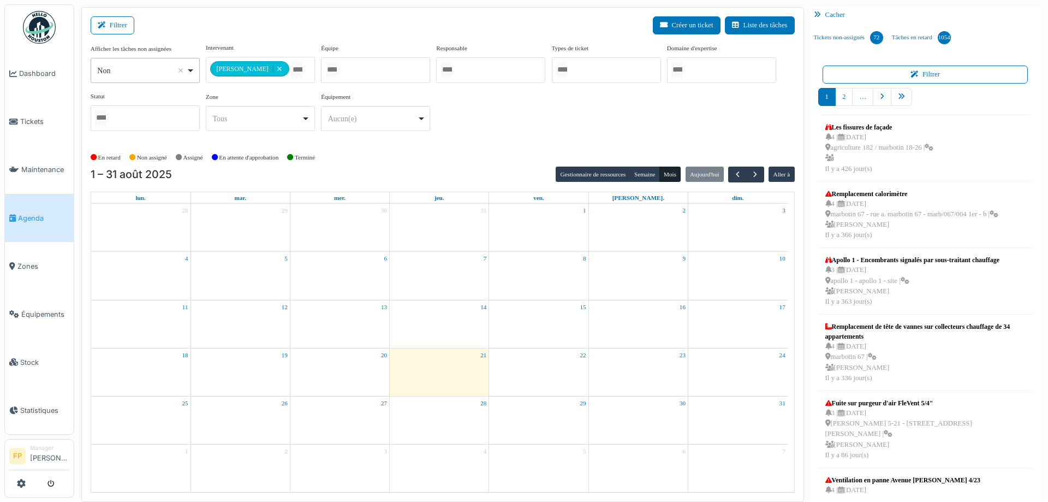
click at [523, 160] on div "En retard Non assigné Assigné En attente d'approbation Terminé" at bounding box center [443, 157] width 704 height 18
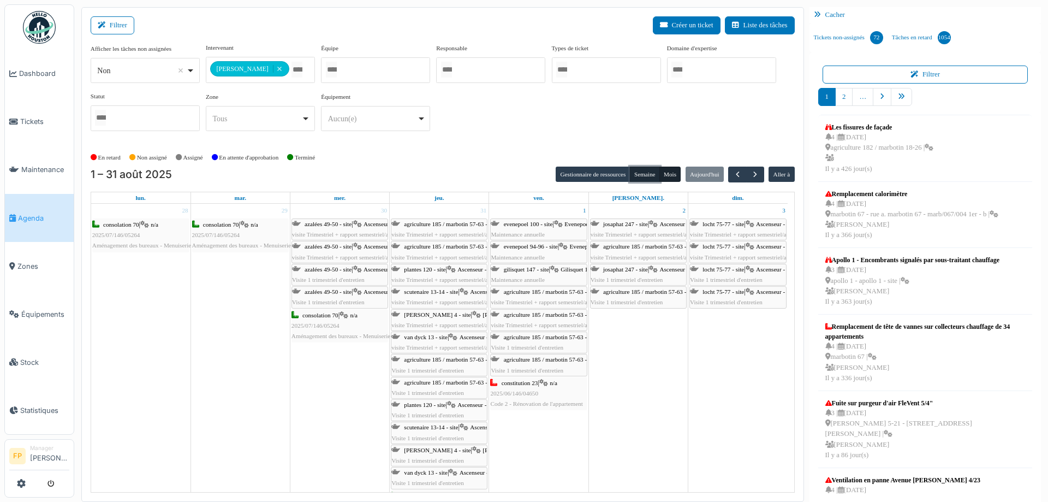
click at [639, 177] on button "Semaine" at bounding box center [645, 173] width 30 height 15
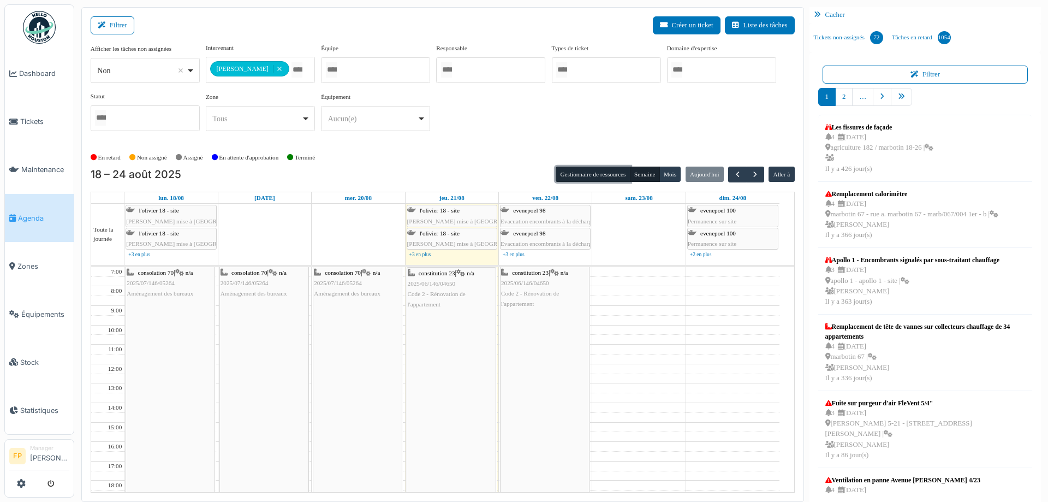
click at [612, 174] on button "Gestionnaire de ressources" at bounding box center [593, 173] width 74 height 15
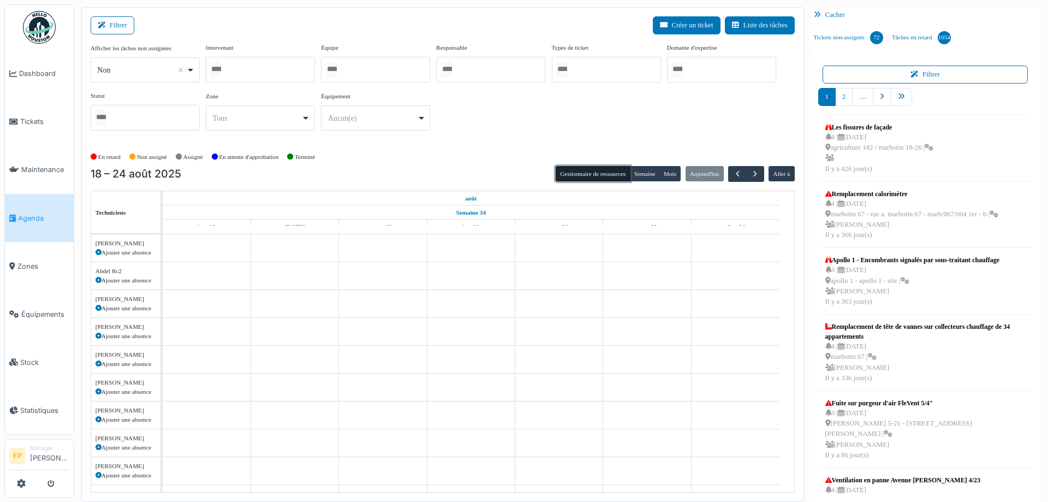
click at [275, 70] on div at bounding box center [260, 70] width 109 height 26
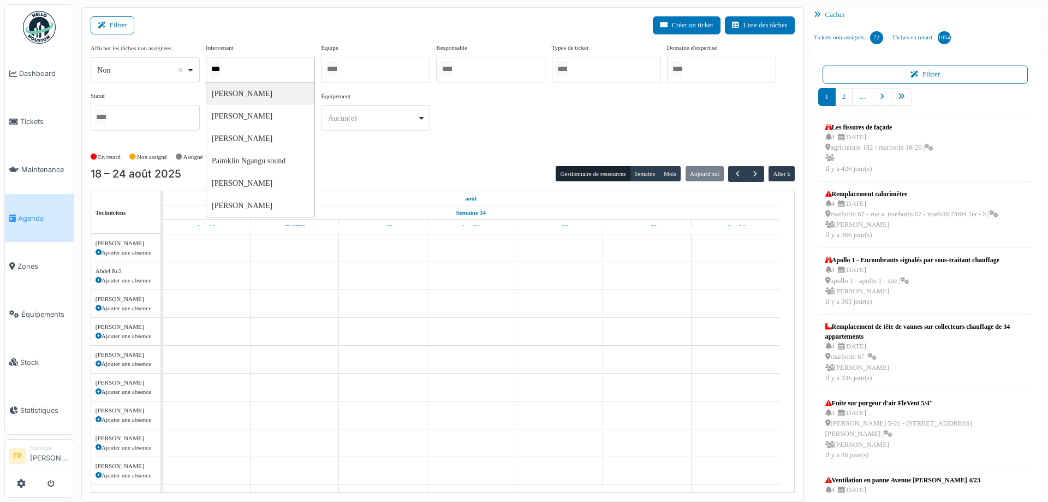
type input "****"
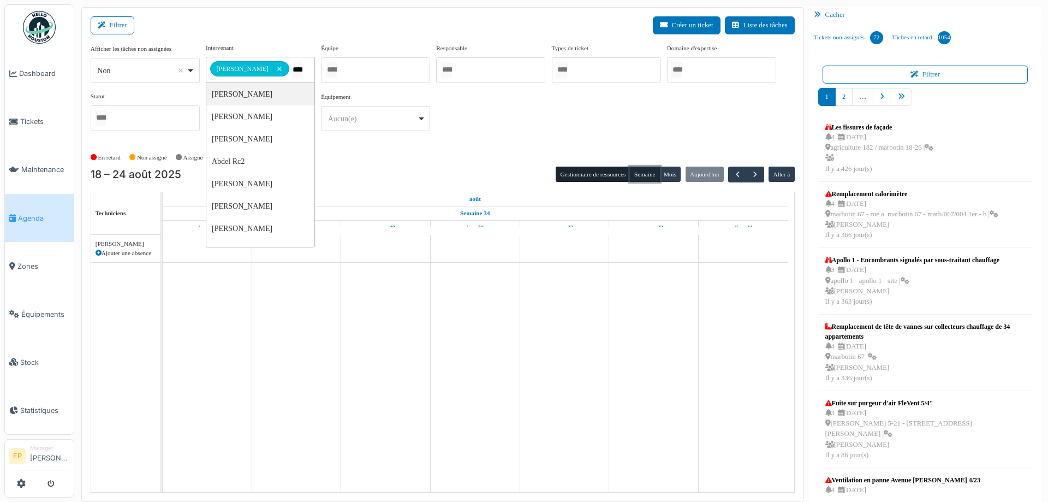
click at [636, 172] on button "Semaine" at bounding box center [645, 173] width 30 height 15
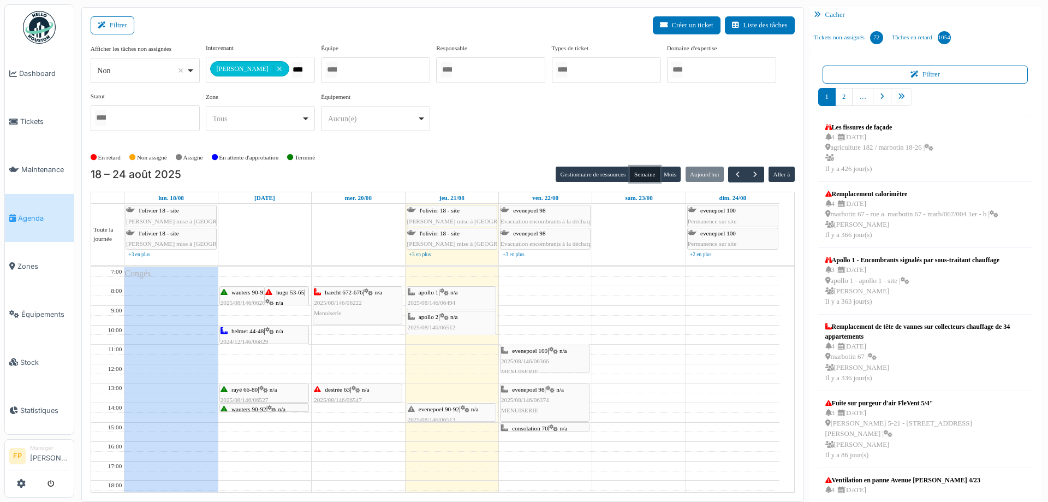
click at [544, 355] on div "evenepoel 100 | n/a 2025/08/146/06366 MENUISERIE" at bounding box center [544, 362] width 87 height 32
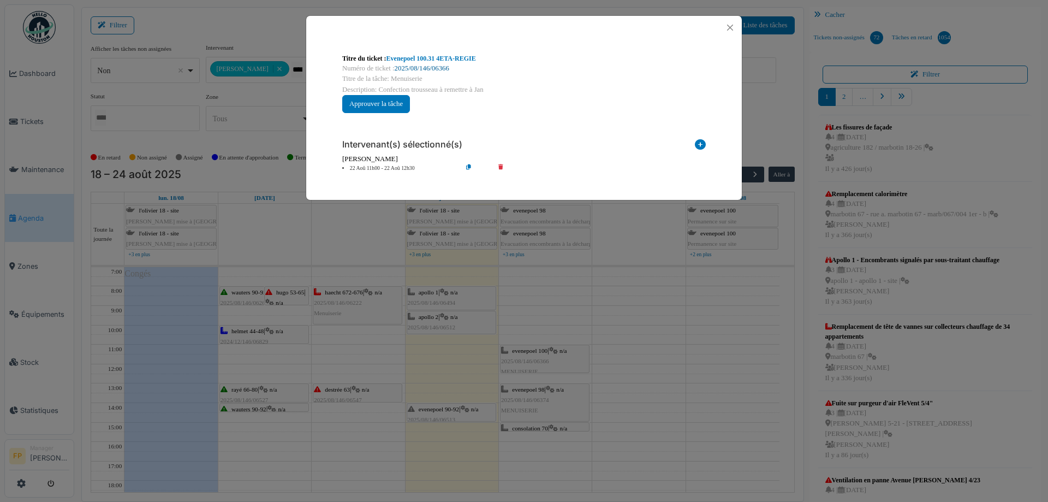
click at [435, 68] on link "2025/08/146/06366" at bounding box center [422, 68] width 55 height 8
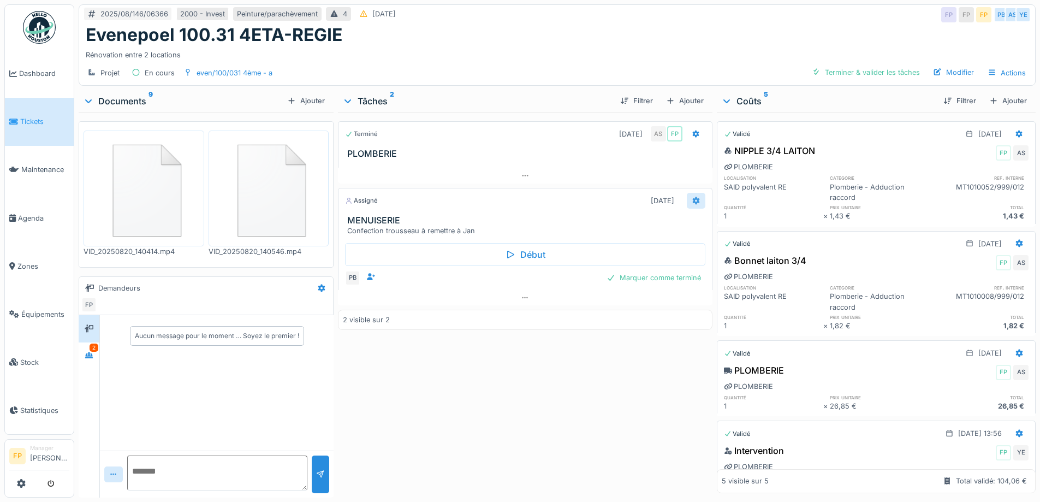
click at [692, 201] on icon at bounding box center [696, 200] width 9 height 7
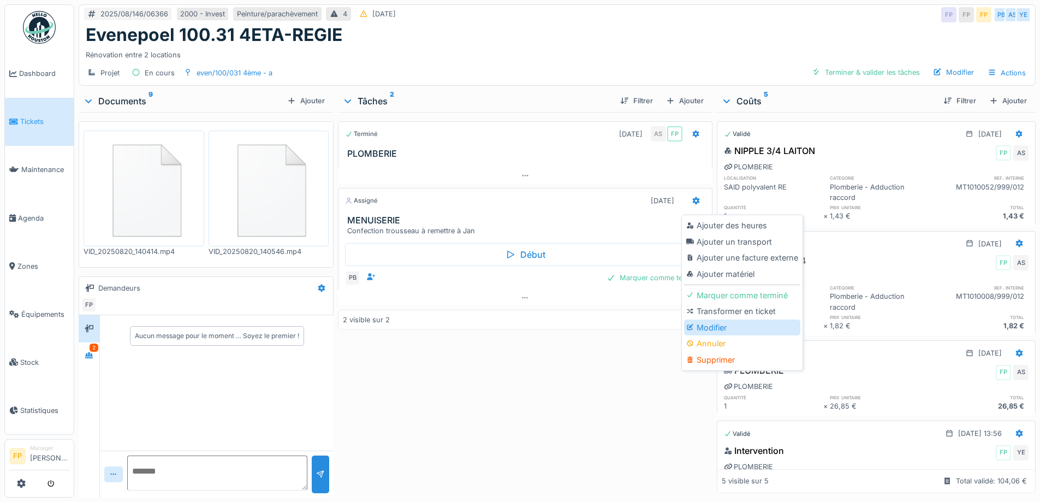
click at [724, 327] on div "Modifier" at bounding box center [742, 327] width 116 height 16
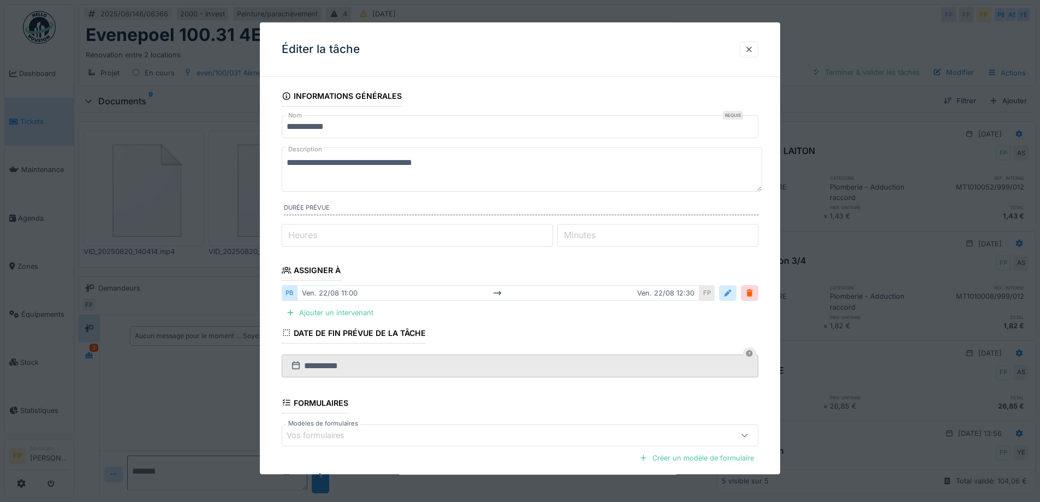
click at [730, 290] on div at bounding box center [727, 293] width 9 height 10
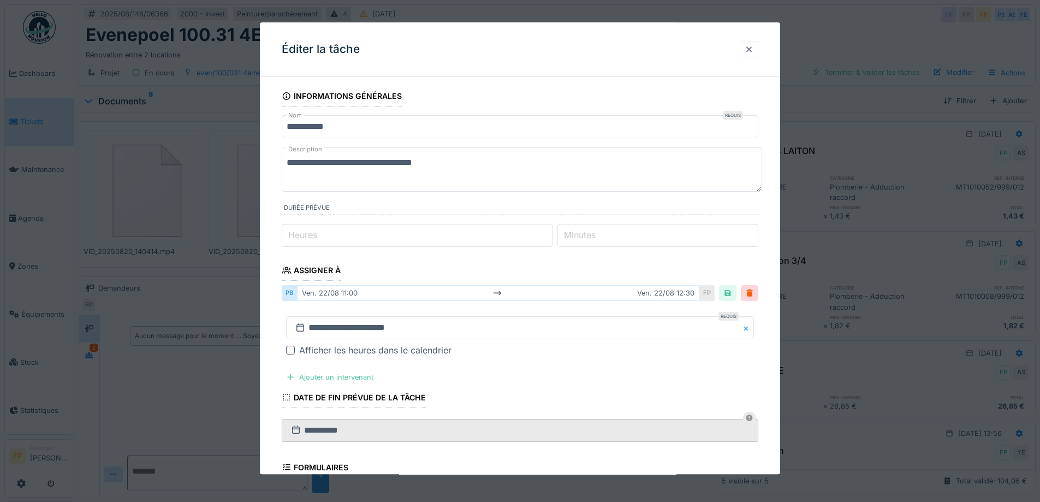
click at [291, 348] on div at bounding box center [290, 350] width 9 height 9
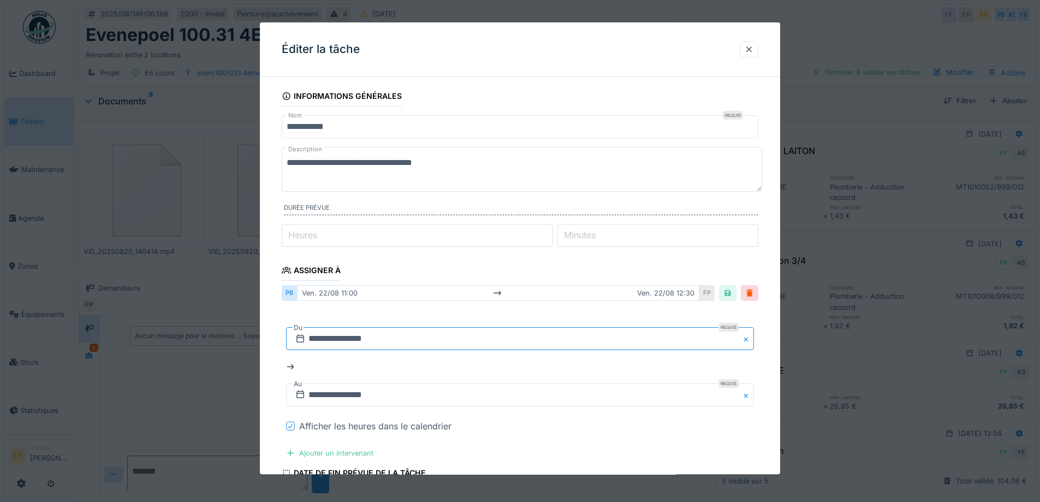
click at [359, 340] on input "**********" at bounding box center [520, 339] width 468 height 23
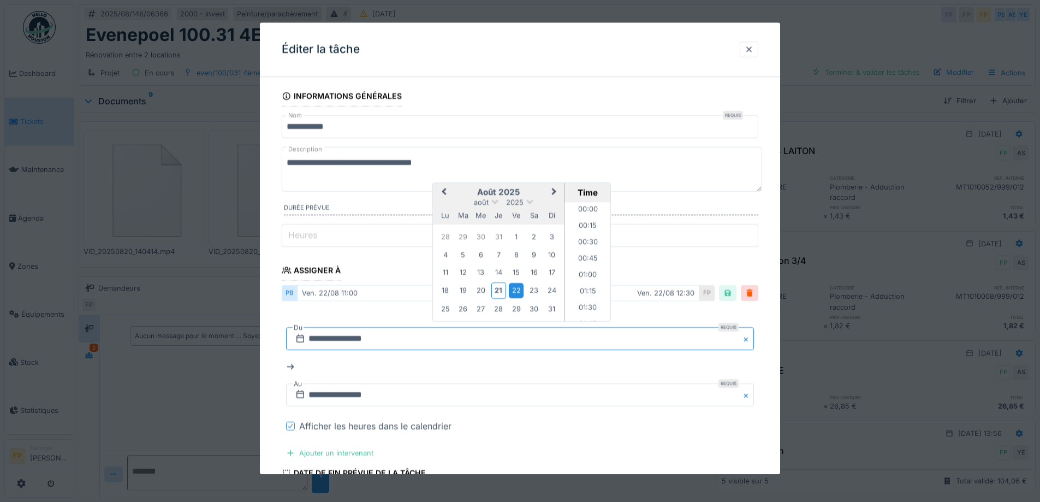
scroll to position [669, 0]
click at [444, 306] on div "25" at bounding box center [445, 308] width 15 height 15
click at [589, 212] on li "08:00" at bounding box center [587, 215] width 46 height 16
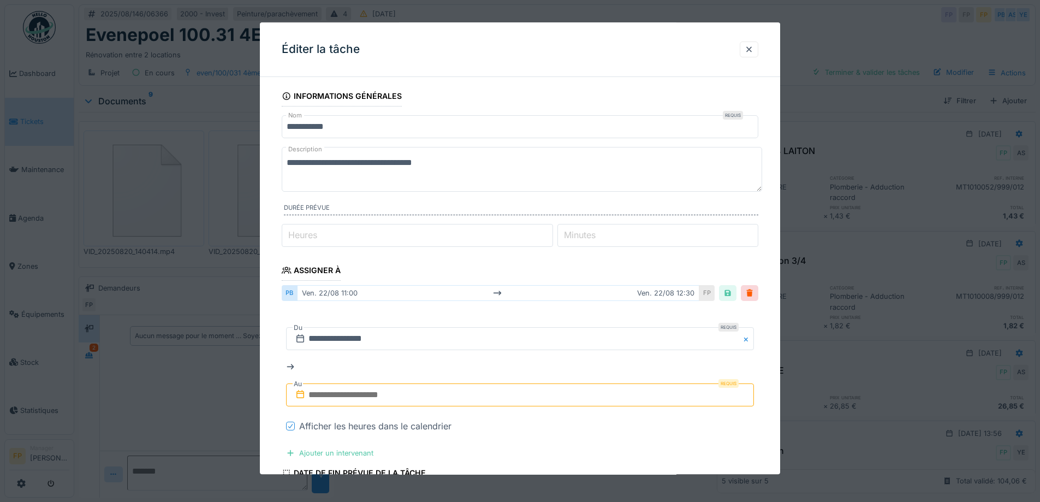
click at [338, 397] on input "text" at bounding box center [520, 395] width 468 height 23
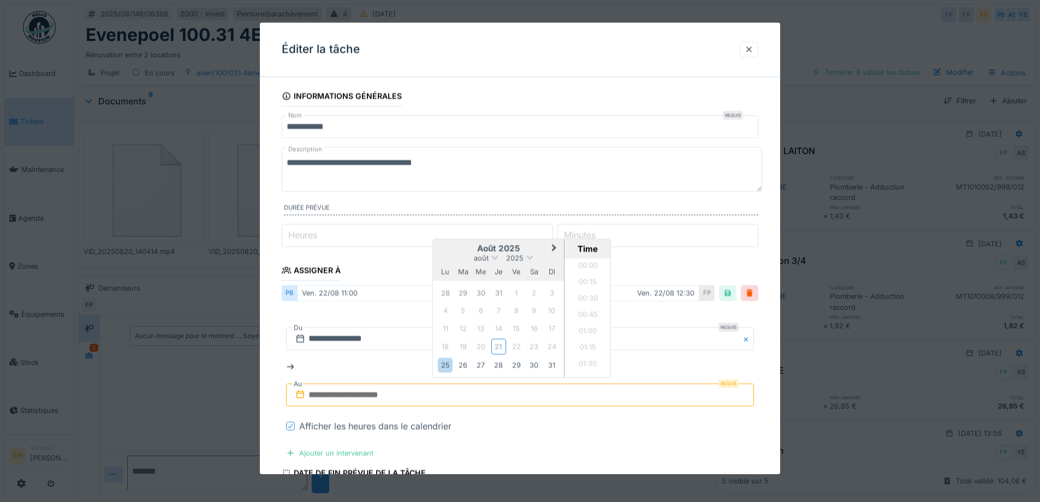
scroll to position [522, 0]
click at [443, 365] on div "25" at bounding box center [445, 365] width 15 height 15
click at [590, 365] on li "09:30" at bounding box center [587, 367] width 46 height 16
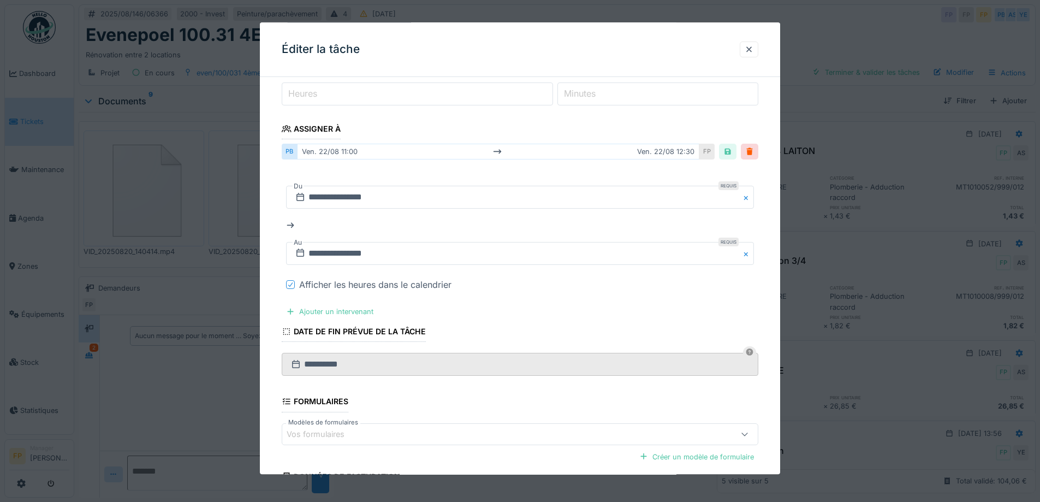
scroll to position [140, 0]
click at [374, 255] on input "**********" at bounding box center [520, 254] width 468 height 23
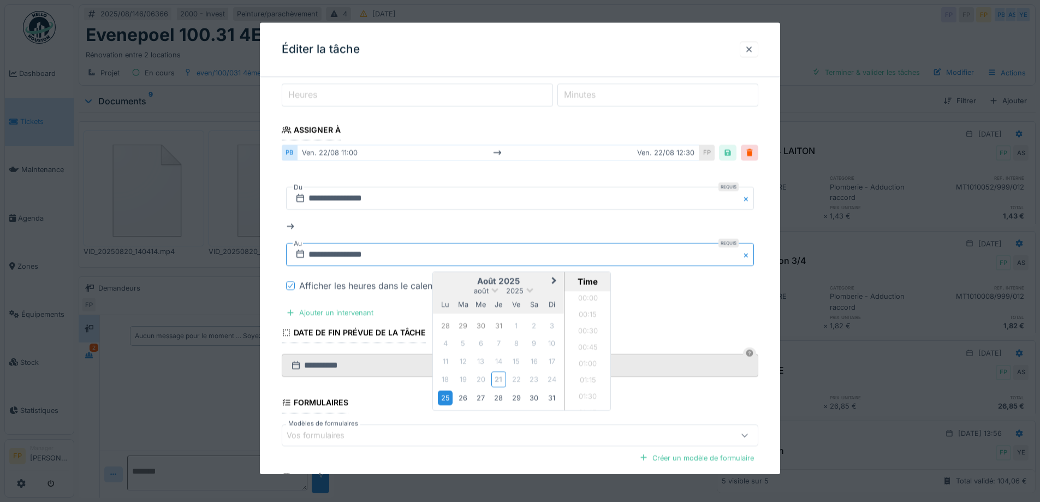
scroll to position [571, 0]
click at [589, 332] on li "09:15" at bounding box center [587, 334] width 46 height 16
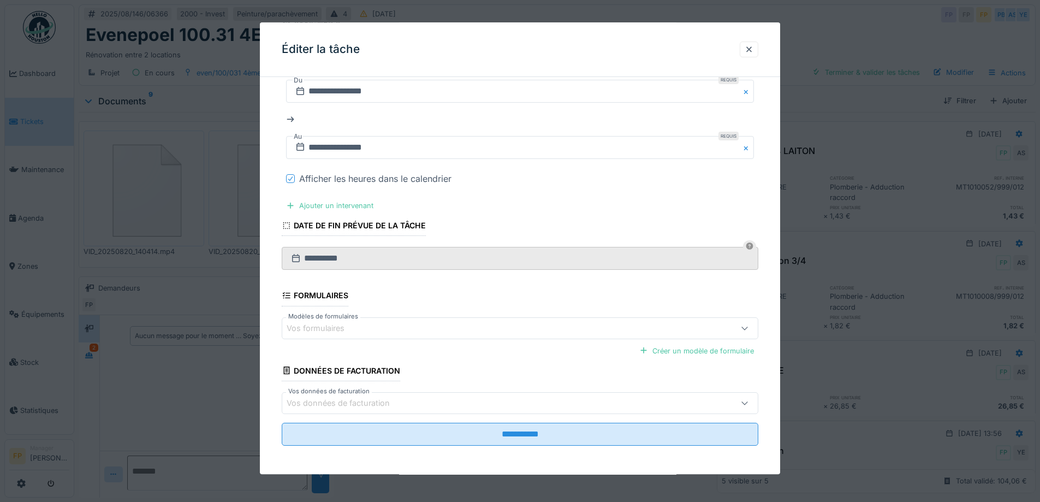
scroll to position [249, 0]
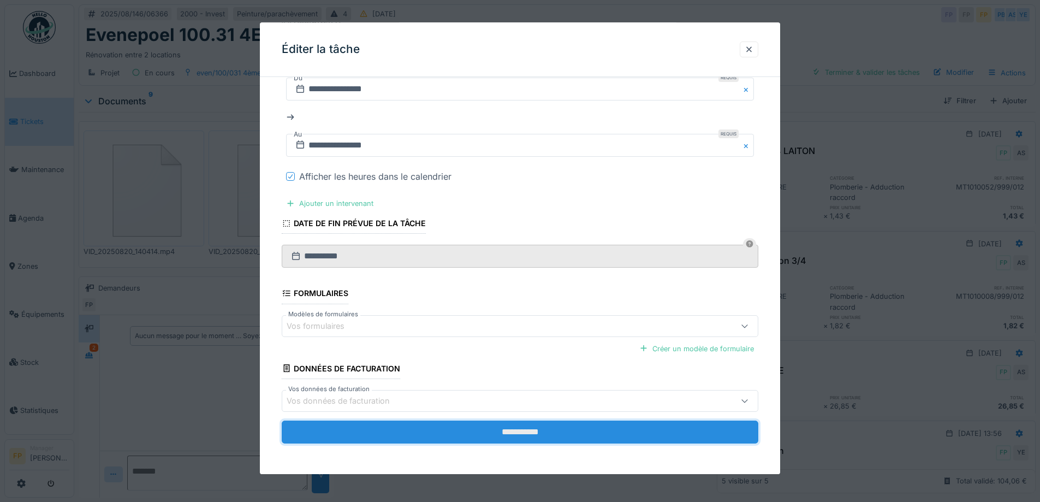
click at [523, 431] on input "**********" at bounding box center [520, 431] width 477 height 23
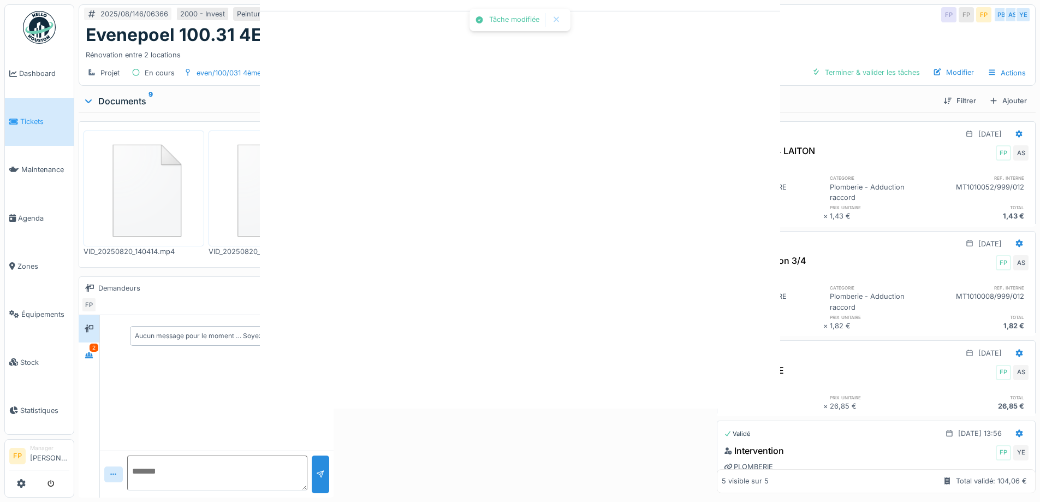
scroll to position [0, 0]
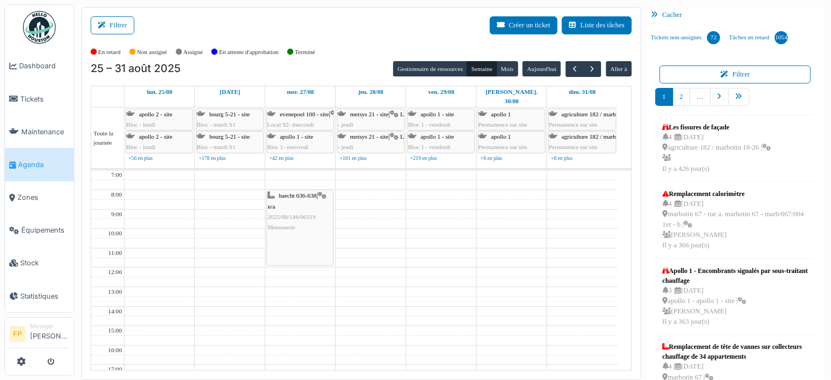
scroll to position [14, 0]
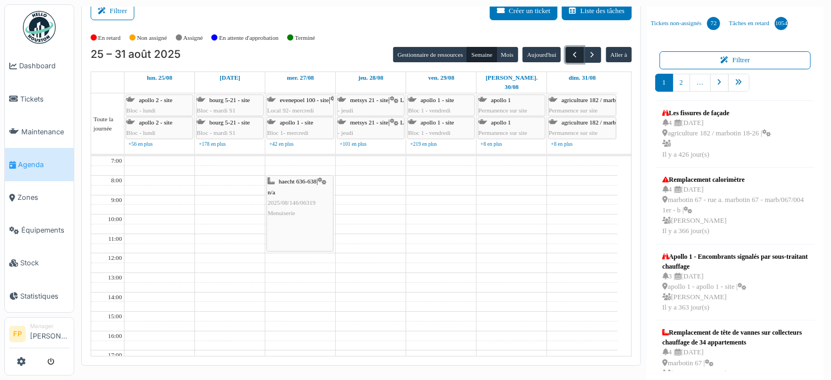
click at [570, 54] on span "button" at bounding box center [574, 54] width 9 height 9
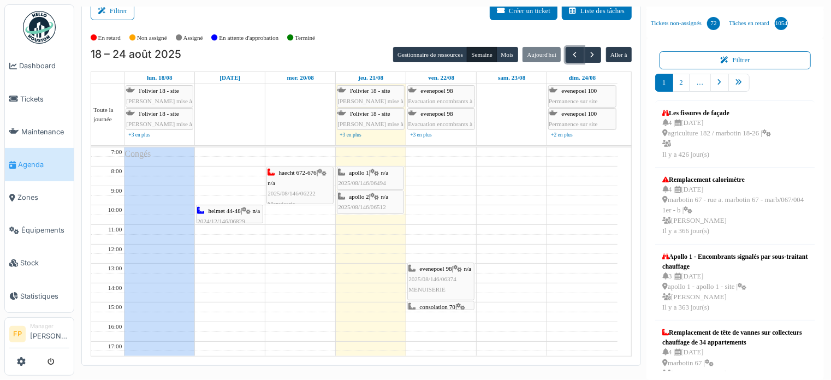
click at [433, 277] on div "evenepoel 98 | n/a 2025/08/146/06374 MENUISERIE" at bounding box center [440, 280] width 65 height 32
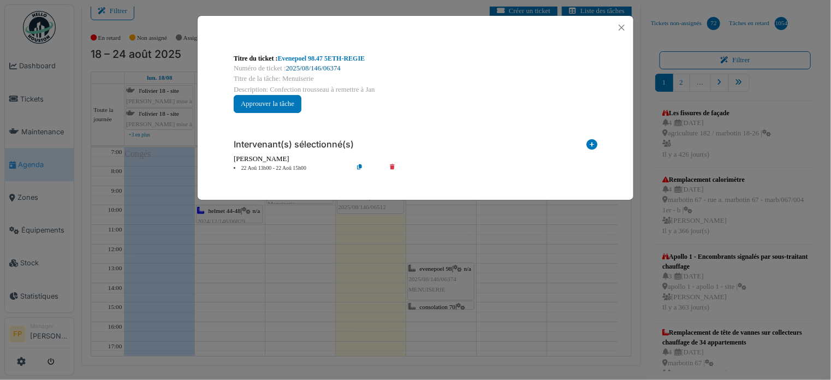
click at [325, 65] on link "2025/08/146/06374" at bounding box center [313, 68] width 55 height 8
drag, startPoint x: 621, startPoint y: 29, endPoint x: 649, endPoint y: 45, distance: 31.3
click at [620, 29] on button "Close" at bounding box center [621, 27] width 15 height 15
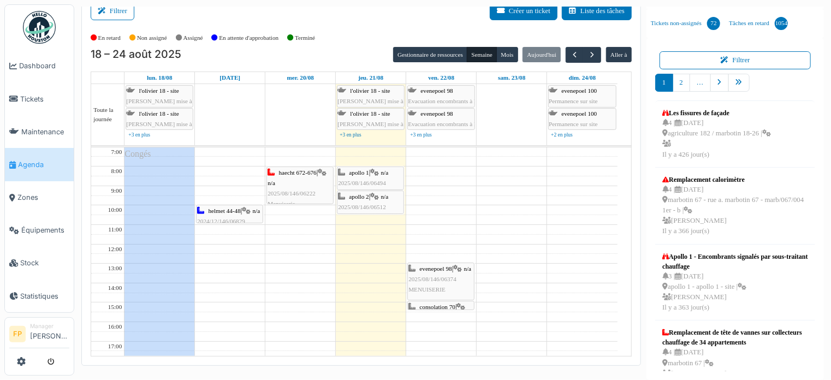
click at [365, 175] on div "apollo 1 | n/a 2025/08/146/06494 MENUISERIE" at bounding box center [370, 184] width 65 height 32
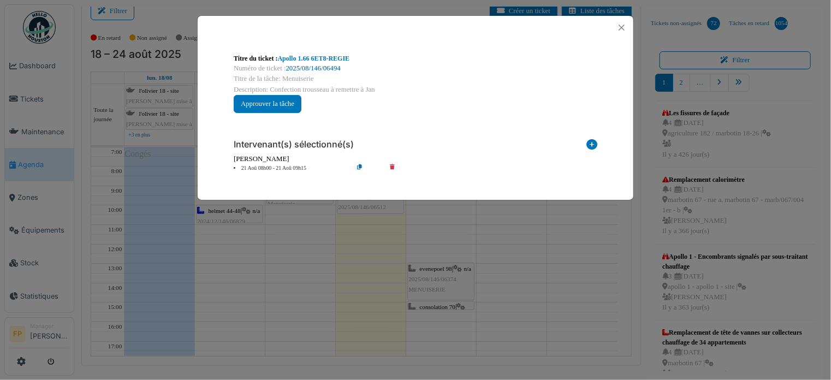
click at [335, 68] on link "2025/08/146/06494" at bounding box center [313, 68] width 55 height 8
click at [622, 28] on button "Close" at bounding box center [621, 27] width 15 height 15
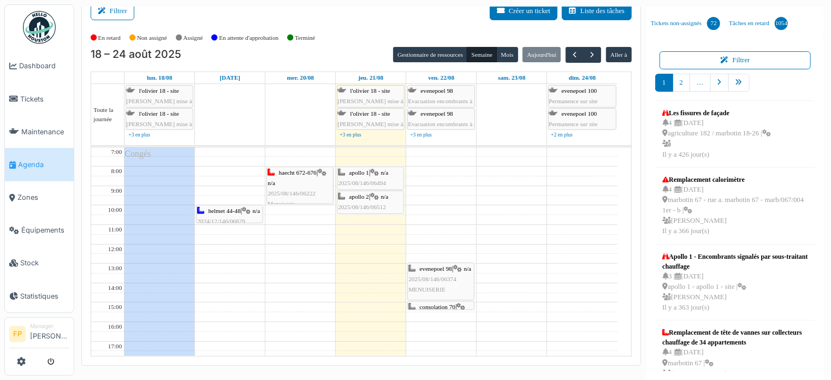
click at [365, 202] on div "apollo 2 | n/a 2025/08/146/06512 MENUISERIE" at bounding box center [370, 208] width 65 height 32
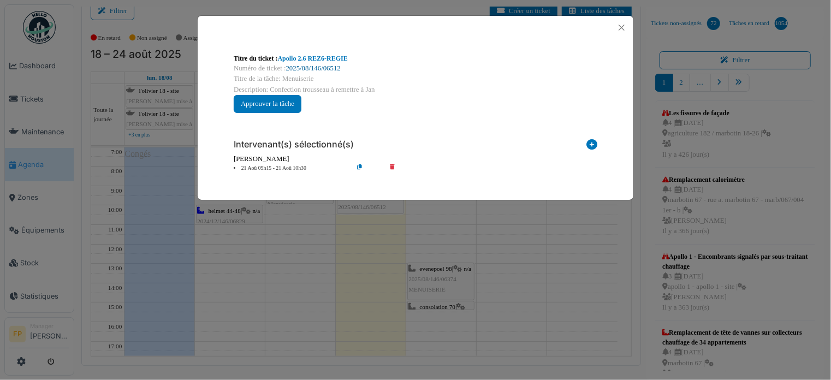
click at [320, 69] on link "2025/08/146/06512" at bounding box center [313, 68] width 55 height 8
click at [623, 23] on button "Close" at bounding box center [621, 27] width 15 height 15
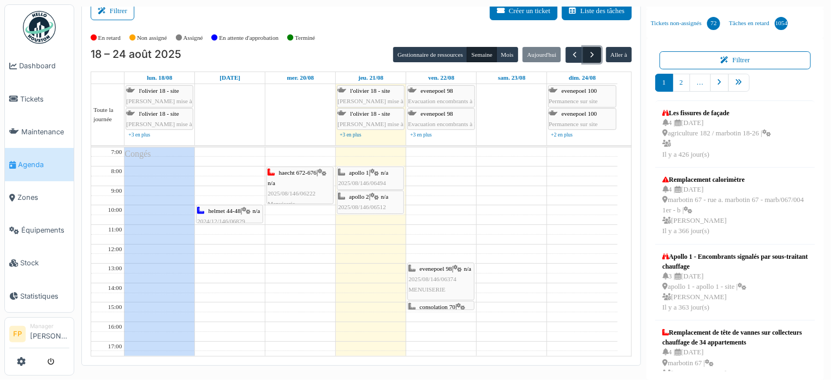
click at [587, 52] on span "button" at bounding box center [591, 54] width 9 height 9
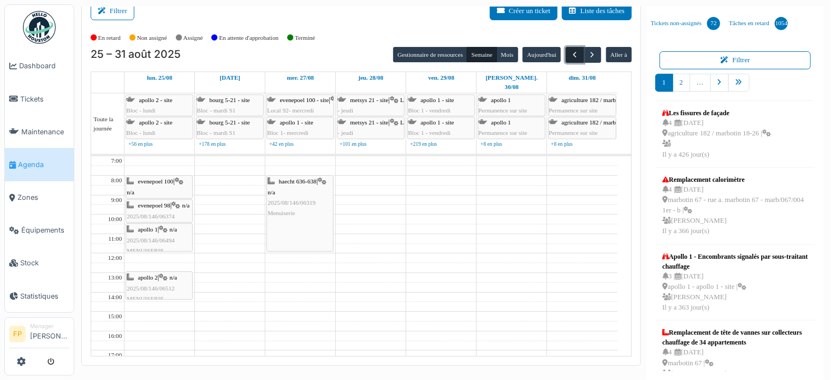
click at [570, 57] on span "button" at bounding box center [574, 54] width 9 height 9
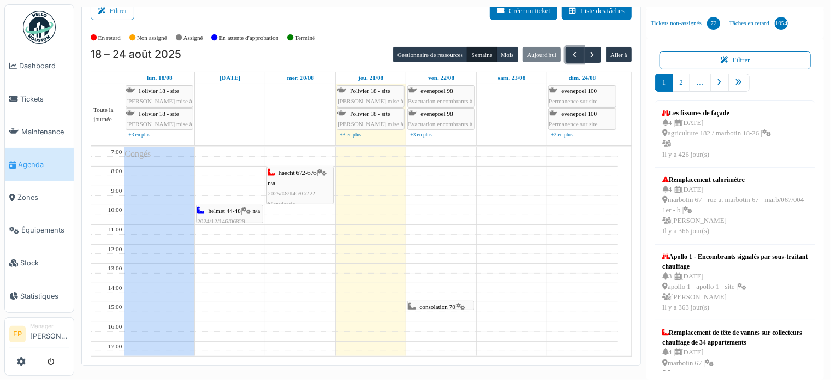
click at [294, 175] on div "haecht 672-676 | n/a 2025/08/146/06222 Menuiserie" at bounding box center [299, 189] width 65 height 42
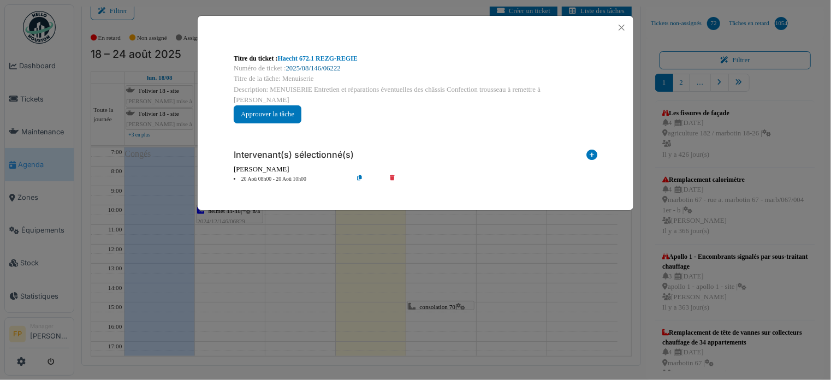
click at [332, 72] on link "2025/08/146/06222" at bounding box center [313, 68] width 55 height 8
click at [620, 26] on button "Close" at bounding box center [621, 27] width 15 height 15
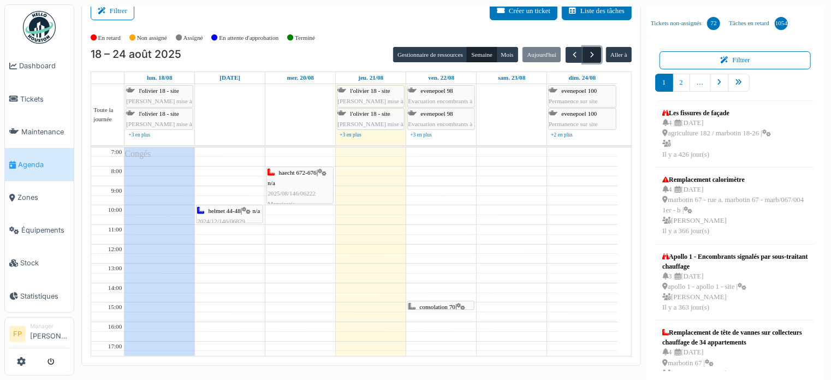
click at [587, 61] on button "button" at bounding box center [592, 55] width 18 height 16
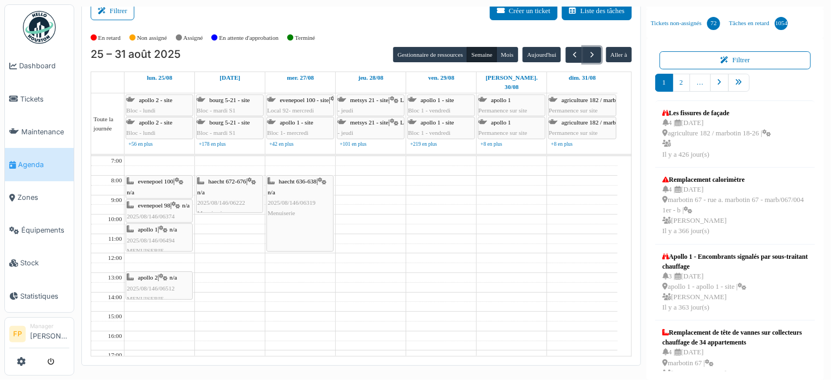
click at [295, 185] on div "haecht 636-638 | n/a 2025/08/146/06319 Menuiserie" at bounding box center [299, 197] width 65 height 42
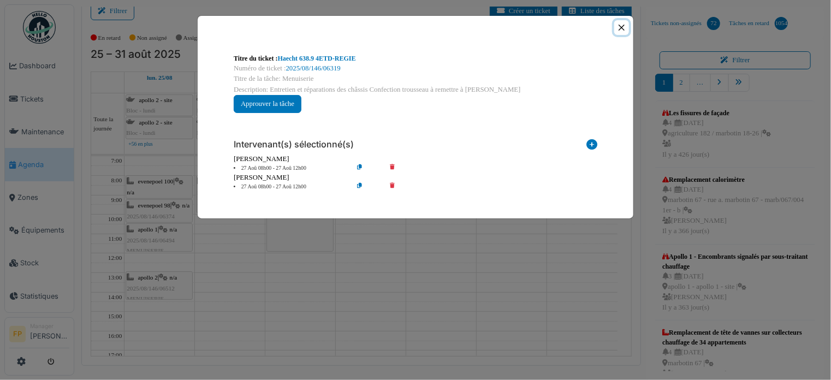
click at [621, 27] on button "Close" at bounding box center [621, 27] width 15 height 15
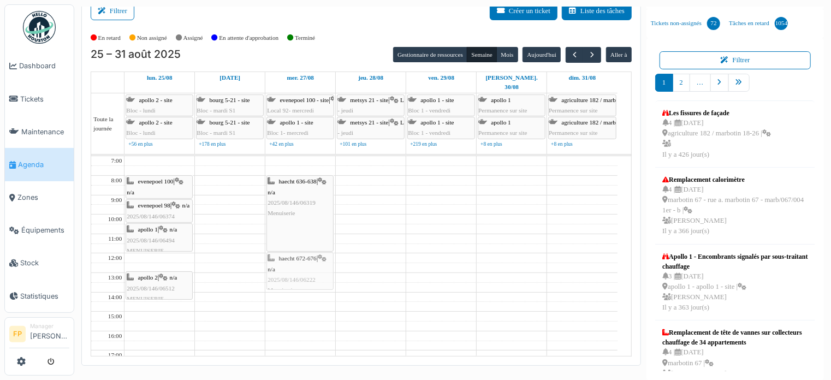
drag, startPoint x: 201, startPoint y: 189, endPoint x: 296, endPoint y: 268, distance: 123.7
click at [296, 268] on tr "evenepoel 100 | n/a 2025/08/146/06366 MENUISERIE evenepoel 98 | n/a 2025/08/146…" at bounding box center [354, 321] width 526 height 330
drag, startPoint x: 297, startPoint y: 279, endPoint x: 300, endPoint y: 287, distance: 7.6
click at [299, 286] on div "haecht 636-638 | n/a 2025/08/146/06319 Menuiserie haecht 672-676 | n/a 2025/08/…" at bounding box center [300, 321] width 70 height 330
drag, startPoint x: 302, startPoint y: 261, endPoint x: 300, endPoint y: 278, distance: 17.1
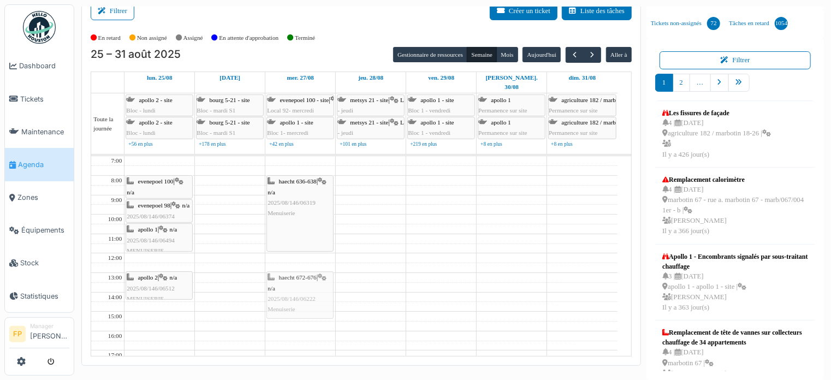
click at [300, 278] on div "haecht 636-638 | n/a 2025/08/146/06319 Menuiserie haecht 672-676 | n/a 2025/08/…" at bounding box center [300, 321] width 70 height 330
click at [301, 299] on div "haecht 636-638 | n/a 2025/08/146/06319 Menuiserie haecht 672-676 | n/a 2025/08/…" at bounding box center [300, 321] width 70 height 330
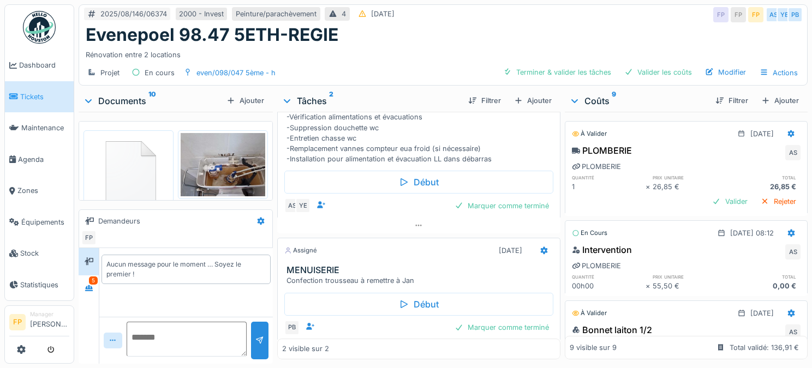
scroll to position [90, 0]
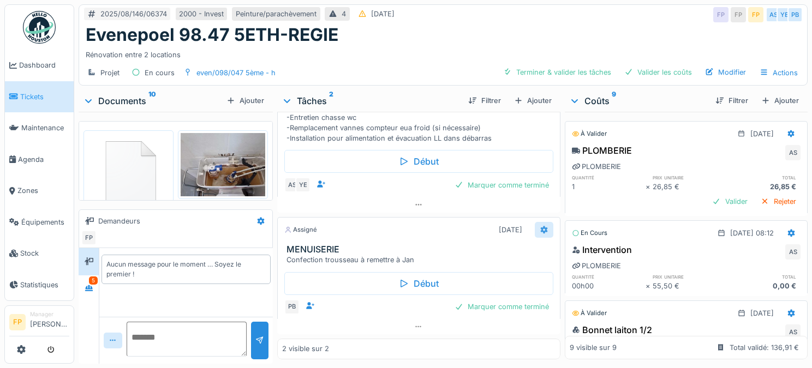
click at [540, 229] on icon at bounding box center [543, 230] width 7 height 8
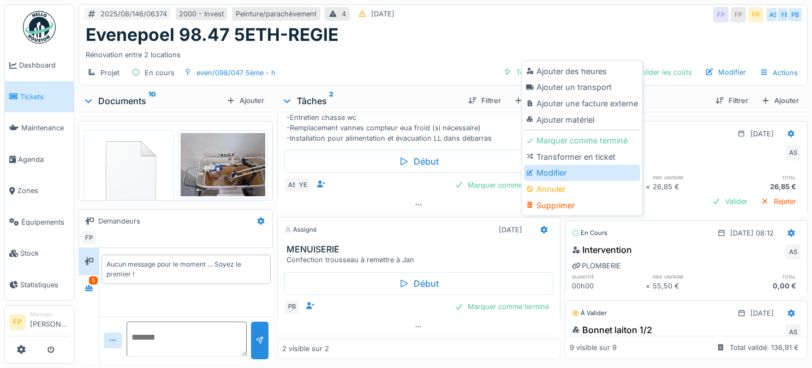
click at [582, 175] on div "Modifier" at bounding box center [582, 173] width 116 height 16
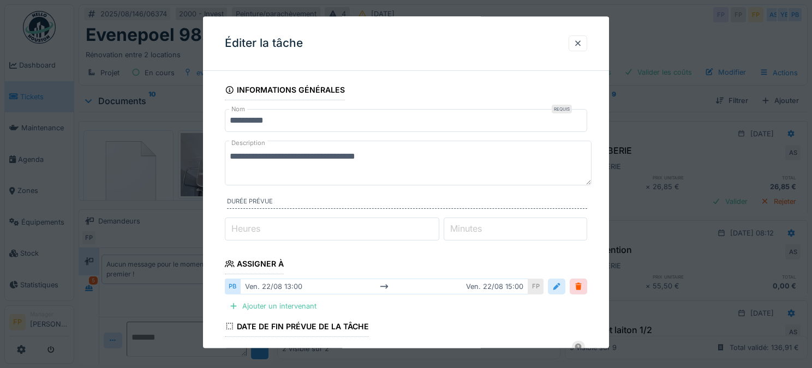
click at [561, 285] on div at bounding box center [556, 287] width 9 height 10
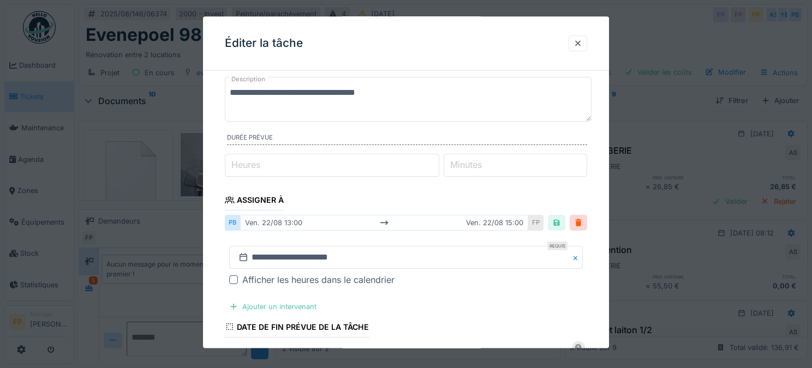
scroll to position [164, 0]
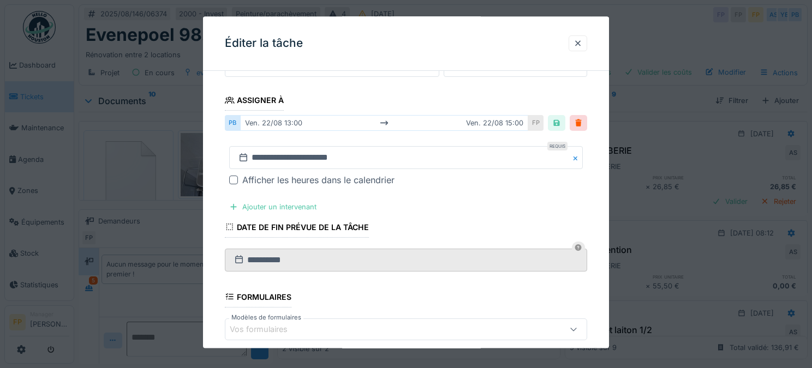
click at [233, 179] on div at bounding box center [233, 180] width 9 height 9
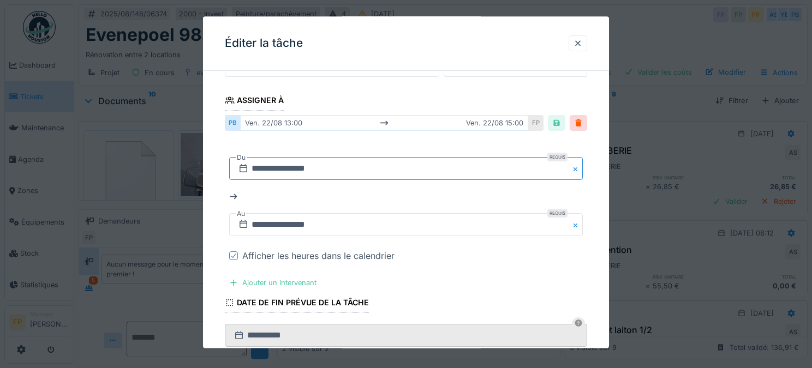
click at [279, 170] on input "**********" at bounding box center [406, 169] width 354 height 23
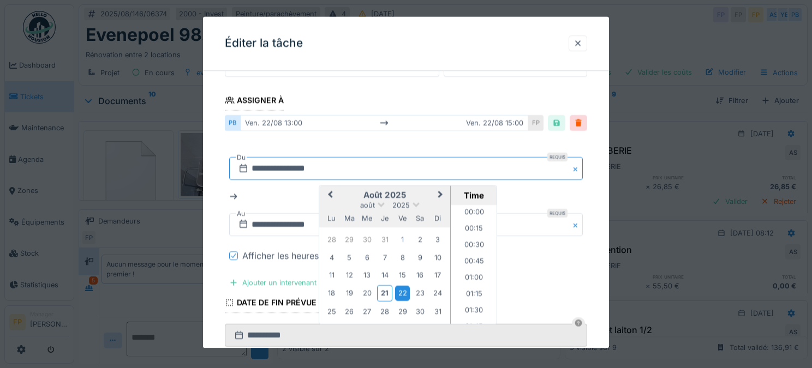
scroll to position [800, 0]
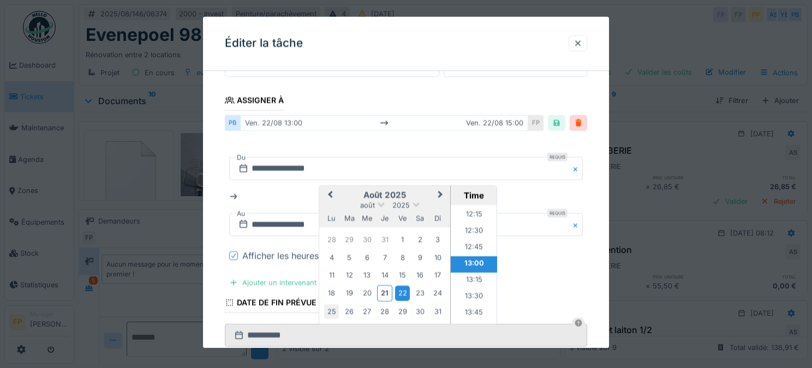
click at [331, 312] on div "25" at bounding box center [331, 312] width 15 height 15
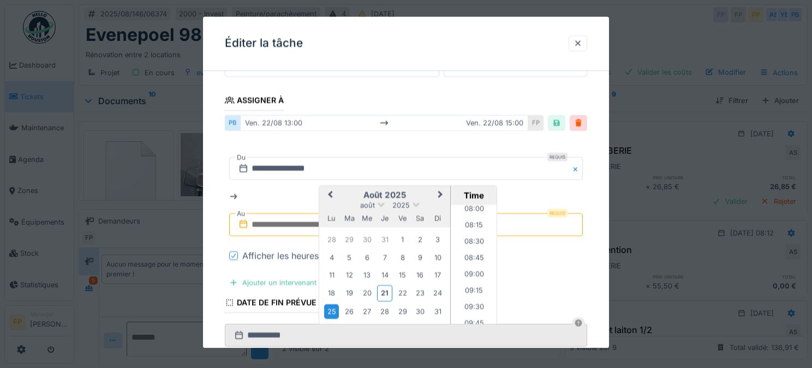
click at [475, 289] on li "09:15" at bounding box center [474, 292] width 46 height 16
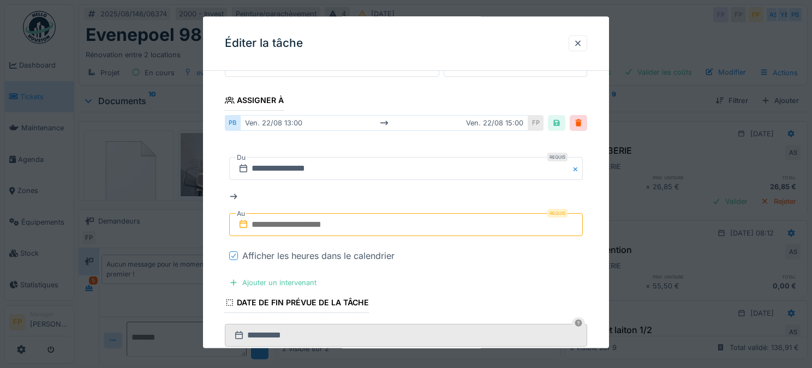
click at [277, 225] on input "text" at bounding box center [406, 225] width 354 height 23
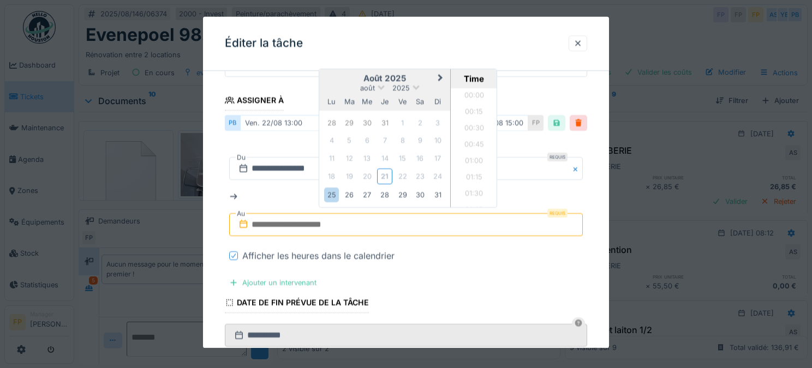
scroll to position [522, 0]
click at [330, 194] on div "25" at bounding box center [331, 195] width 15 height 15
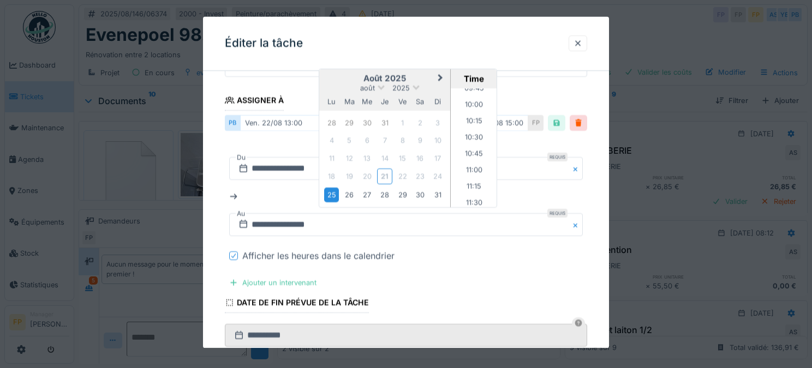
scroll to position [689, 0]
click at [475, 94] on li "10:30" at bounding box center [474, 95] width 46 height 16
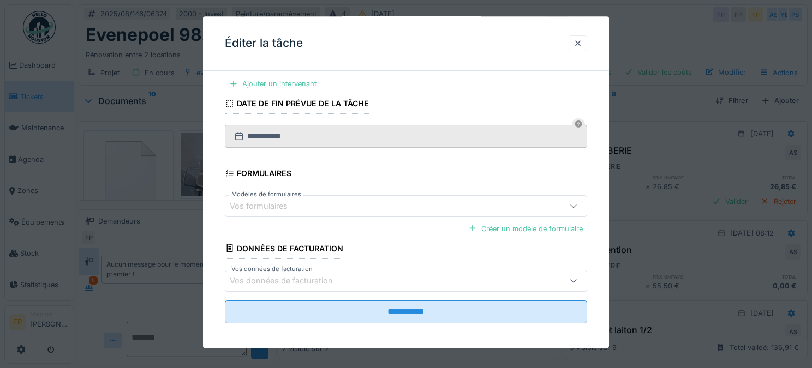
scroll to position [369, 0]
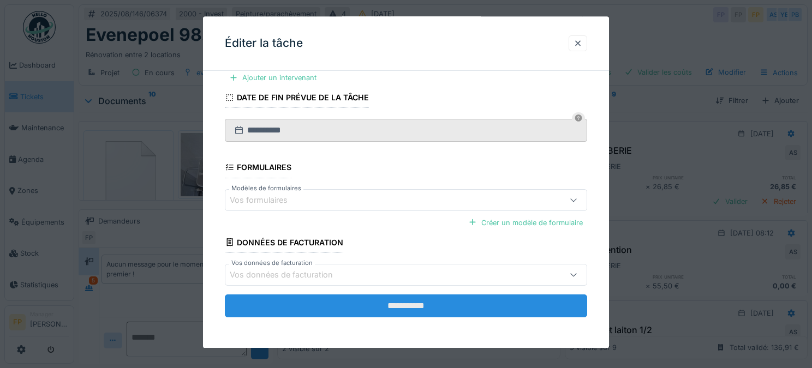
click at [414, 307] on input "**********" at bounding box center [406, 306] width 362 height 23
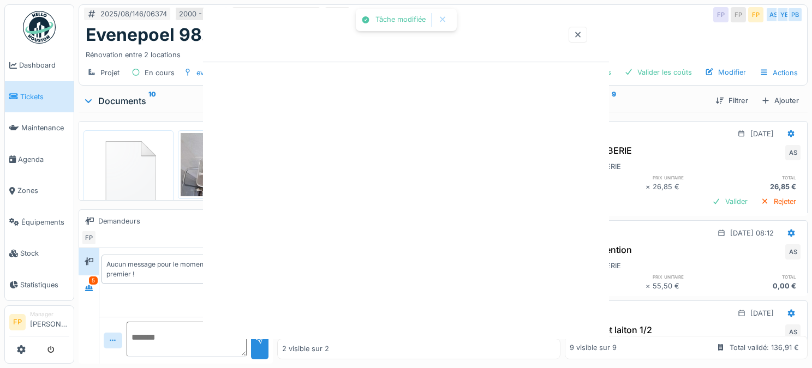
scroll to position [0, 0]
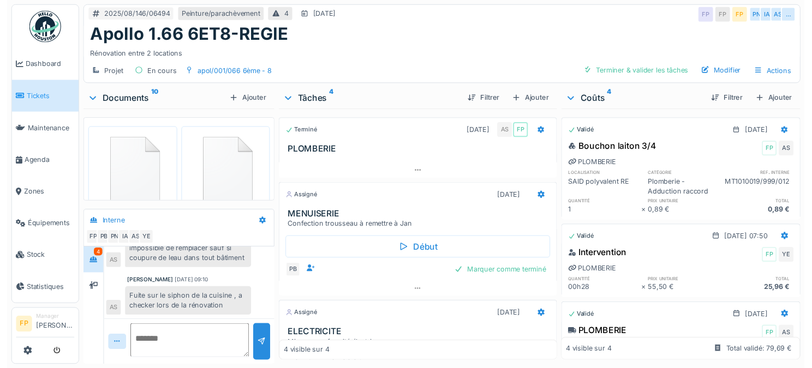
scroll to position [160, 0]
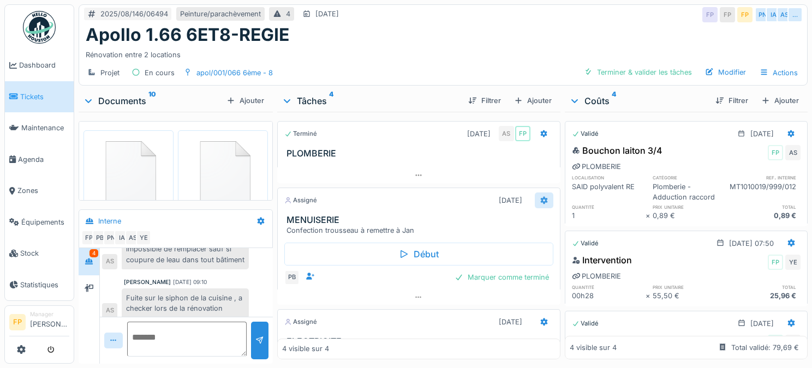
click at [540, 200] on icon at bounding box center [544, 200] width 9 height 7
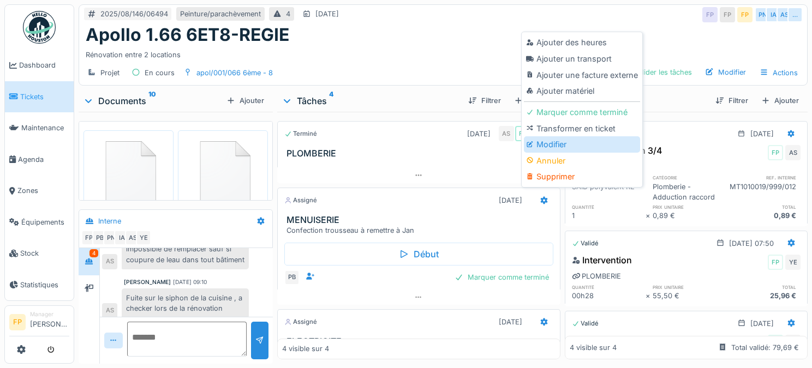
click at [577, 140] on div "Modifier" at bounding box center [582, 144] width 116 height 16
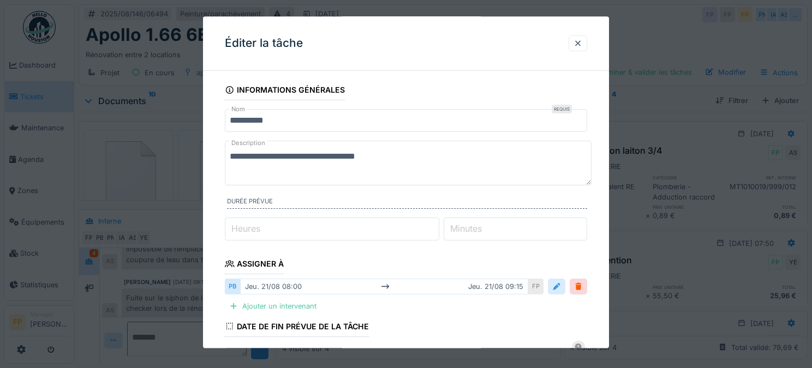
click at [561, 287] on div at bounding box center [556, 287] width 9 height 10
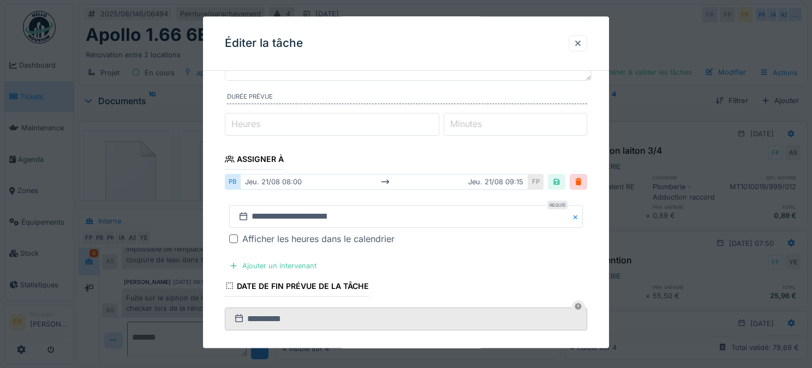
scroll to position [109, 0]
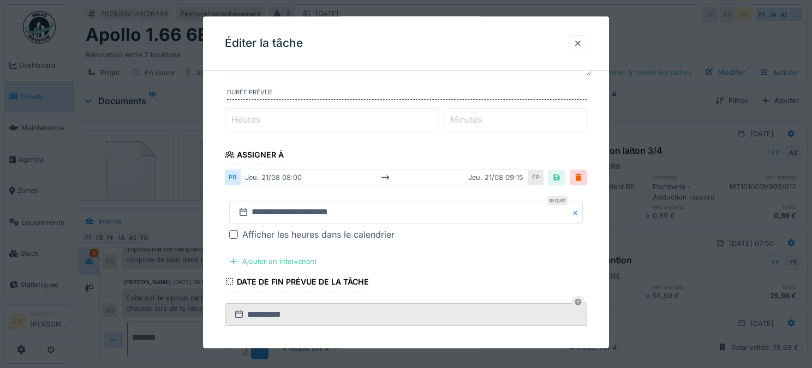
click at [231, 232] on div at bounding box center [233, 235] width 9 height 9
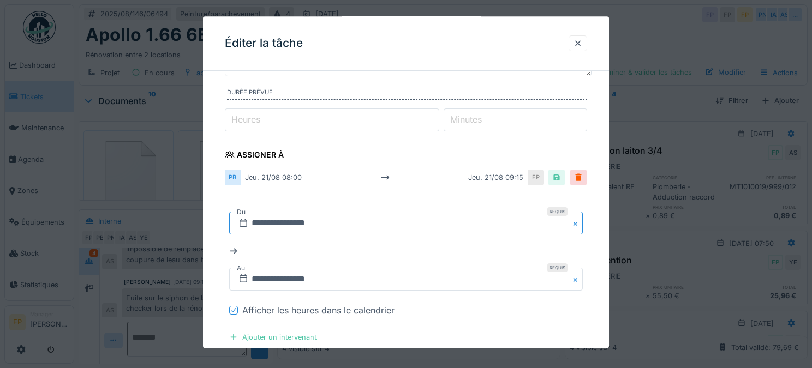
click at [282, 223] on input "**********" at bounding box center [406, 223] width 354 height 23
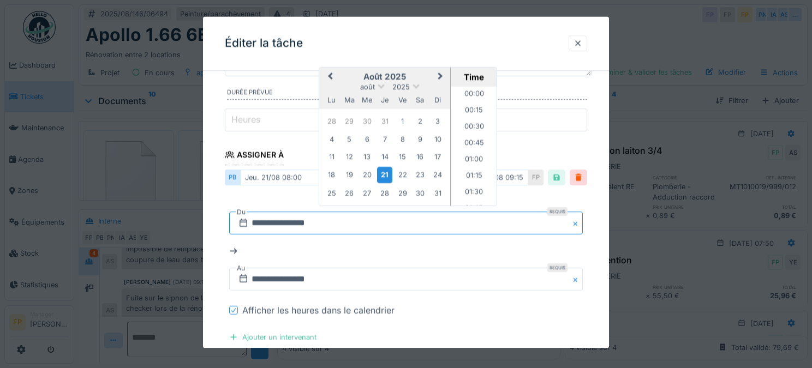
scroll to position [473, 0]
click at [333, 195] on div "25" at bounding box center [331, 193] width 15 height 15
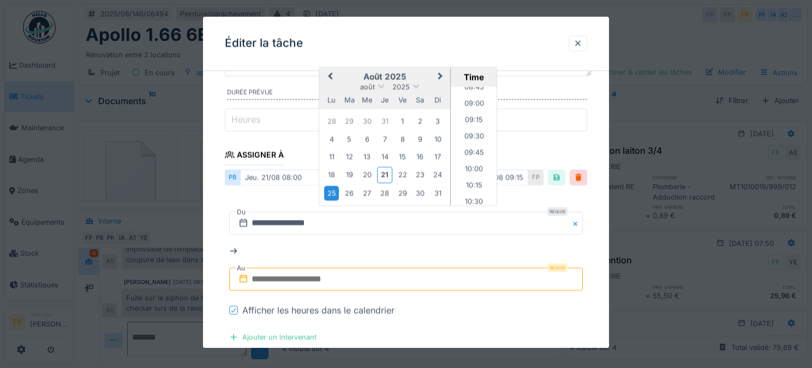
scroll to position [589, 0]
click at [466, 191] on li "10:30" at bounding box center [474, 194] width 46 height 16
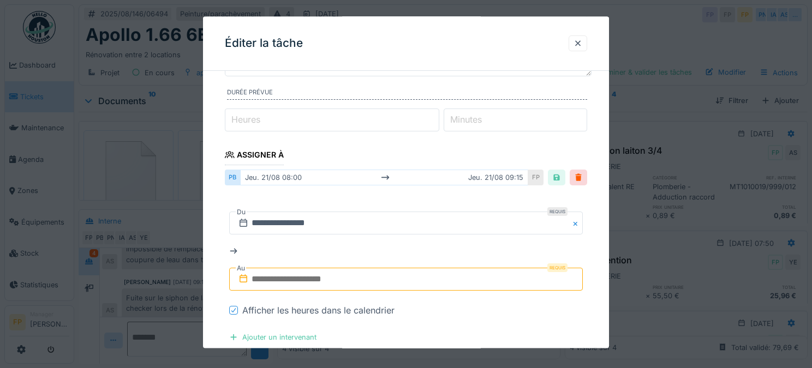
click at [277, 279] on input "text" at bounding box center [406, 280] width 354 height 23
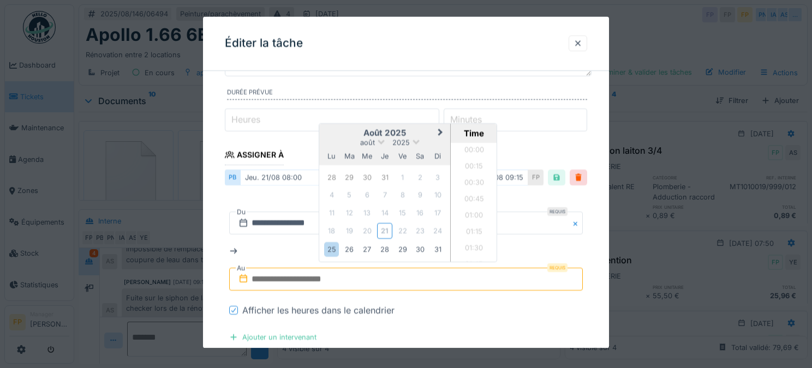
scroll to position [522, 0]
click at [332, 245] on div "25" at bounding box center [331, 249] width 15 height 15
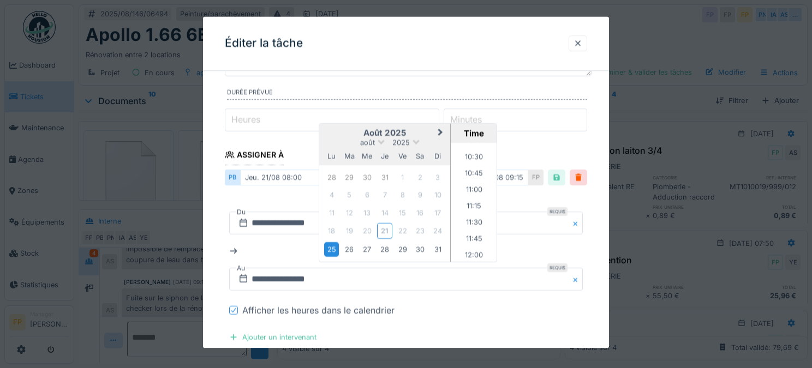
scroll to position [697, 0]
click at [468, 235] on li "12:00" at bounding box center [474, 241] width 46 height 16
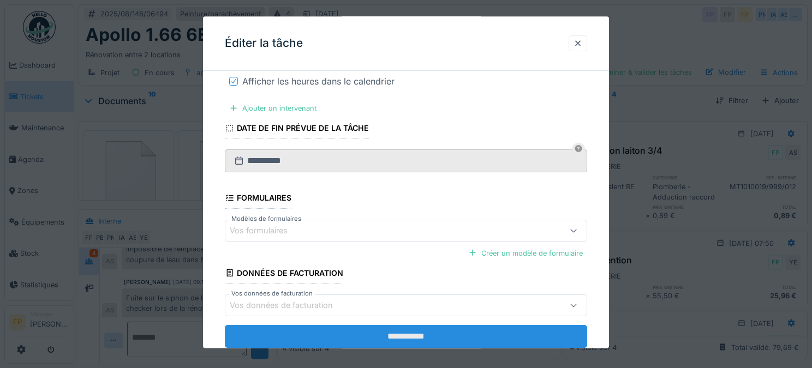
scroll to position [369, 0]
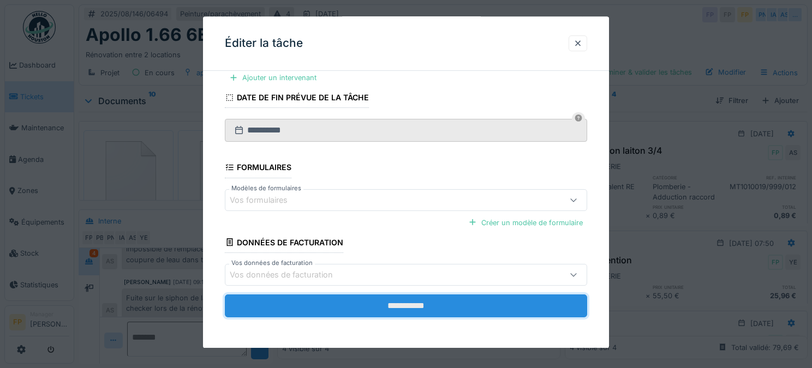
click at [377, 307] on input "**********" at bounding box center [406, 306] width 362 height 23
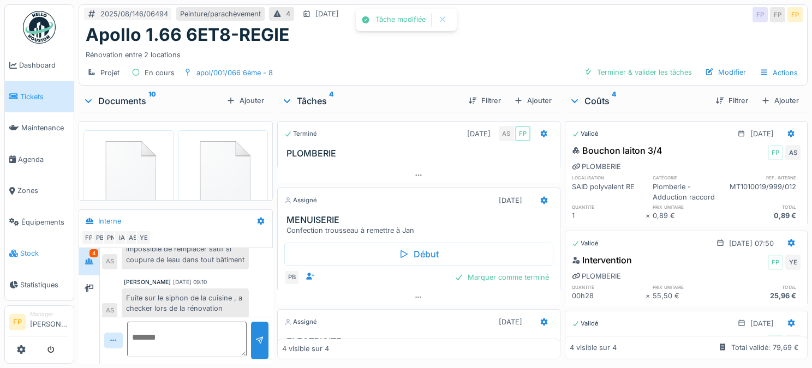
scroll to position [177, 0]
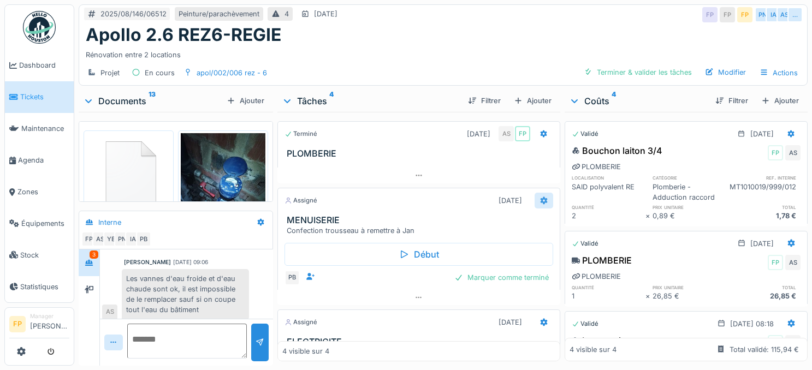
click at [539, 200] on icon at bounding box center [543, 200] width 9 height 7
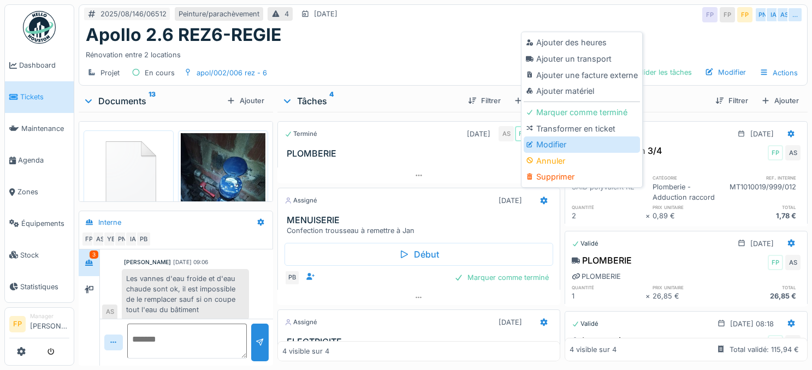
click at [579, 143] on div "Modifier" at bounding box center [581, 144] width 116 height 16
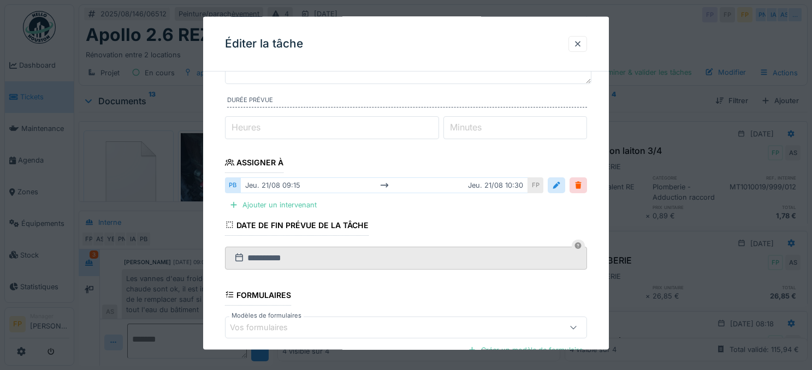
scroll to position [109, 0]
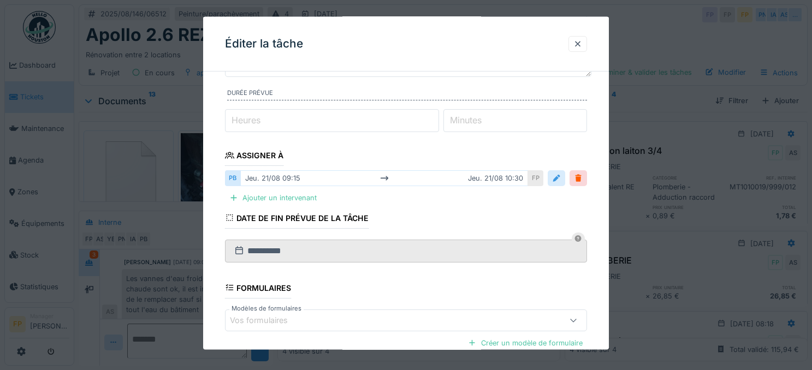
click at [561, 181] on div at bounding box center [556, 178] width 9 height 10
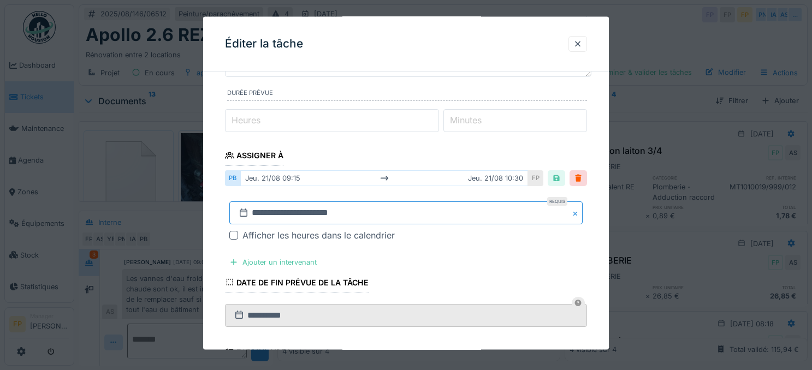
click at [275, 213] on input "**********" at bounding box center [406, 212] width 354 height 23
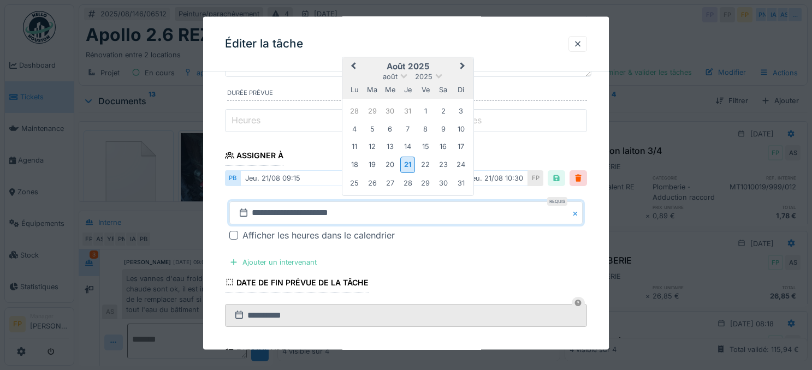
drag, startPoint x: 356, startPoint y: 184, endPoint x: 329, endPoint y: 197, distance: 29.5
click at [354, 186] on div "25" at bounding box center [354, 182] width 15 height 15
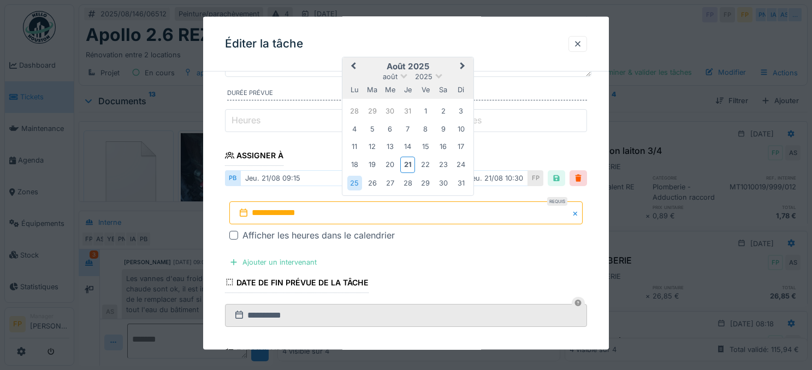
click at [230, 236] on div at bounding box center [233, 235] width 9 height 9
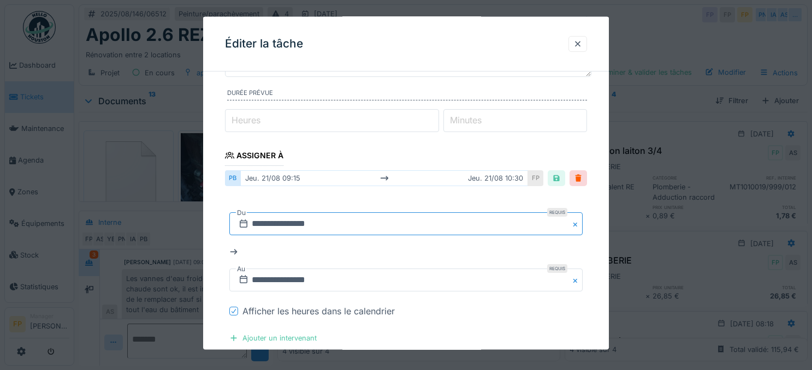
click at [284, 219] on input "**********" at bounding box center [406, 223] width 354 height 23
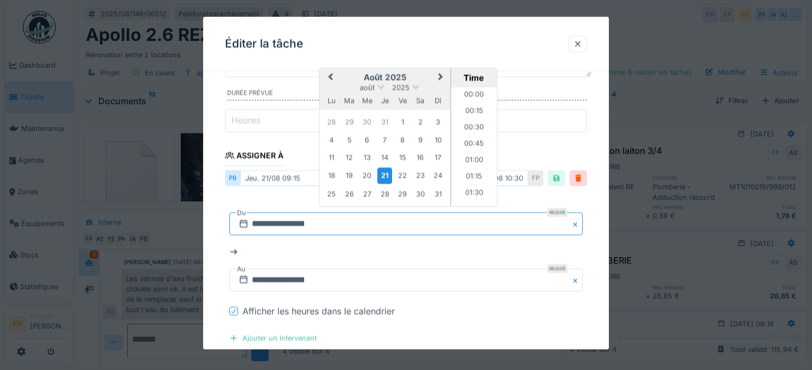
scroll to position [555, 0]
click at [331, 195] on div "25" at bounding box center [331, 193] width 15 height 15
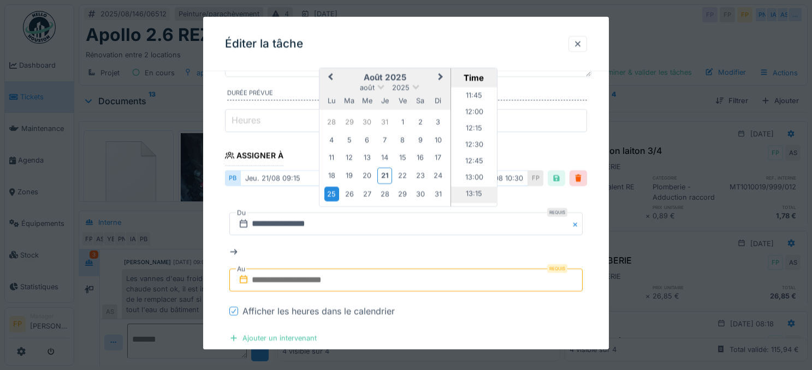
scroll to position [773, 0]
click at [473, 169] on li "13:00" at bounding box center [474, 174] width 46 height 16
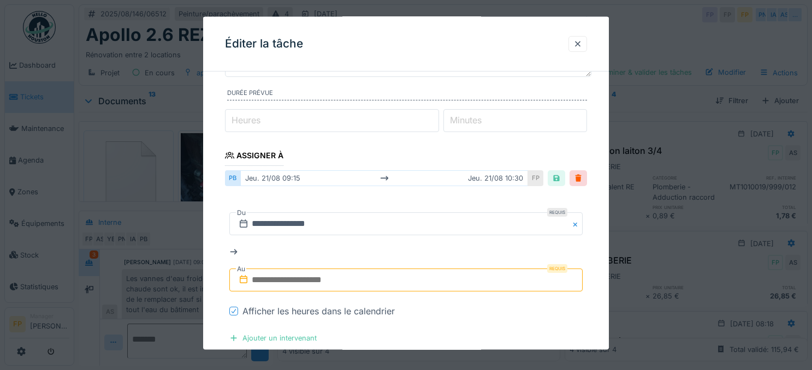
click at [296, 282] on input "text" at bounding box center [406, 280] width 354 height 23
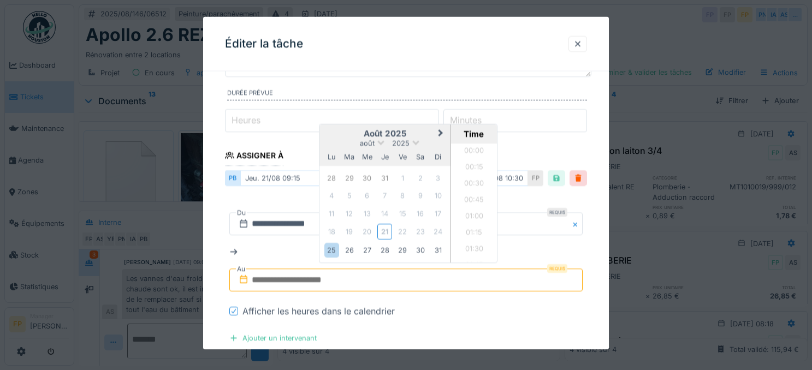
scroll to position [538, 0]
click at [332, 252] on div "25" at bounding box center [331, 249] width 15 height 15
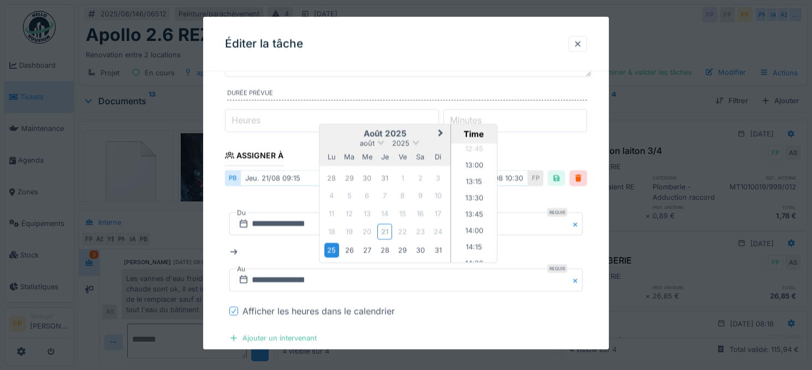
scroll to position [873, 0]
click at [471, 231] on li "14:30" at bounding box center [474, 229] width 46 height 16
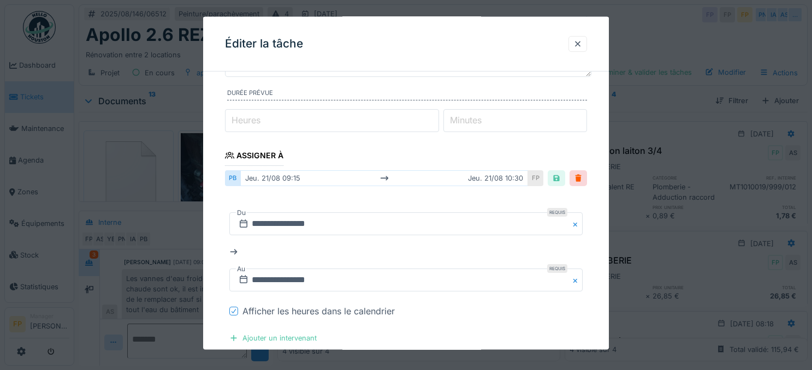
scroll to position [368, 0]
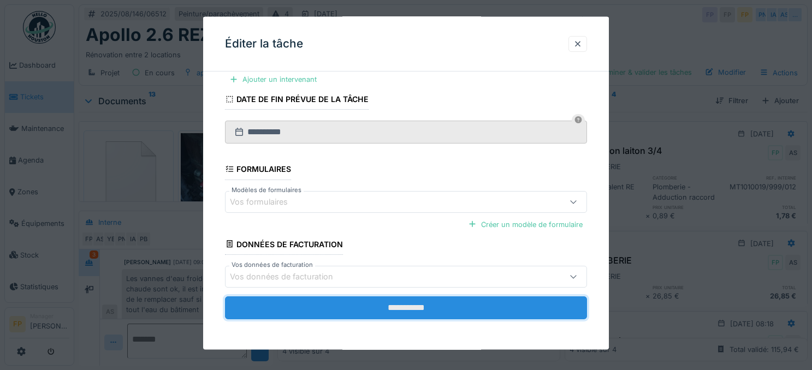
click at [422, 308] on input "**********" at bounding box center [406, 307] width 362 height 23
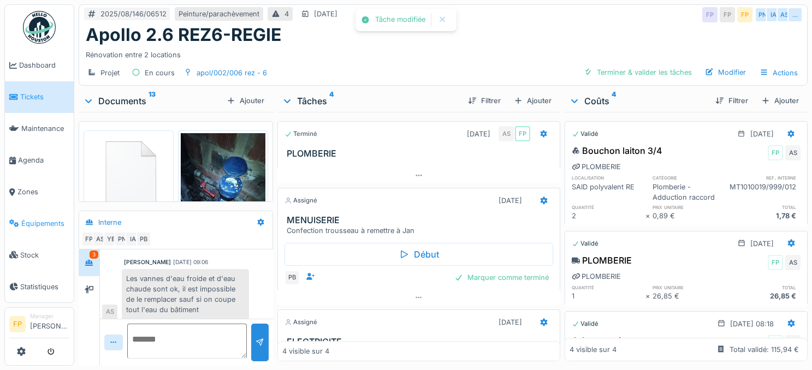
scroll to position [138, 0]
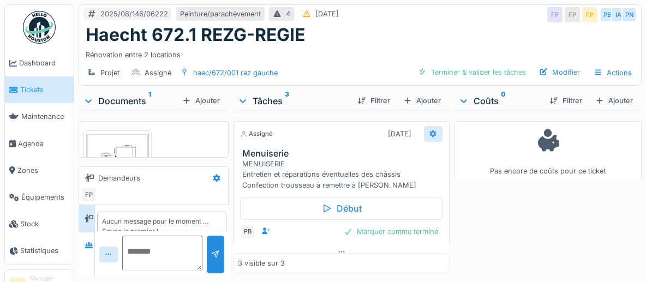
click at [430, 132] on icon at bounding box center [433, 134] width 7 height 8
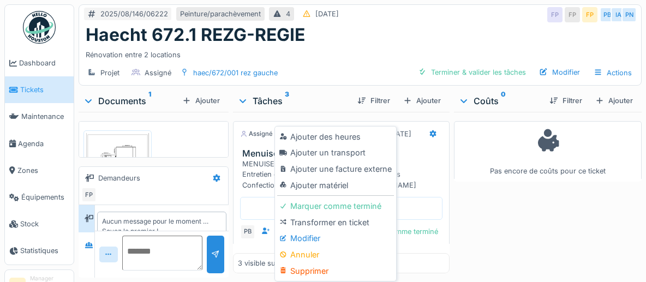
click at [481, 229] on div "Pas encore de coûts pour ce ticket" at bounding box center [548, 193] width 188 height 162
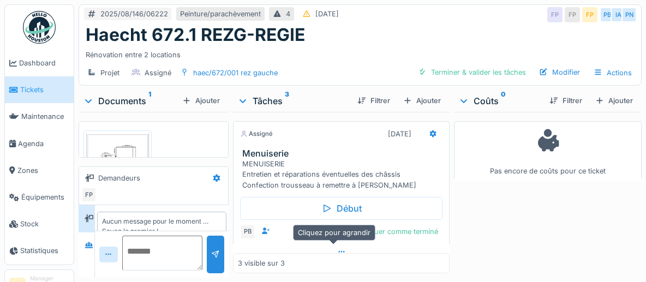
click at [335, 247] on div at bounding box center [341, 252] width 217 height 16
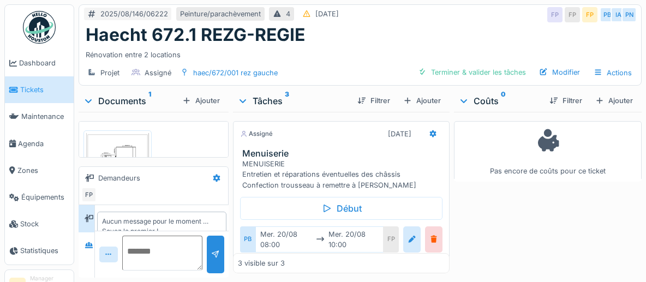
scroll to position [9, 0]
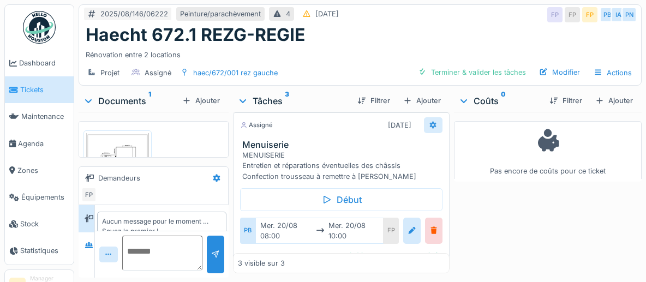
click at [429, 122] on icon at bounding box center [433, 125] width 9 height 7
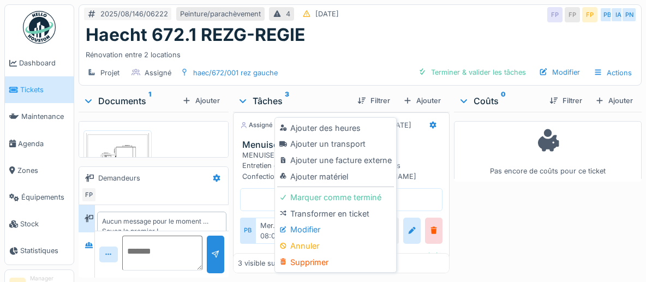
click at [324, 223] on div "Modifier" at bounding box center [335, 230] width 116 height 16
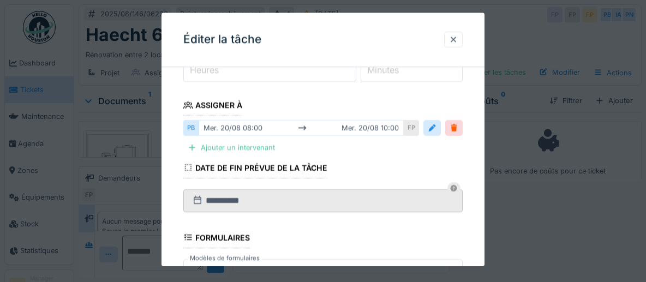
scroll to position [143, 0]
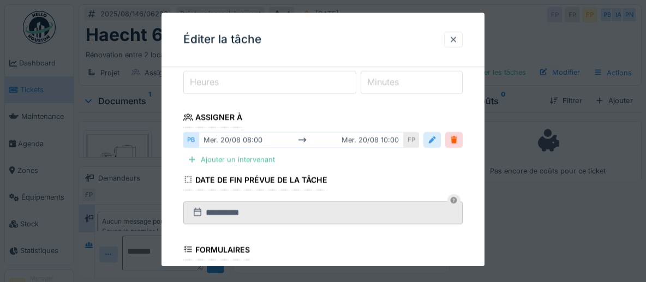
click at [437, 140] on div at bounding box center [432, 140] width 9 height 10
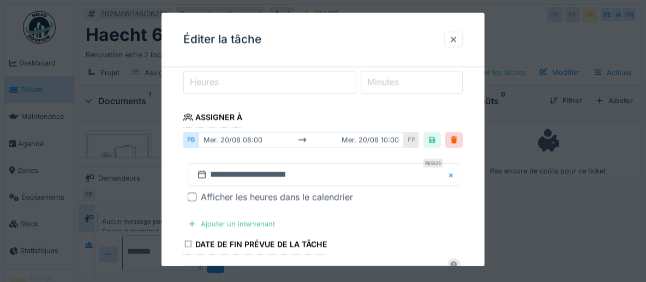
drag, startPoint x: 188, startPoint y: 195, endPoint x: 195, endPoint y: 194, distance: 7.3
click at [187, 196] on div "**********" at bounding box center [322, 184] width 279 height 58
click at [193, 198] on div at bounding box center [192, 197] width 9 height 9
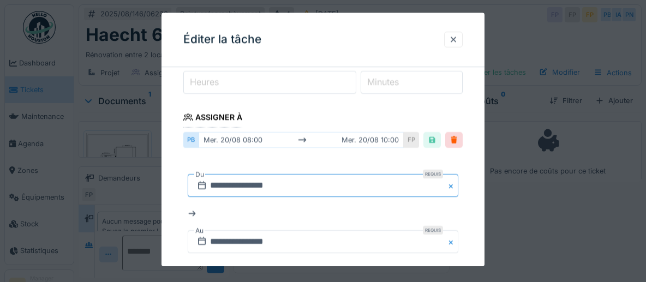
click at [229, 189] on input "**********" at bounding box center [323, 186] width 271 height 23
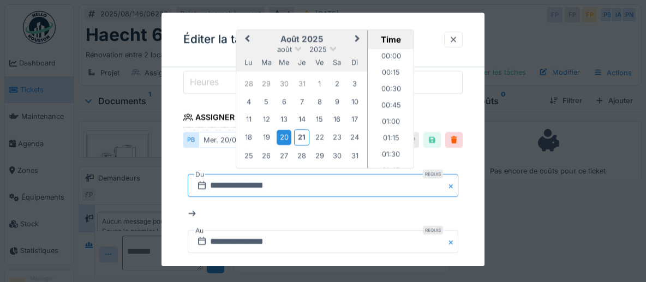
scroll to position [473, 0]
click at [266, 149] on div "26" at bounding box center [266, 155] width 15 height 15
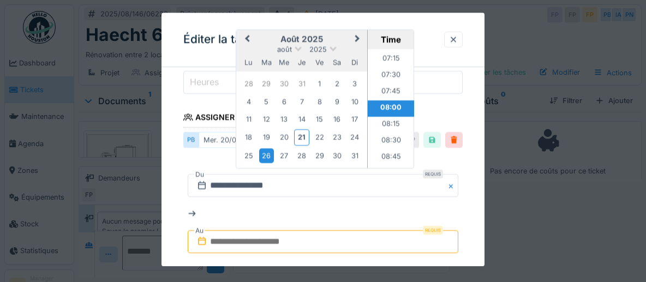
click at [251, 239] on input "text" at bounding box center [323, 241] width 271 height 23
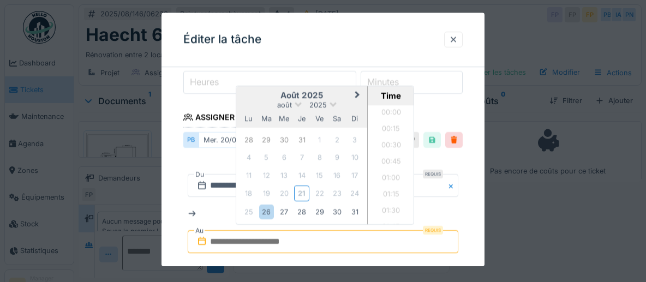
scroll to position [538, 0]
click at [267, 213] on div "26" at bounding box center [266, 212] width 15 height 15
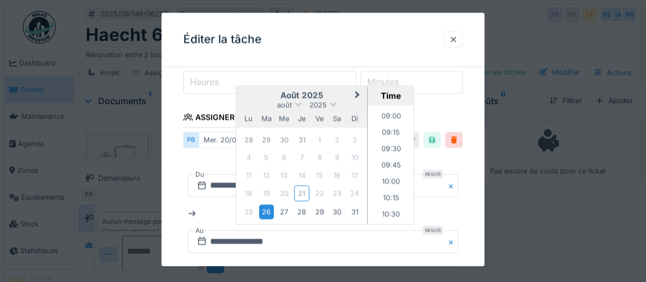
scroll to position [604, 0]
click at [394, 158] on li "10:00" at bounding box center [391, 165] width 46 height 16
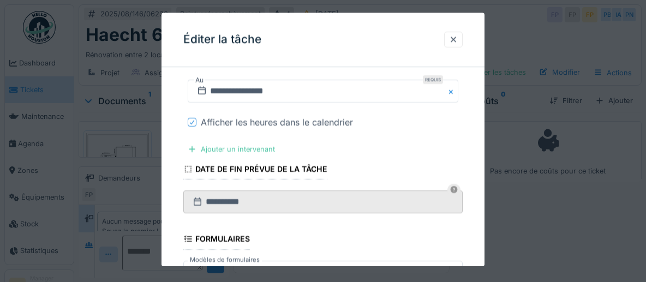
scroll to position [447, 0]
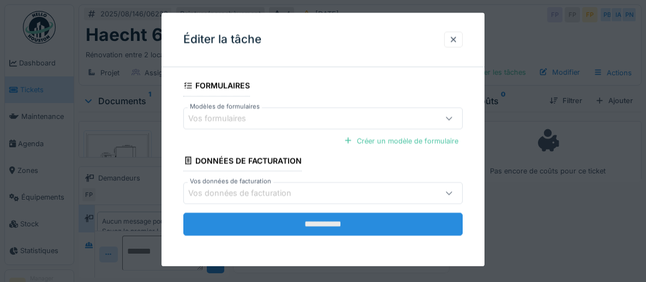
click at [338, 224] on input "**********" at bounding box center [322, 224] width 279 height 23
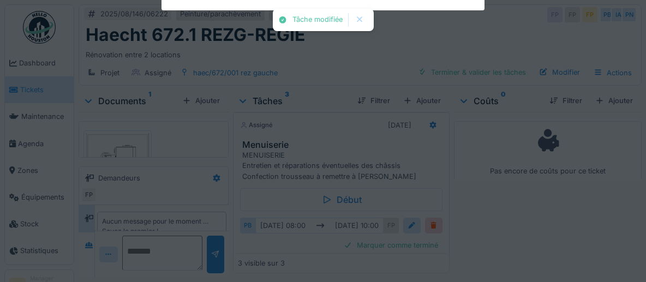
scroll to position [17, 0]
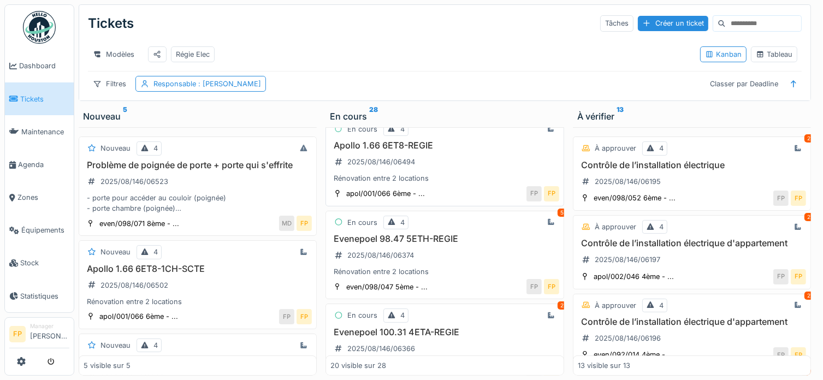
scroll to position [273, 0]
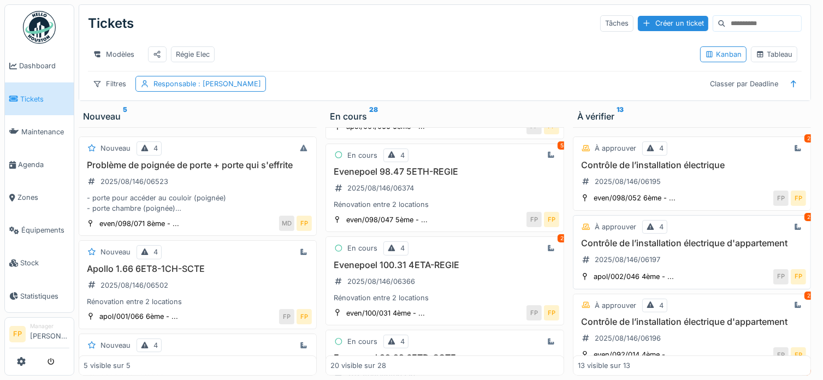
click at [428, 270] on h3 "Evenepoel 100.31 4ETA-REGIE" at bounding box center [444, 265] width 228 height 10
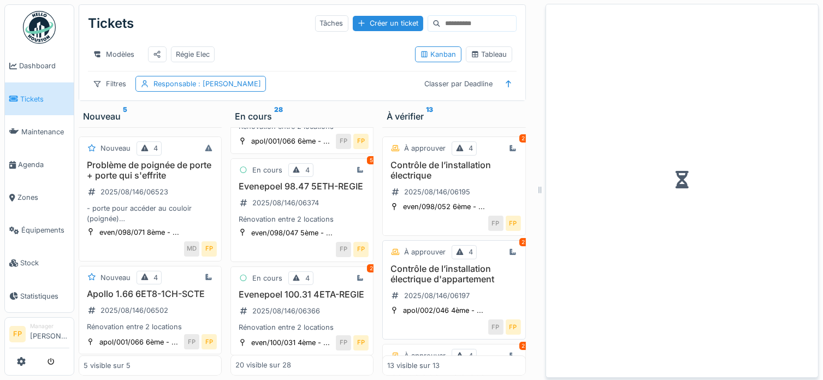
scroll to position [300, 0]
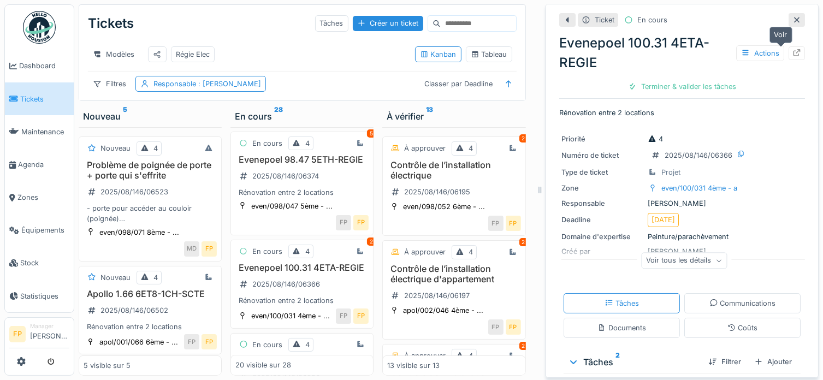
click at [793, 53] on icon at bounding box center [796, 52] width 7 height 7
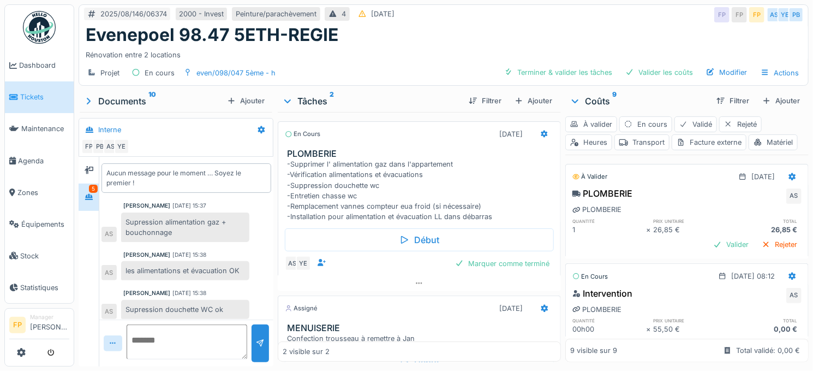
scroll to position [102, 0]
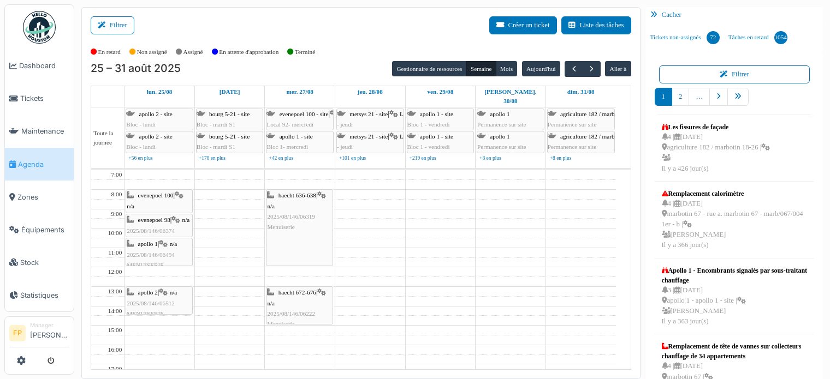
scroll to position [14, 0]
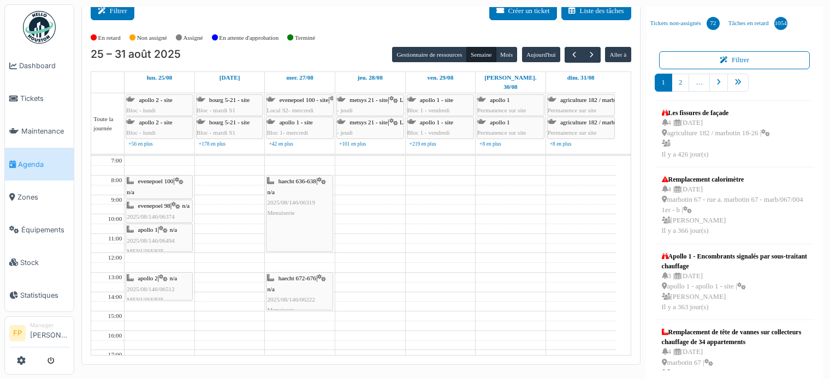
click at [118, 8] on button "Filtrer" at bounding box center [113, 11] width 44 height 18
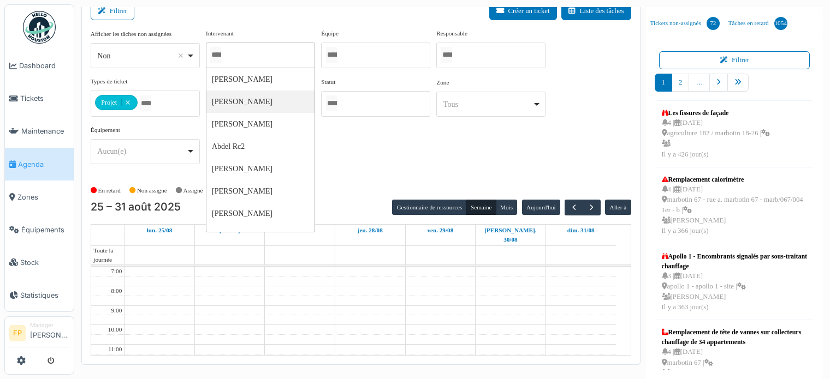
click at [249, 56] on div at bounding box center [260, 56] width 109 height 26
type input "***"
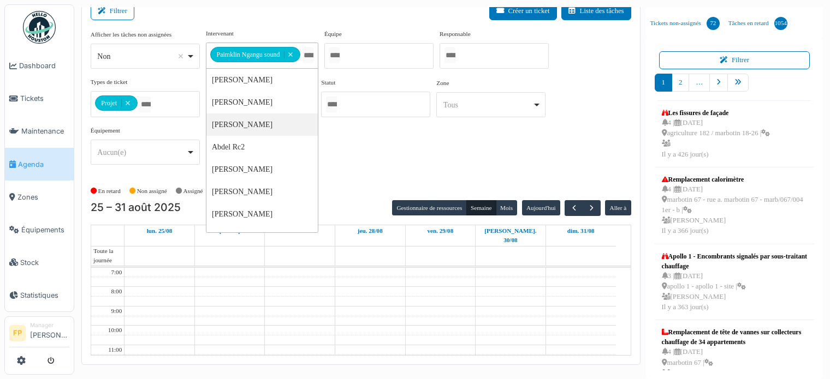
click at [369, 144] on div "**********" at bounding box center [361, 101] width 540 height 145
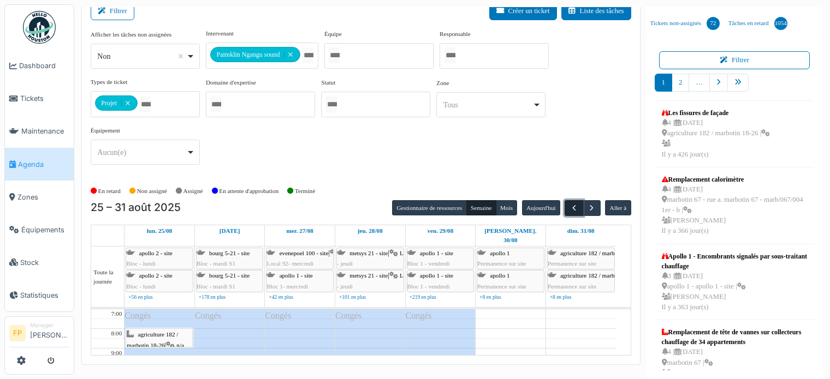
click at [569, 207] on span "button" at bounding box center [573, 208] width 9 height 9
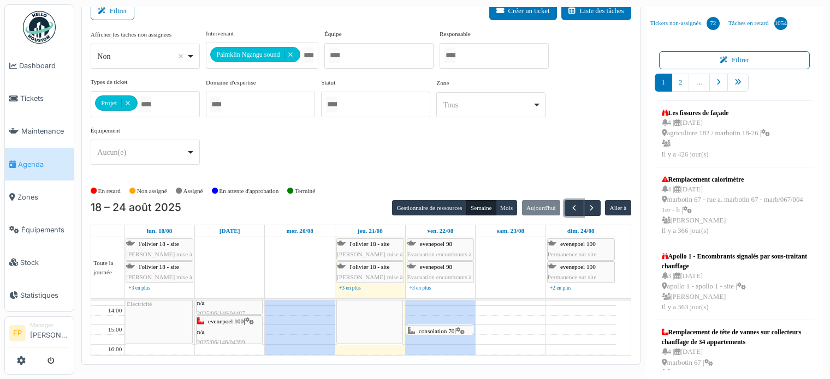
scroll to position [0, 0]
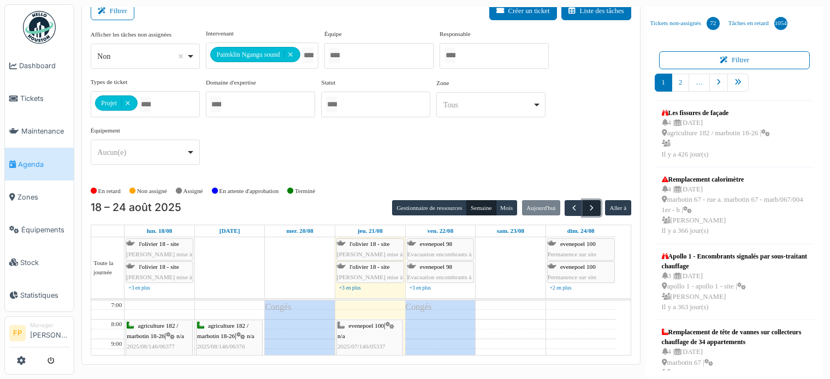
click at [587, 210] on span "button" at bounding box center [591, 208] width 9 height 9
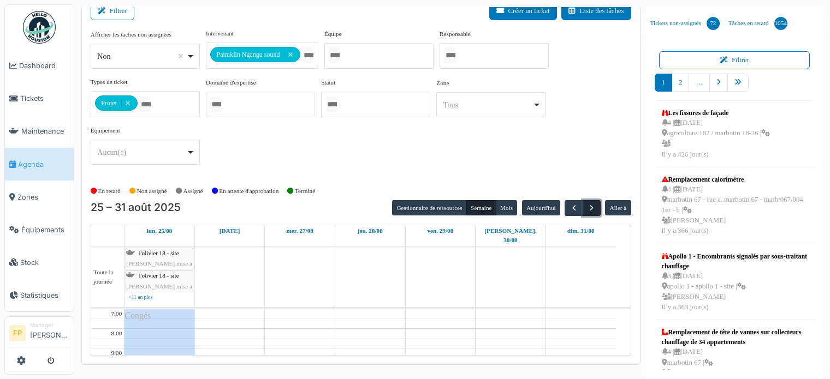
click at [587, 210] on span "button" at bounding box center [591, 208] width 9 height 9
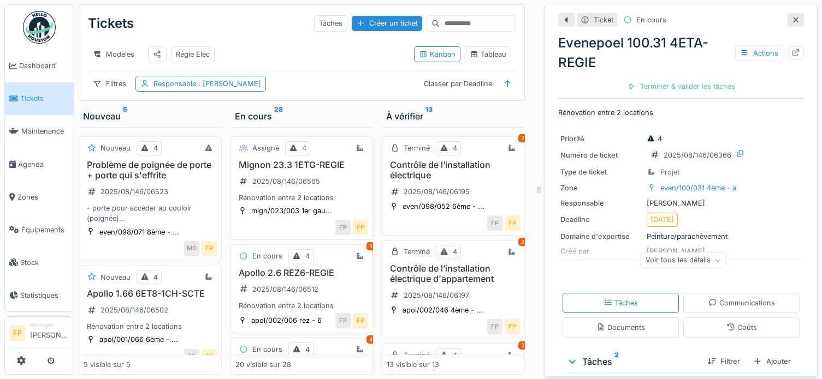
scroll to position [300, 0]
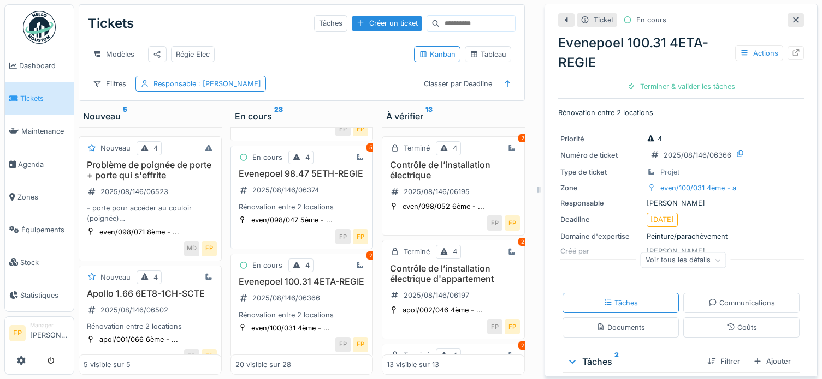
click at [288, 179] on h3 "Evenepoel 98.47 5ETH-REGIE" at bounding box center [301, 174] width 133 height 10
click at [791, 48] on div at bounding box center [795, 53] width 9 height 10
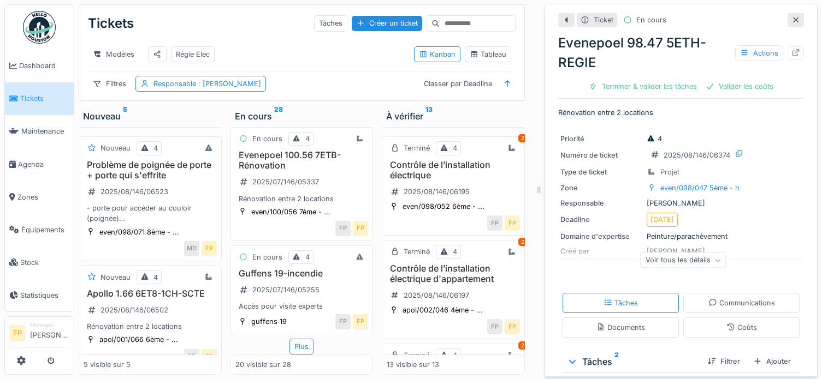
scroll to position [2102, 0]
click at [297, 171] on h3 "Evenepoel 100.56 7ETB-Rénovation" at bounding box center [301, 160] width 133 height 21
